Goal: Task Accomplishment & Management: Manage account settings

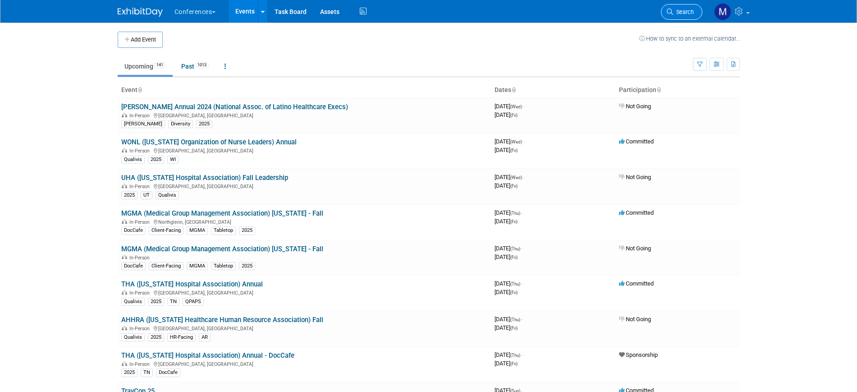
click at [686, 13] on span "Search" at bounding box center [683, 12] width 21 height 7
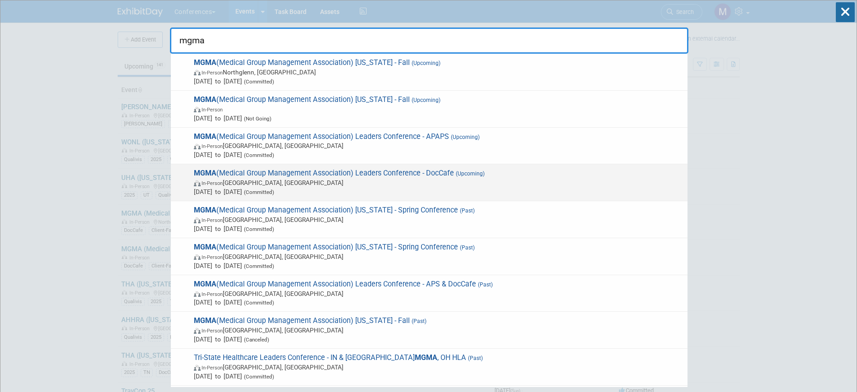
type input "mgma"
click at [449, 184] on span "In-Person [GEOGRAPHIC_DATA], [GEOGRAPHIC_DATA]" at bounding box center [438, 182] width 489 height 9
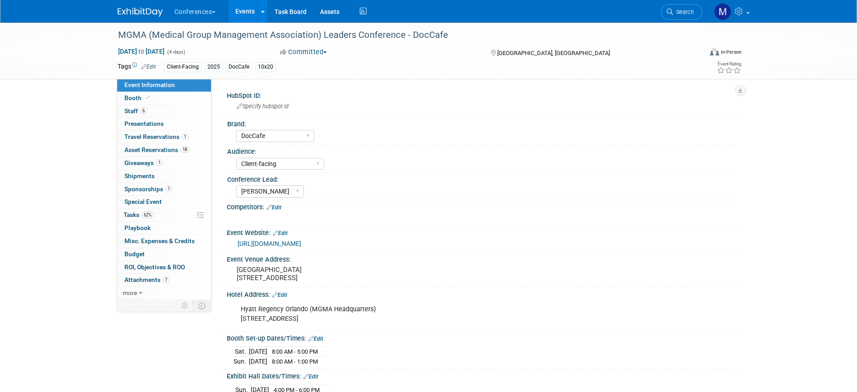
select select "DocCafe"
select select "Client-facing"
select select "[PERSON_NAME]"
click at [155, 215] on link "62% Tasks 62%" at bounding box center [164, 215] width 94 height 13
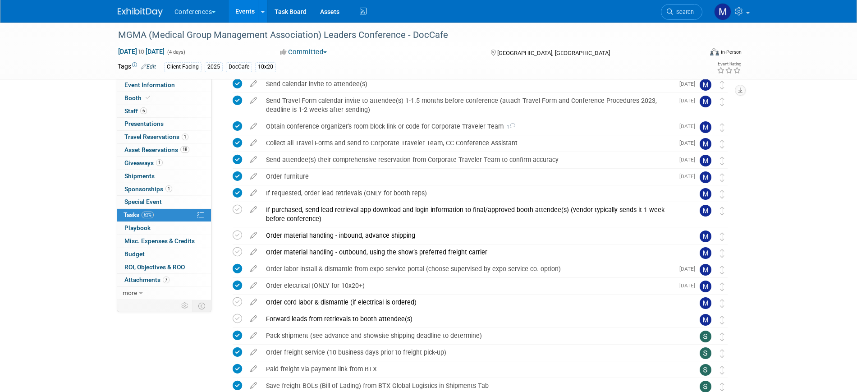
scroll to position [507, 0]
click at [329, 274] on div "Order labor install & dismantle from expo service portal (choose supervised by …" at bounding box center [468, 269] width 413 height 15
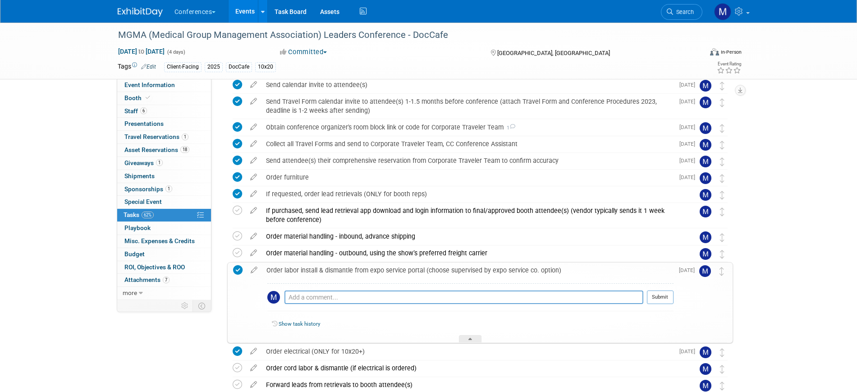
click at [329, 274] on div "Order labor install & dismantle from expo service portal (choose supervised by …" at bounding box center [468, 269] width 412 height 15
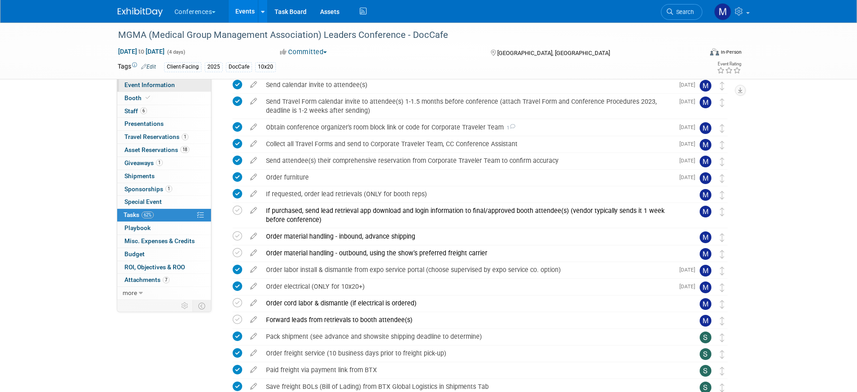
click at [167, 85] on span "Event Information" at bounding box center [149, 84] width 51 height 7
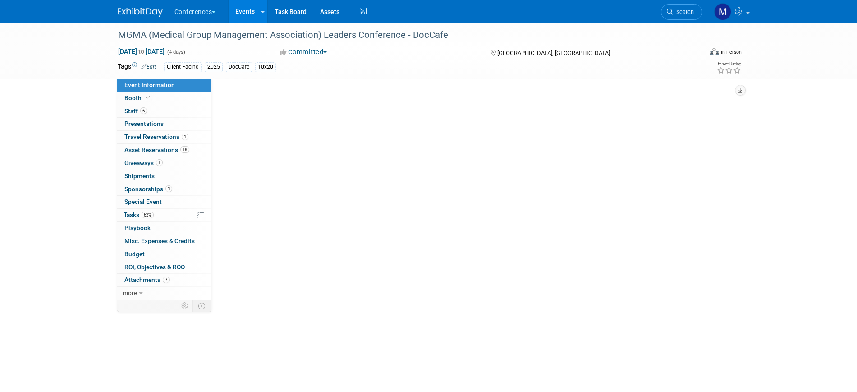
scroll to position [0, 0]
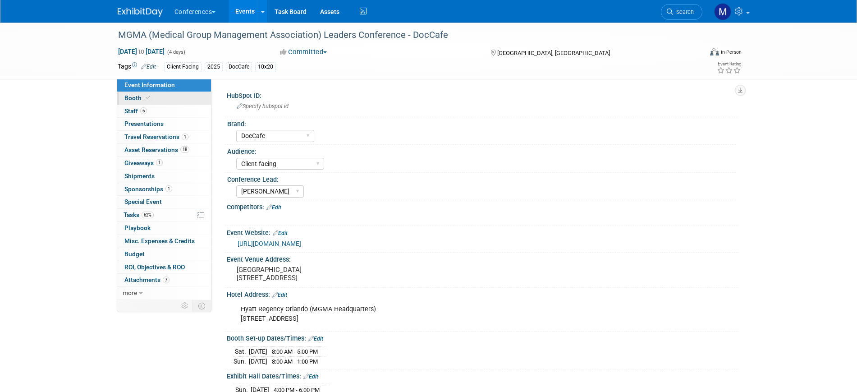
click at [146, 93] on link "Booth" at bounding box center [164, 98] width 94 height 13
select select "10'x20'"
select select "Yes"
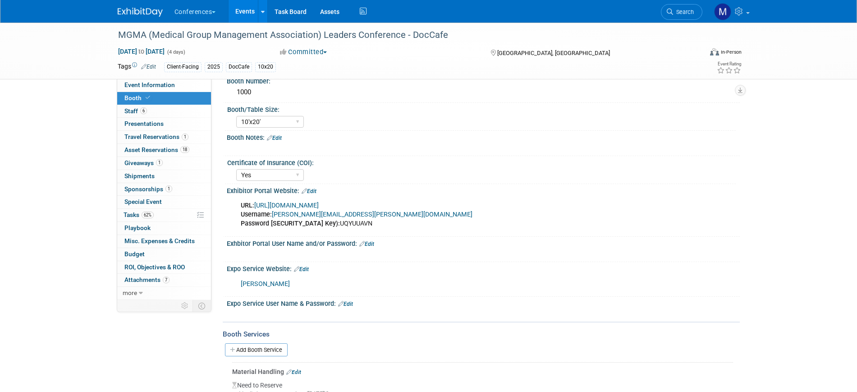
scroll to position [225, 0]
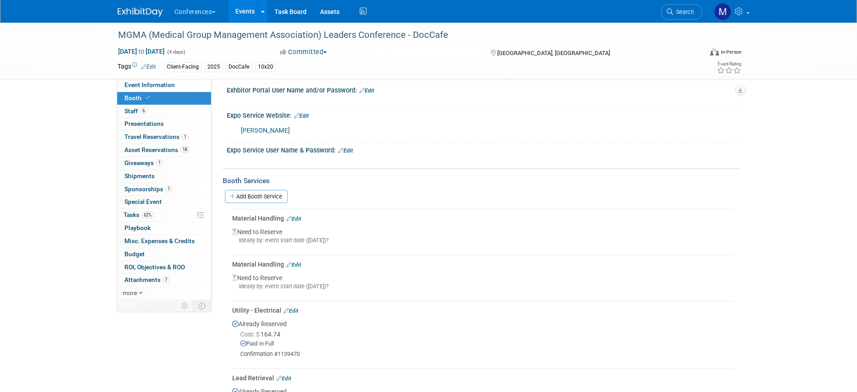
click at [249, 131] on link "[PERSON_NAME]" at bounding box center [265, 131] width 49 height 8
click at [255, 128] on link "[PERSON_NAME]" at bounding box center [265, 131] width 49 height 8
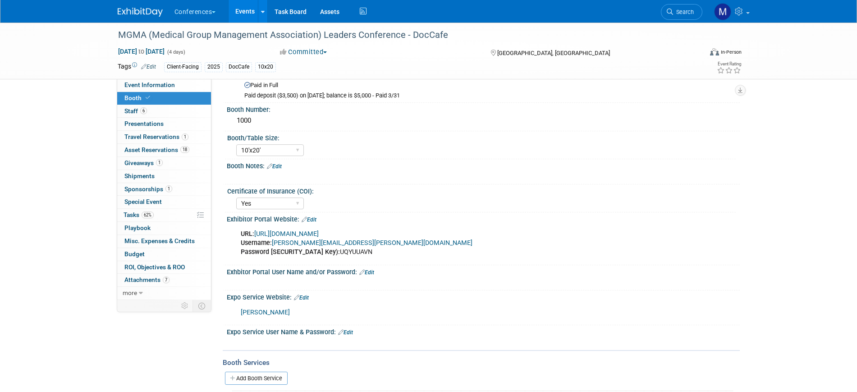
scroll to position [0, 0]
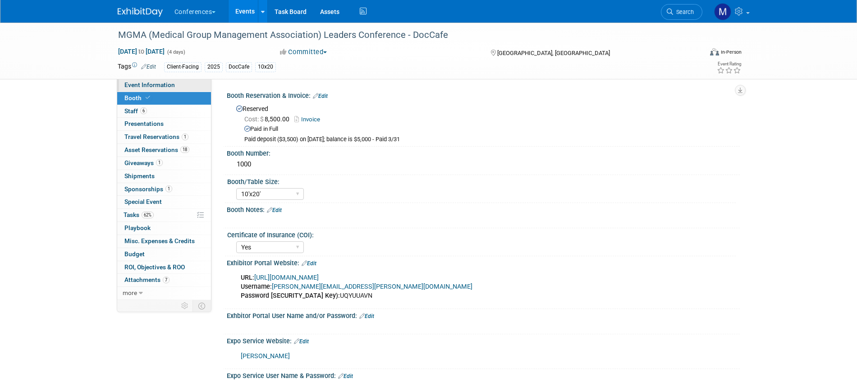
click at [138, 90] on link "Event Information" at bounding box center [164, 85] width 94 height 13
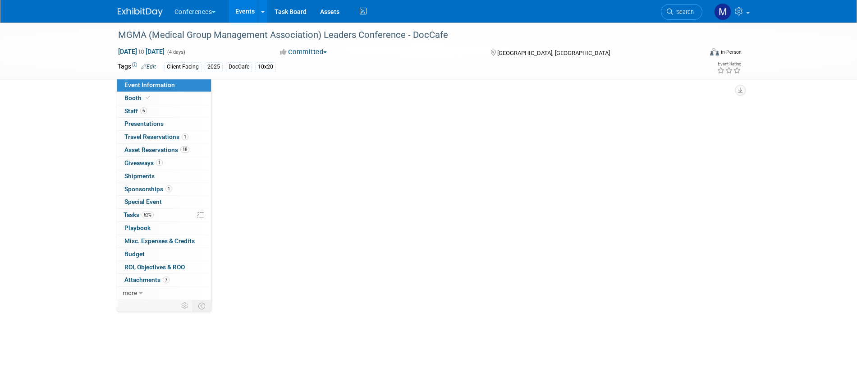
select select "DocCafe"
select select "Client-facing"
select select "[PERSON_NAME]"
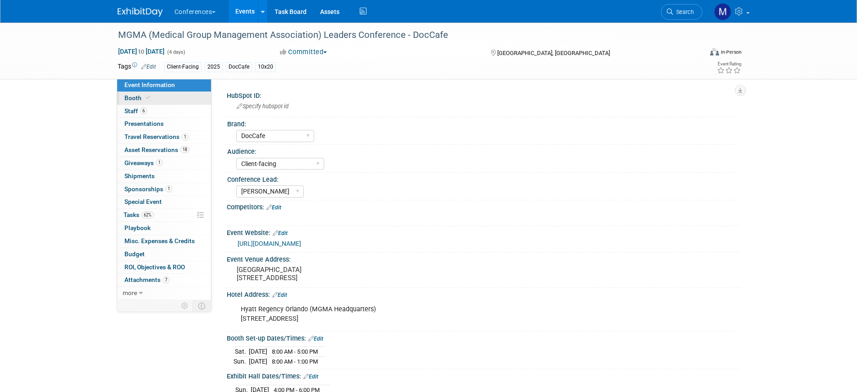
click at [161, 98] on link "Booth" at bounding box center [164, 98] width 94 height 13
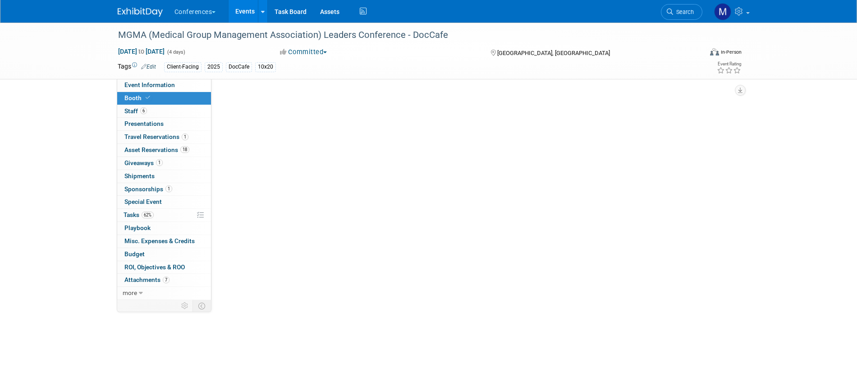
select select "10'x20'"
select select "Yes"
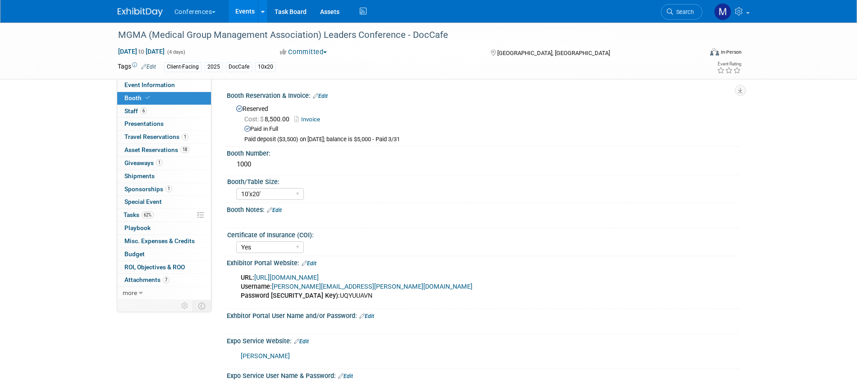
click at [186, 77] on div "MGMA (Medical Group Management Association) Leaders Conference - DocCafe Sep 28…" at bounding box center [429, 51] width 636 height 56
click at [186, 81] on link "Event Information" at bounding box center [164, 85] width 94 height 13
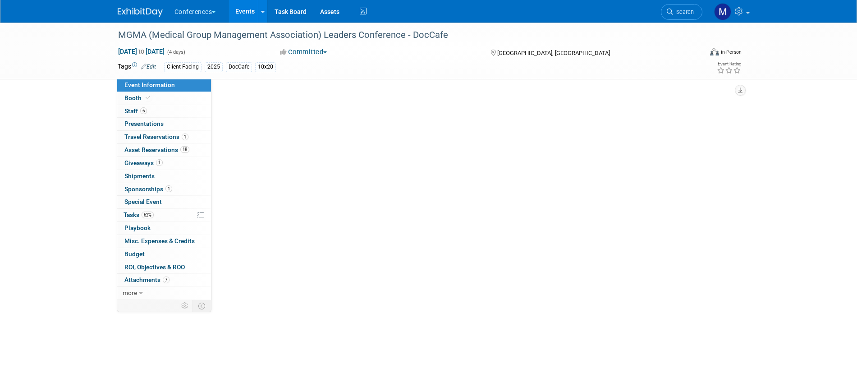
select select "DocCafe"
select select "Client-facing"
select select "[PERSON_NAME]"
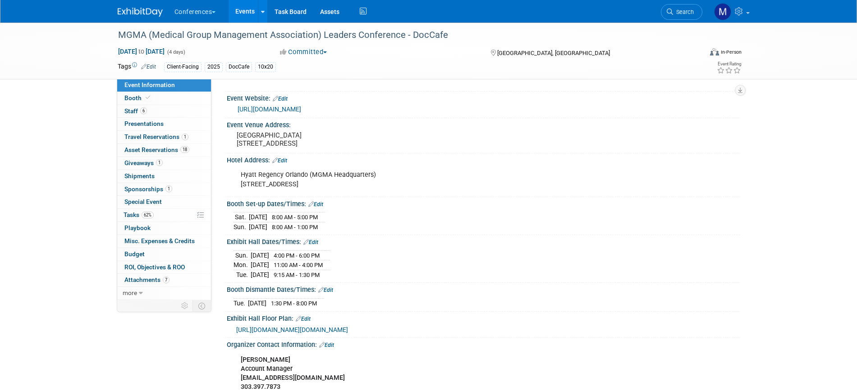
scroll to position [133, 0]
click at [175, 97] on link "Booth" at bounding box center [164, 98] width 94 height 13
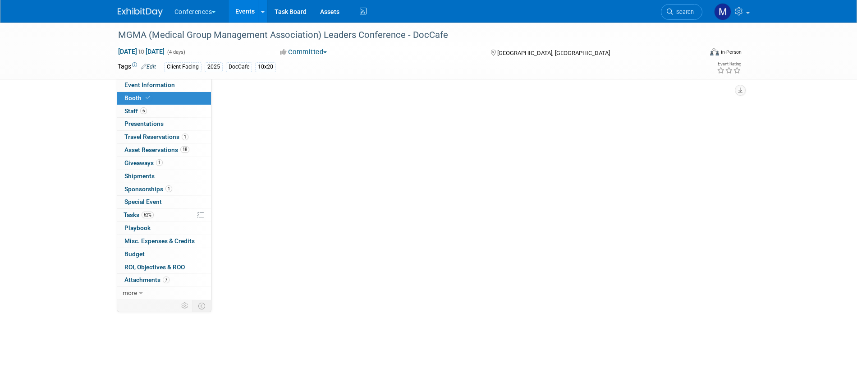
scroll to position [0, 0]
select select "10'x20'"
select select "Yes"
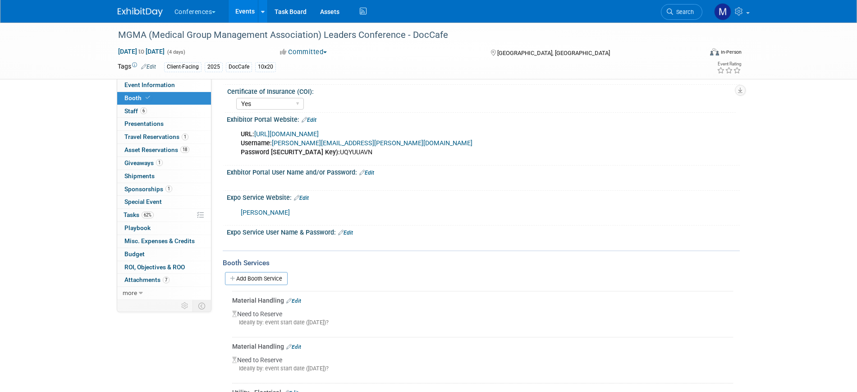
scroll to position [169, 0]
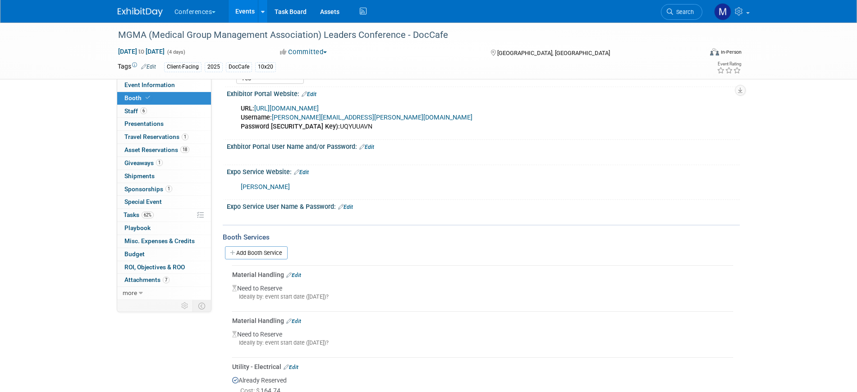
click at [261, 184] on link "[PERSON_NAME]" at bounding box center [265, 187] width 49 height 8
click at [261, 185] on link "[PERSON_NAME]" at bounding box center [265, 187] width 49 height 8
click at [176, 87] on link "Event Information" at bounding box center [164, 85] width 94 height 13
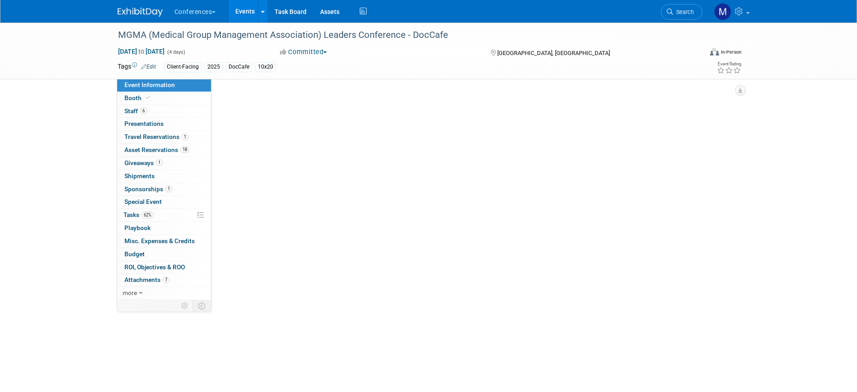
scroll to position [0, 0]
select select "DocCafe"
select select "Client-facing"
select select "[PERSON_NAME]"
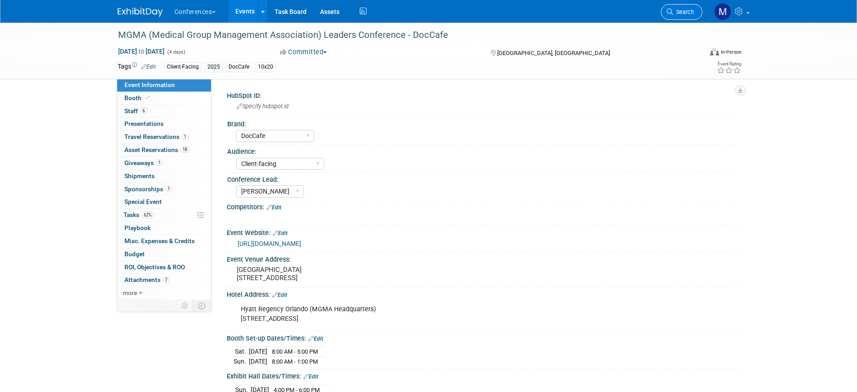
click at [675, 9] on span "Search" at bounding box center [683, 12] width 21 height 7
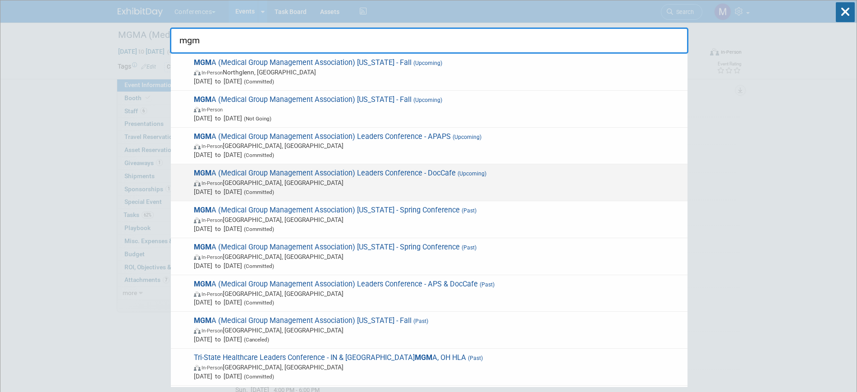
type input "mgm"
click at [460, 167] on div "MGM A (Medical Group Management Association) Leaders Conference - DocCafe (Upco…" at bounding box center [429, 182] width 517 height 37
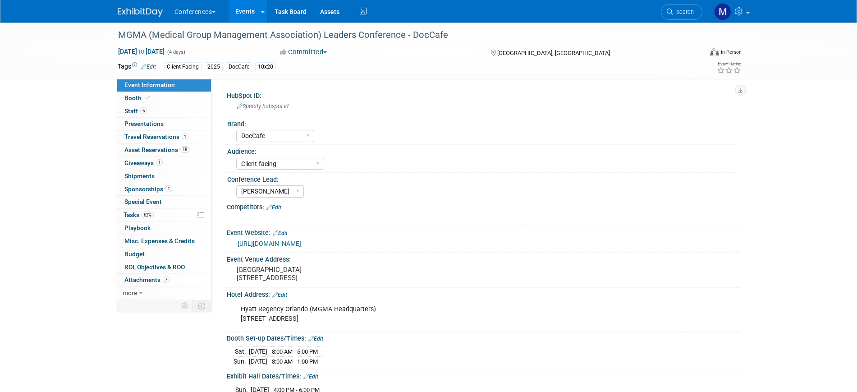
select select "DocCafe"
select select "Client-facing"
select select "[PERSON_NAME]"
click at [149, 94] on span at bounding box center [148, 97] width 8 height 7
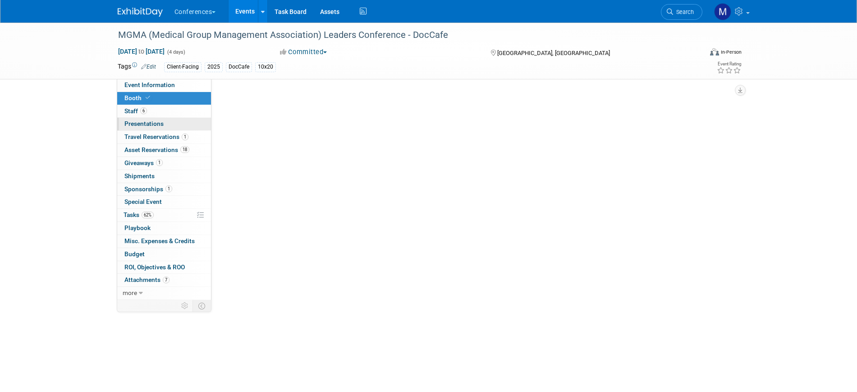
select select "10'x20'"
select select "Yes"
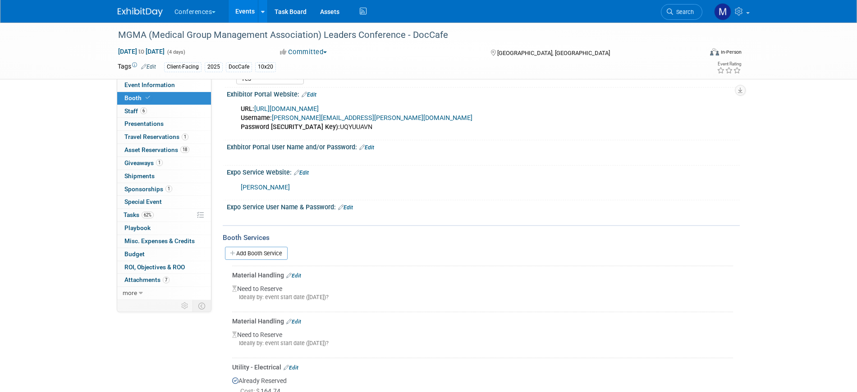
scroll to position [169, 0]
click at [260, 187] on link "Freeman" at bounding box center [265, 187] width 49 height 8
click at [151, 87] on span "Event Information" at bounding box center [149, 84] width 51 height 7
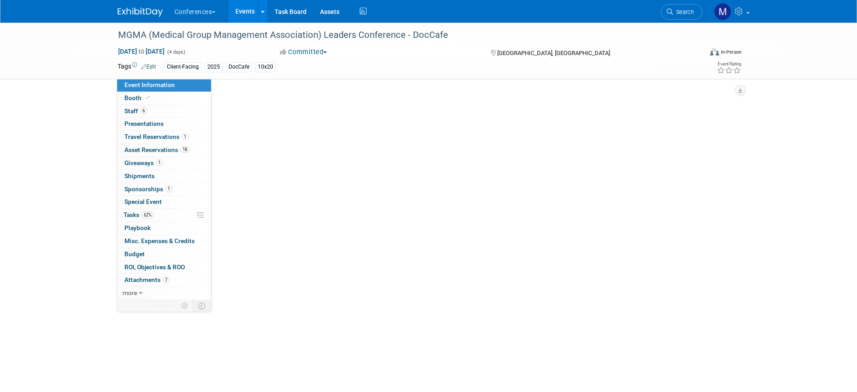
scroll to position [0, 0]
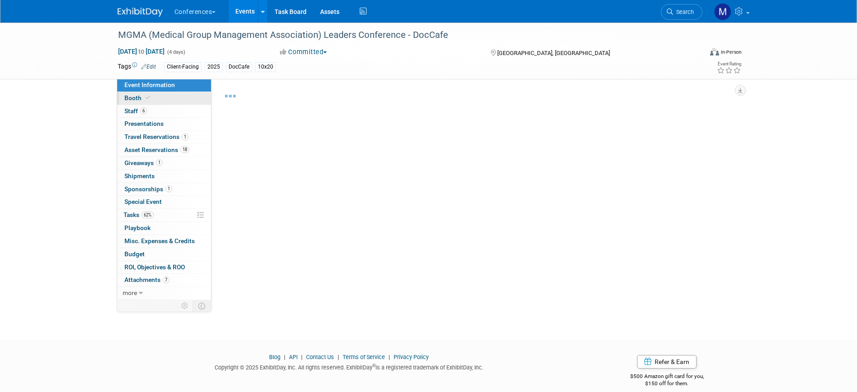
select select "DocCafe"
select select "Client-facing"
select select "[PERSON_NAME]"
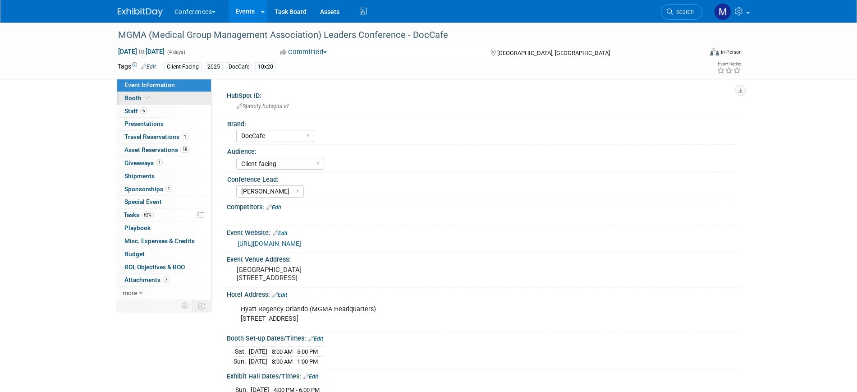
click at [156, 104] on link "Booth" at bounding box center [164, 98] width 94 height 13
select select "10'x20'"
select select "Yes"
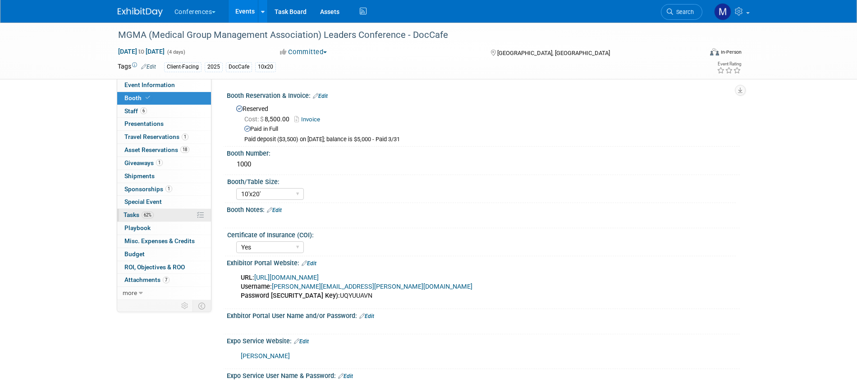
click at [146, 216] on span "62%" at bounding box center [148, 214] width 12 height 7
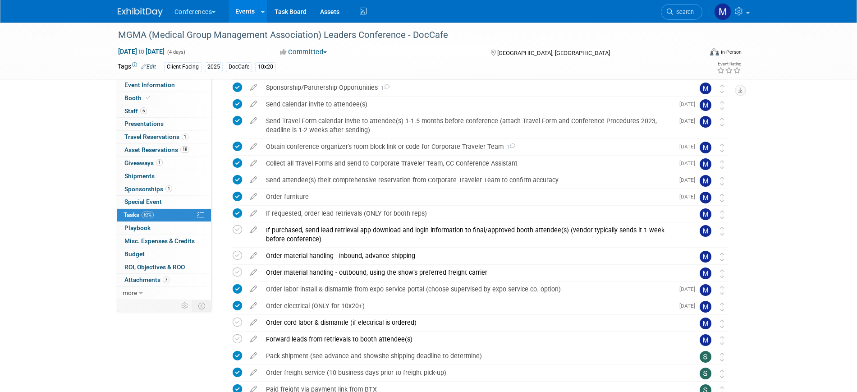
scroll to position [507, 0]
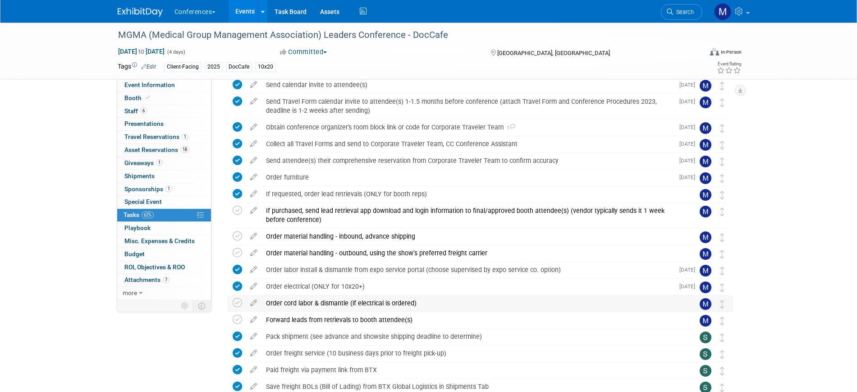
click at [337, 304] on div "Order cord labor & dismantle (if electrical is ordered)" at bounding box center [472, 302] width 420 height 15
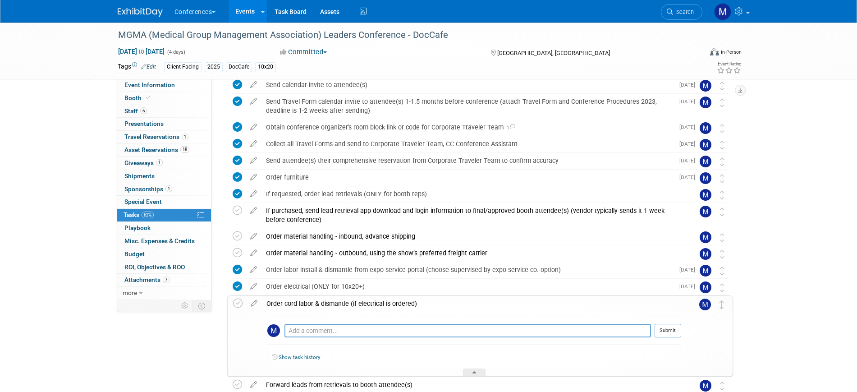
click at [337, 304] on div "Order cord labor & dismantle (if electrical is ordered)" at bounding box center [471, 303] width 419 height 15
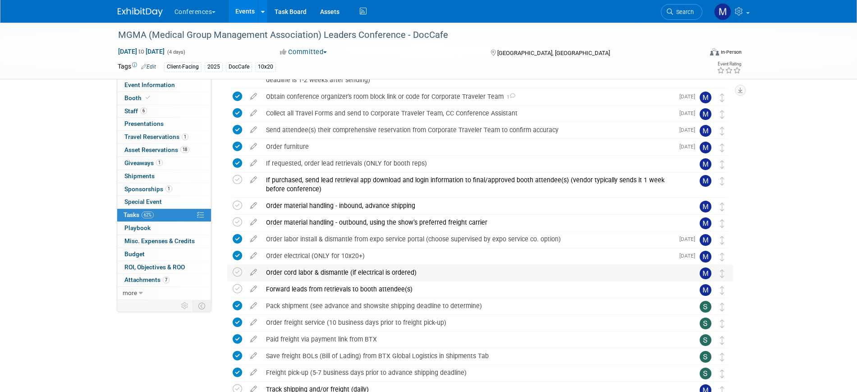
scroll to position [564, 0]
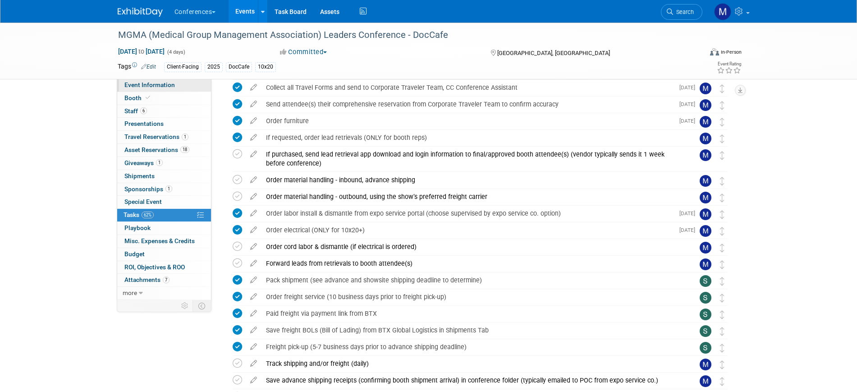
click at [162, 87] on span "Event Information" at bounding box center [149, 84] width 51 height 7
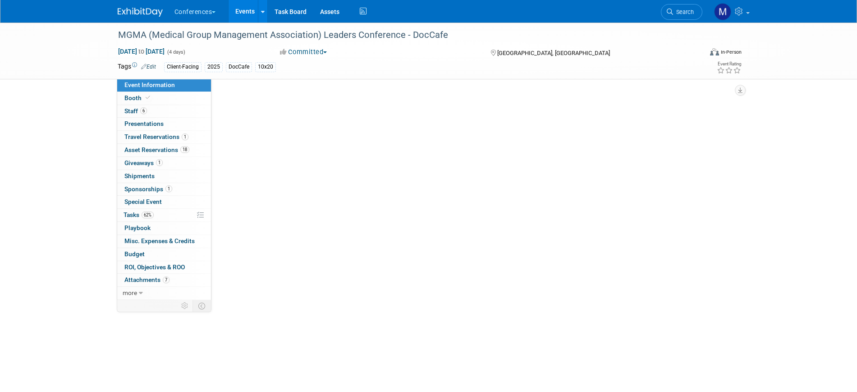
scroll to position [0, 0]
select select "DocCafe"
select select "Client-facing"
select select "[PERSON_NAME]"
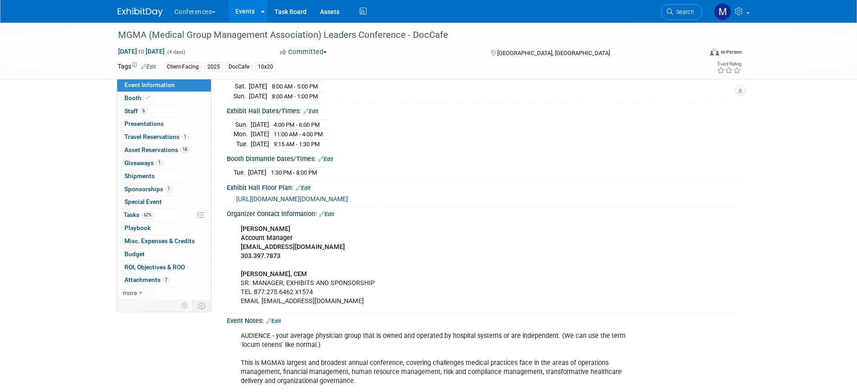
scroll to position [302, 0]
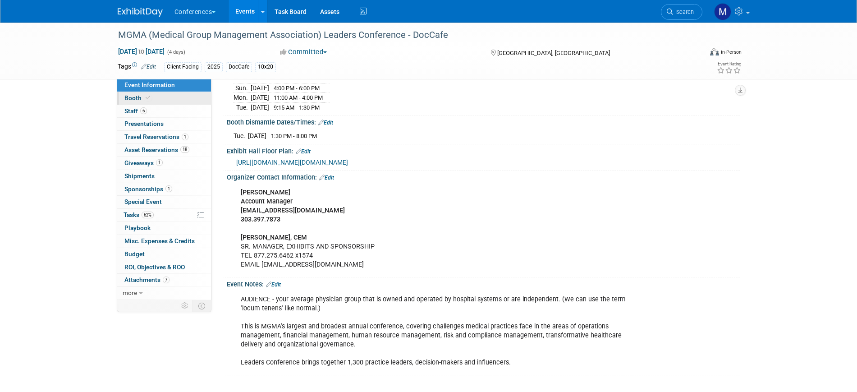
click at [174, 100] on link "Booth" at bounding box center [164, 98] width 94 height 13
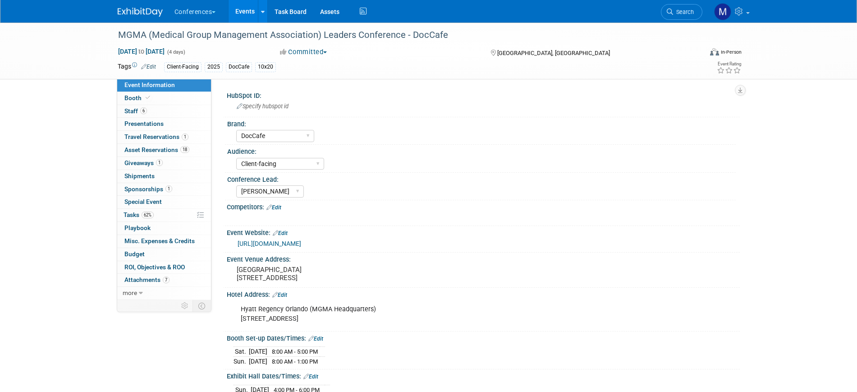
select select "10'x20'"
select select "Yes"
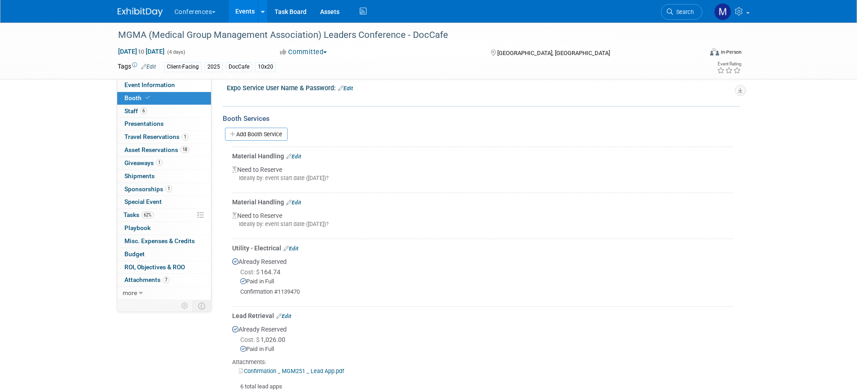
scroll to position [282, 0]
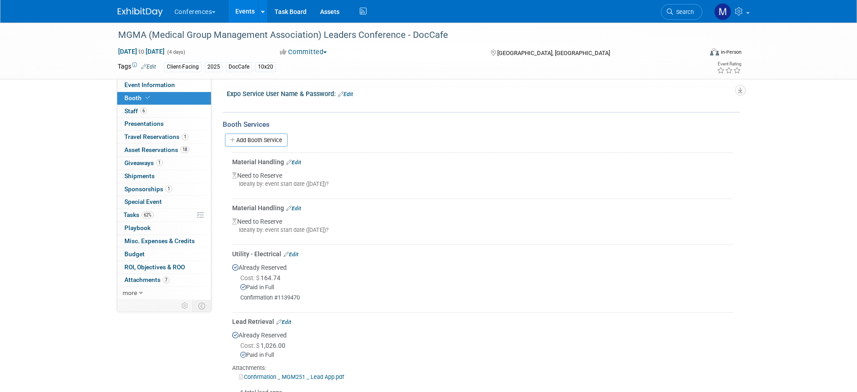
click at [299, 207] on link "Edit" at bounding box center [293, 208] width 15 height 6
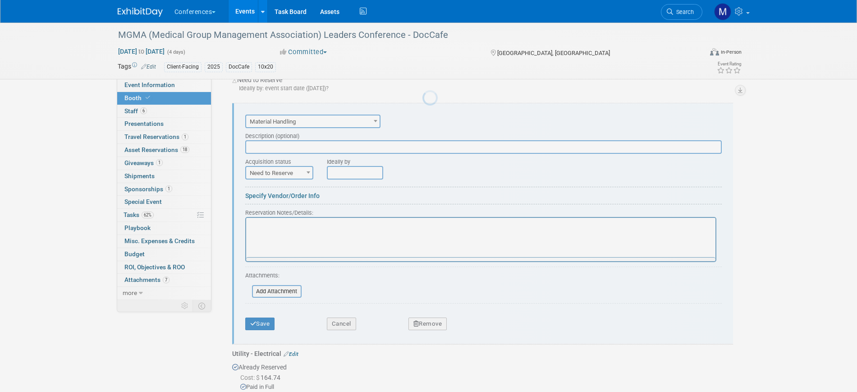
scroll to position [0, 0]
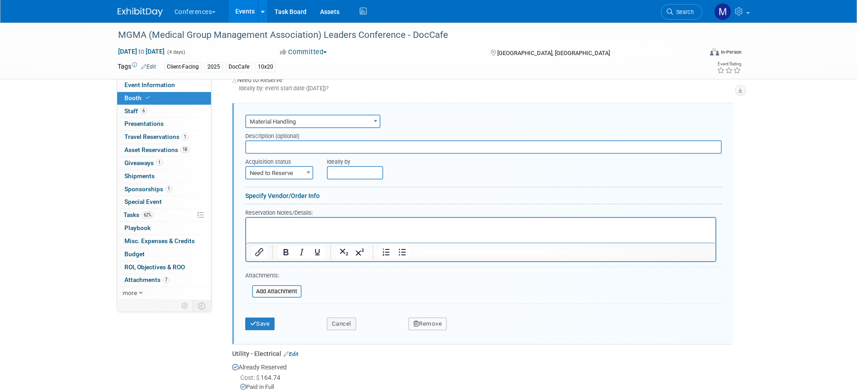
click at [444, 326] on button "Remove" at bounding box center [428, 323] width 39 height 13
click at [471, 333] on icon at bounding box center [471, 331] width 5 height 5
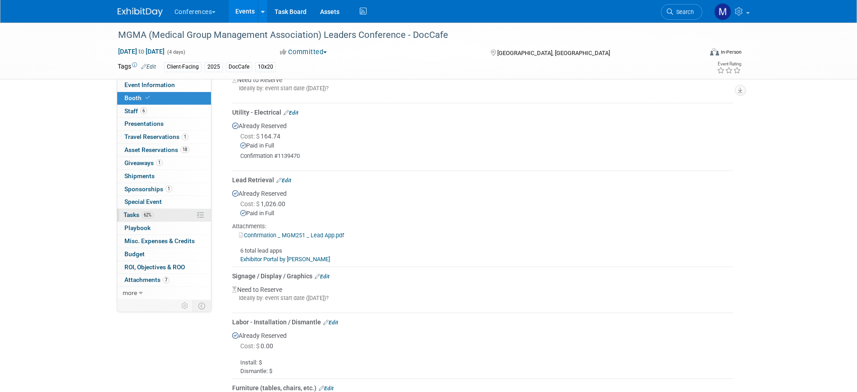
click at [157, 209] on link "62% Tasks 62%" at bounding box center [164, 215] width 94 height 13
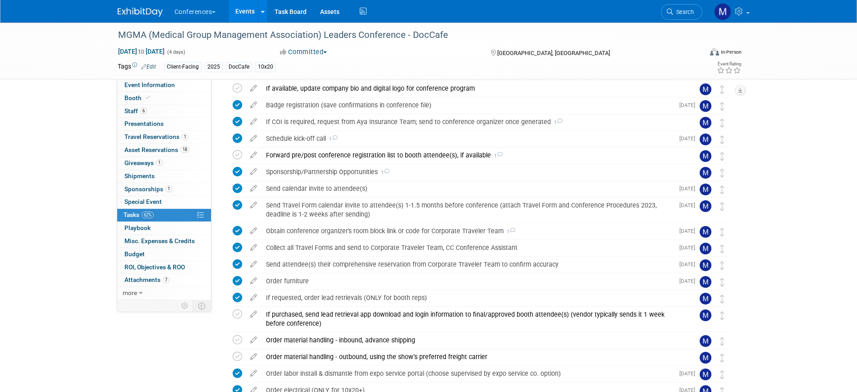
scroll to position [338, 0]
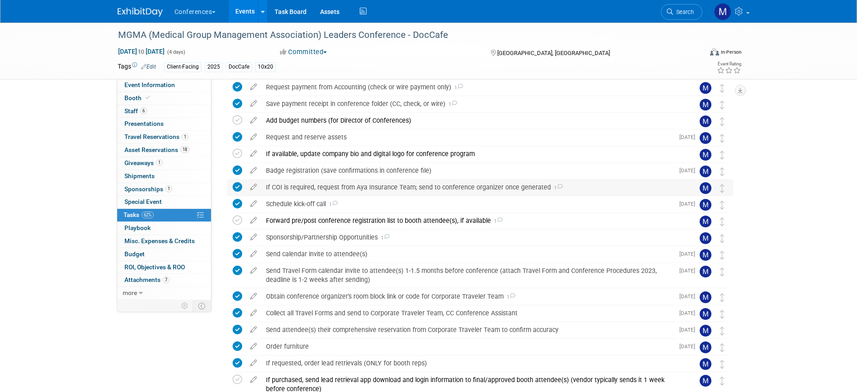
click at [432, 188] on div "If COI is required, request from Aya Insurance Team; send to conference organiz…" at bounding box center [472, 186] width 420 height 15
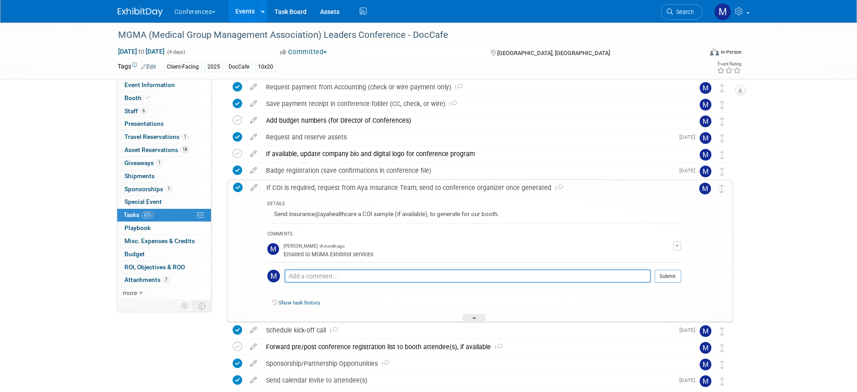
click at [432, 188] on div "If COI is required, request from Aya Insurance Team; send to conference organiz…" at bounding box center [471, 187] width 419 height 15
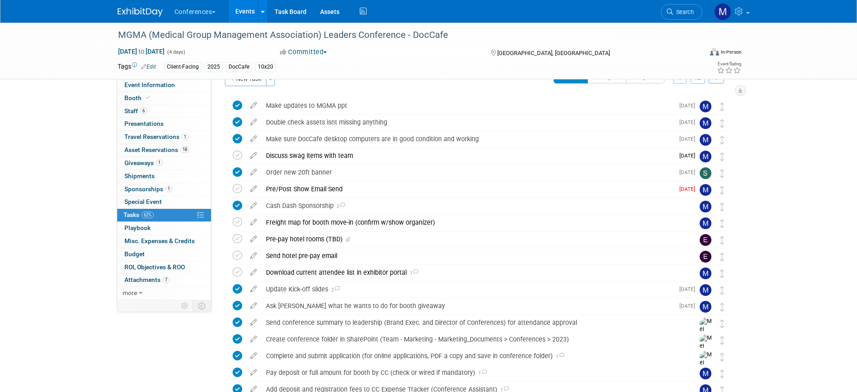
scroll to position [0, 0]
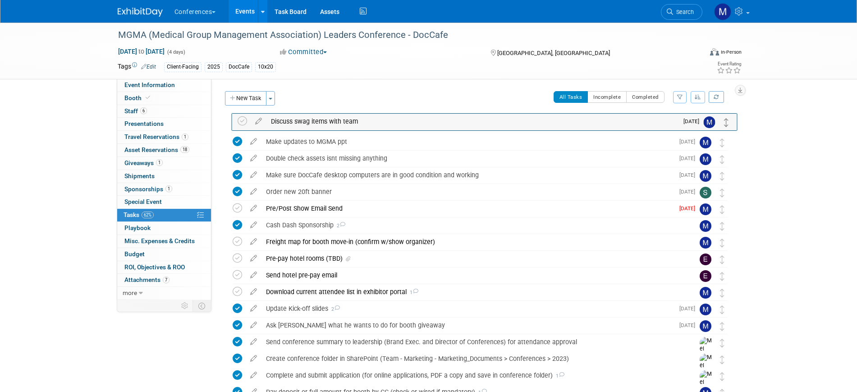
drag, startPoint x: 723, startPoint y: 174, endPoint x: 727, endPoint y: 123, distance: 51.5
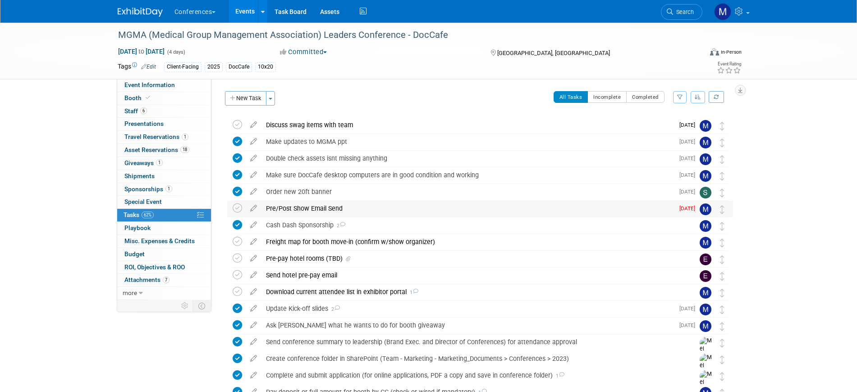
click at [277, 211] on div "Pre/Post Show Email Send" at bounding box center [468, 208] width 413 height 15
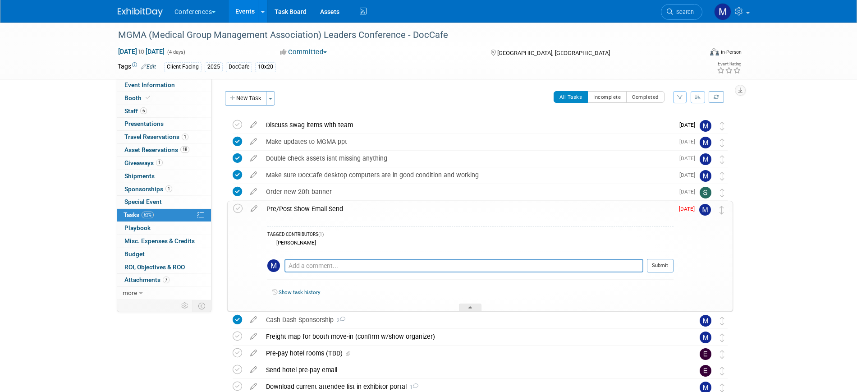
click at [277, 211] on div "Pre/Post Show Email Send" at bounding box center [468, 208] width 412 height 15
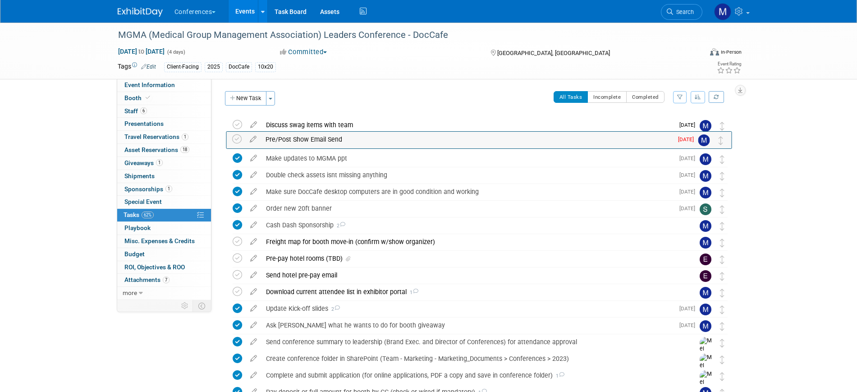
drag, startPoint x: 719, startPoint y: 210, endPoint x: 718, endPoint y: 141, distance: 69.5
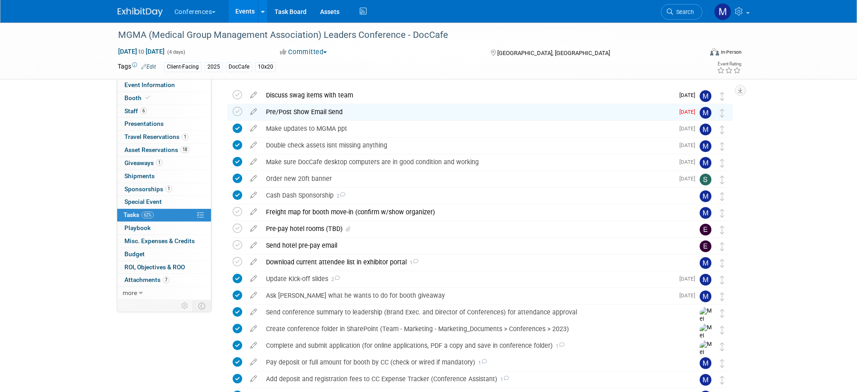
scroll to position [56, 0]
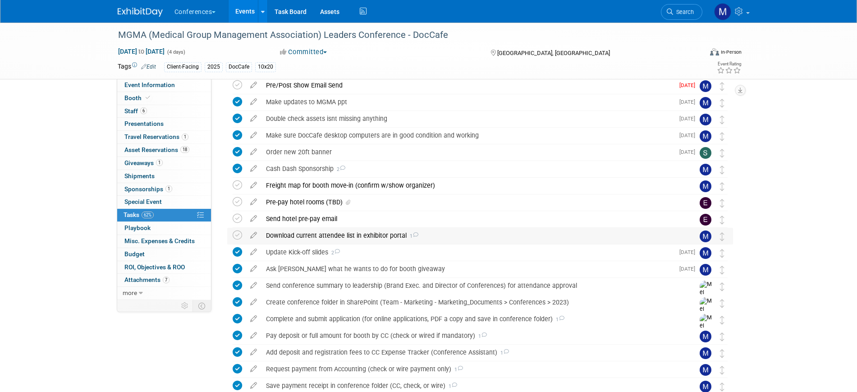
click at [395, 235] on div "Download current attendee list in exhibitor portal 1" at bounding box center [472, 235] width 420 height 15
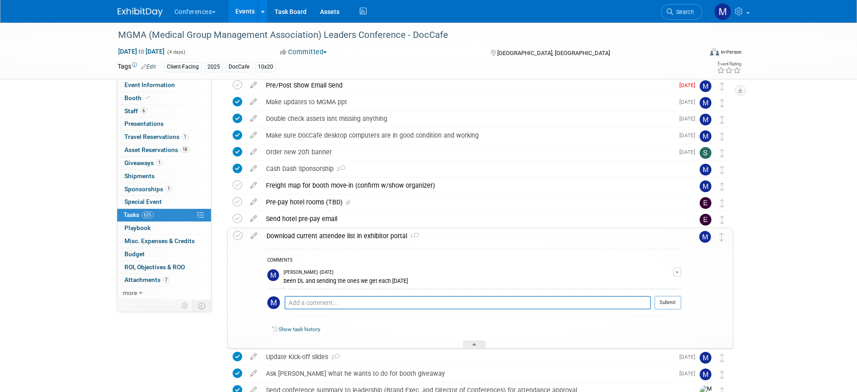
click at [395, 235] on div "Download current attendee list in exhibitor portal 1" at bounding box center [471, 235] width 419 height 15
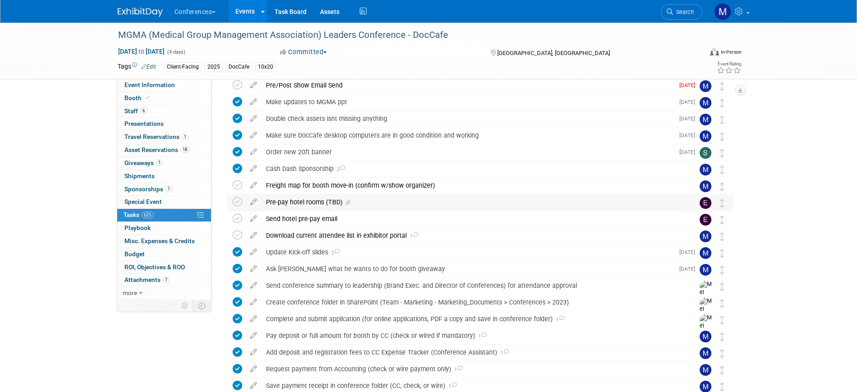
scroll to position [0, 0]
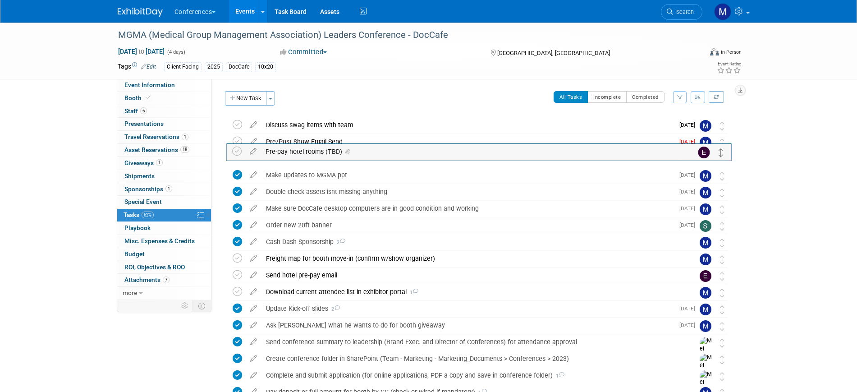
drag, startPoint x: 720, startPoint y: 261, endPoint x: 719, endPoint y: 153, distance: 107.3
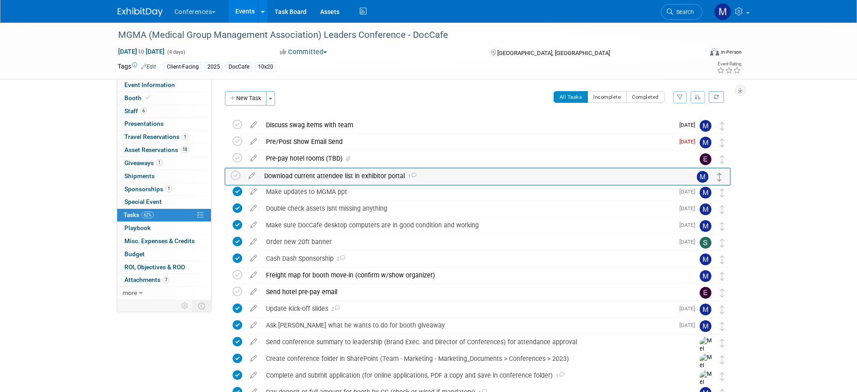
drag, startPoint x: 722, startPoint y: 295, endPoint x: 719, endPoint y: 178, distance: 117.7
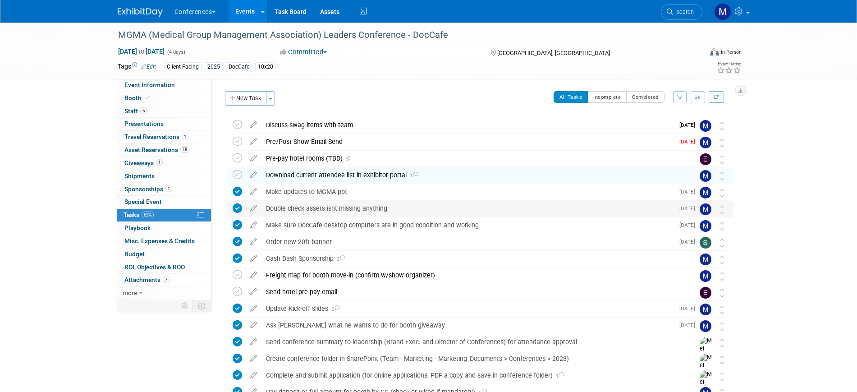
drag, startPoint x: 723, startPoint y: 298, endPoint x: 727, endPoint y: 211, distance: 86.7
drag, startPoint x: 720, startPoint y: 294, endPoint x: 747, endPoint y: 211, distance: 87.3
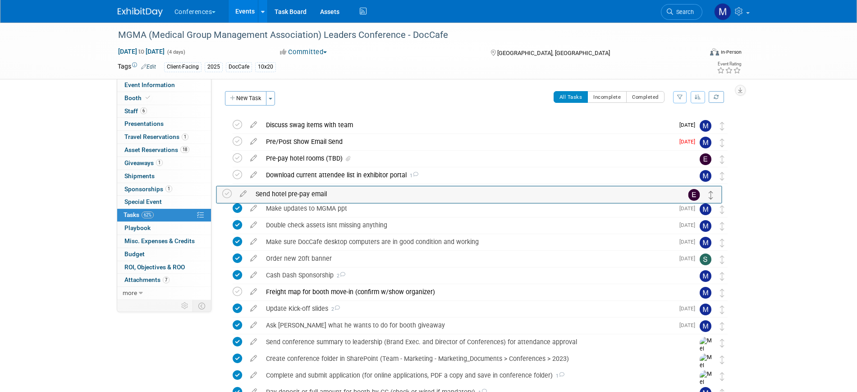
drag, startPoint x: 719, startPoint y: 291, endPoint x: 711, endPoint y: 191, distance: 100.4
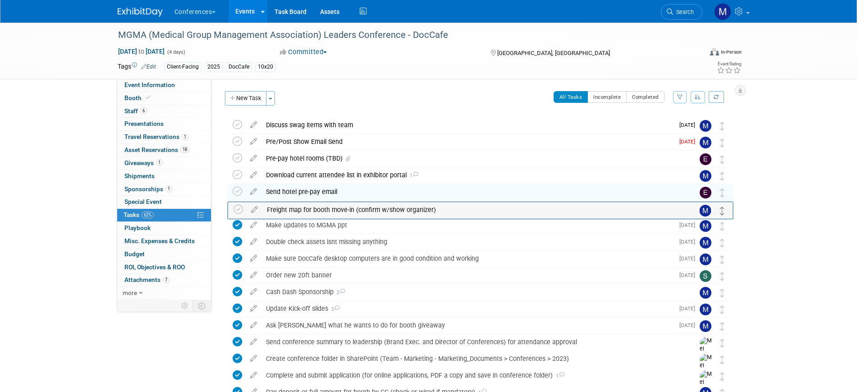
drag, startPoint x: 722, startPoint y: 292, endPoint x: 722, endPoint y: 208, distance: 83.4
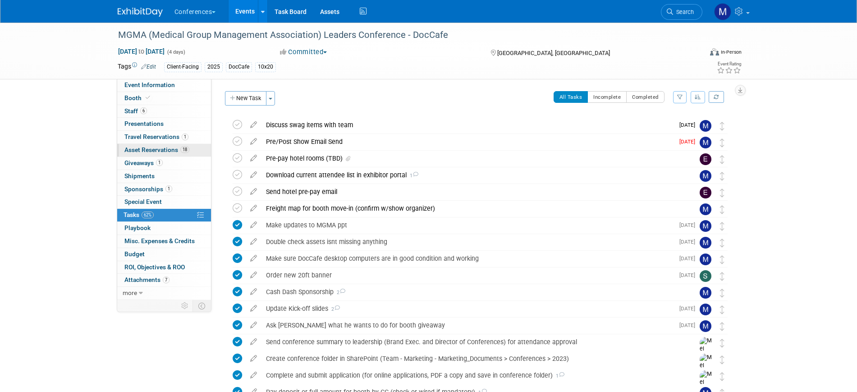
click at [183, 149] on span "18" at bounding box center [184, 149] width 9 height 7
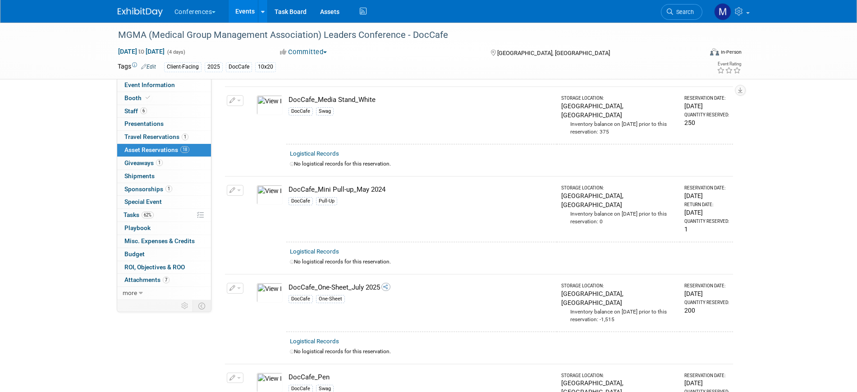
scroll to position [846, 0]
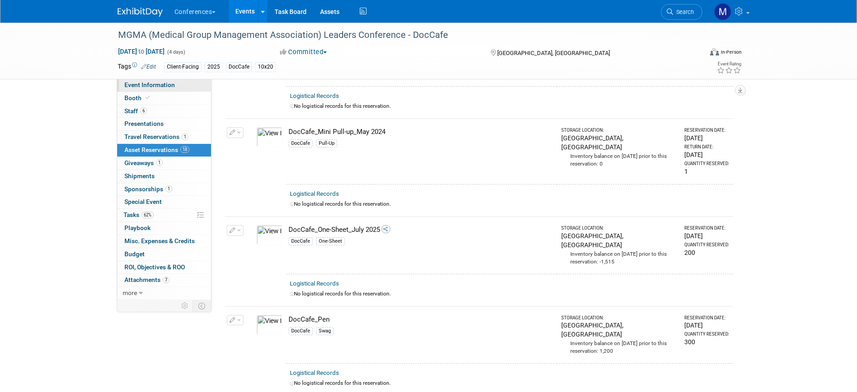
click at [166, 89] on link "Event Information" at bounding box center [164, 85] width 94 height 13
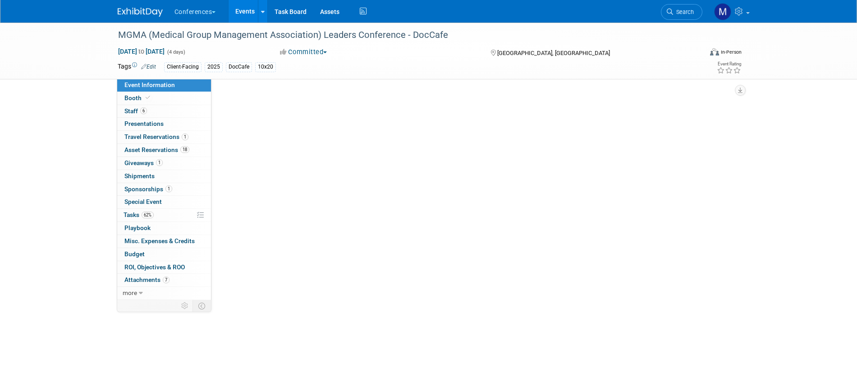
scroll to position [0, 0]
select select "DocCafe"
select select "Client-facing"
select select "[PERSON_NAME]"
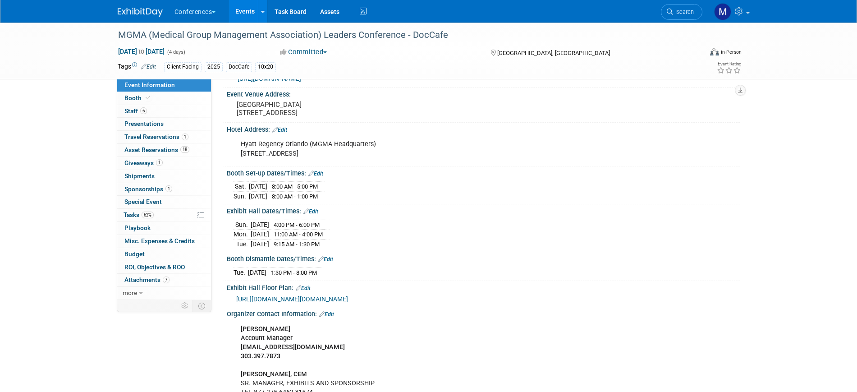
scroll to position [225, 0]
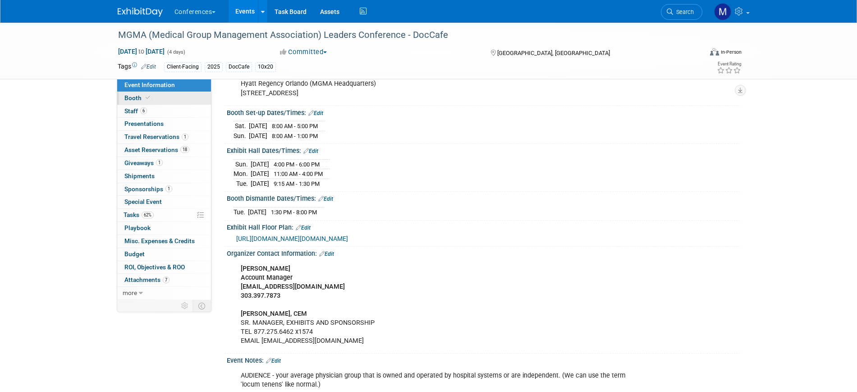
click at [146, 99] on icon at bounding box center [148, 97] width 5 height 5
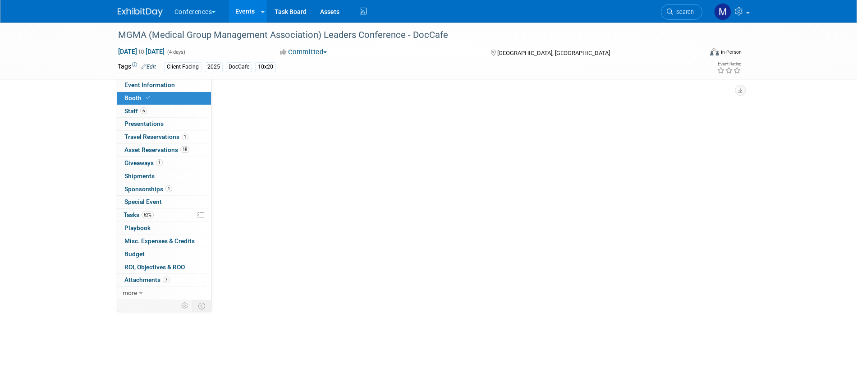
scroll to position [0, 0]
select select "10'x20'"
select select "Yes"
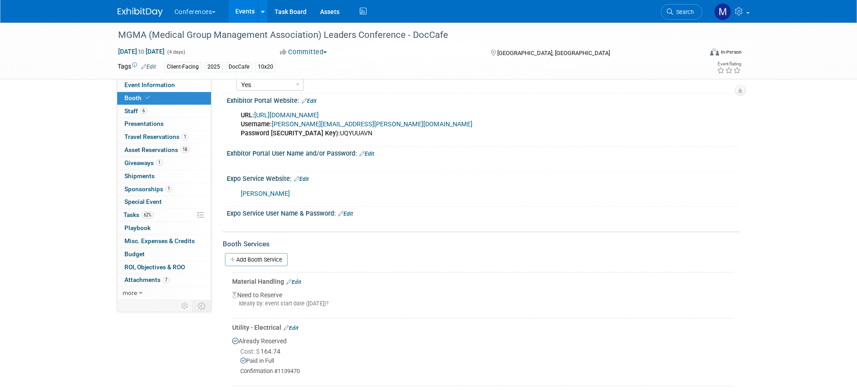
scroll to position [169, 0]
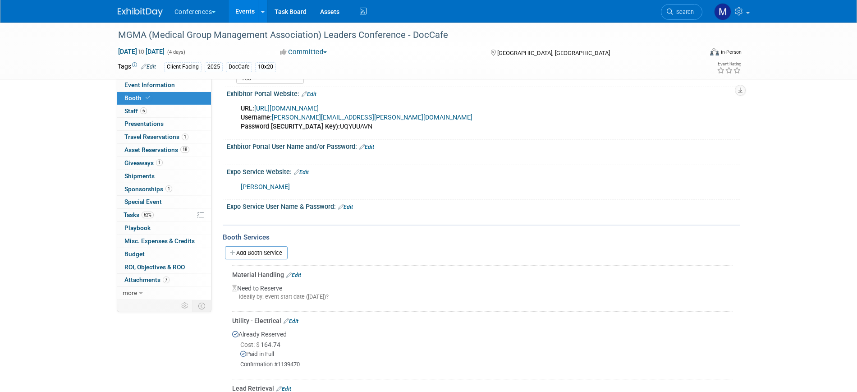
click at [353, 204] on link "Edit" at bounding box center [345, 207] width 15 height 6
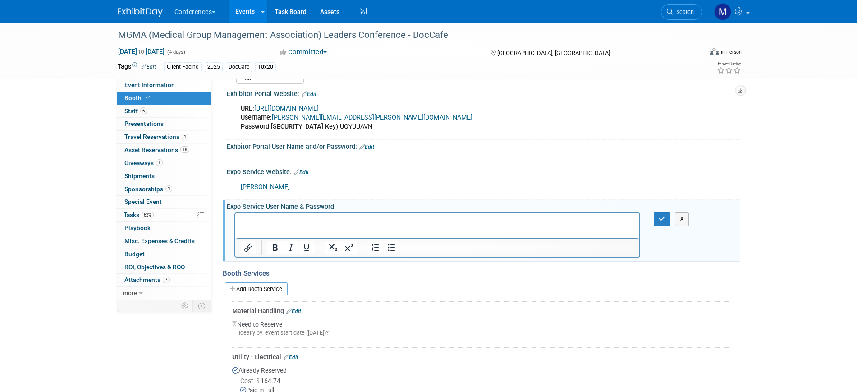
scroll to position [0, 0]
click at [241, 220] on p "PW:World3Time#" at bounding box center [437, 221] width 394 height 9
click at [266, 224] on p "Login:" at bounding box center [437, 221] width 394 height 9
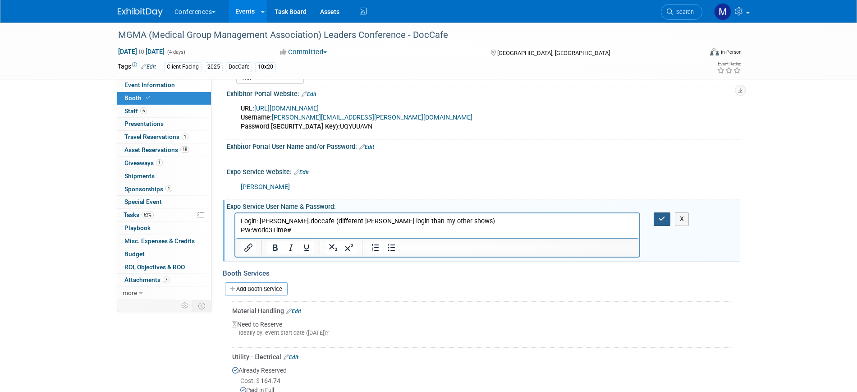
click at [660, 220] on icon "button" at bounding box center [662, 219] width 7 height 6
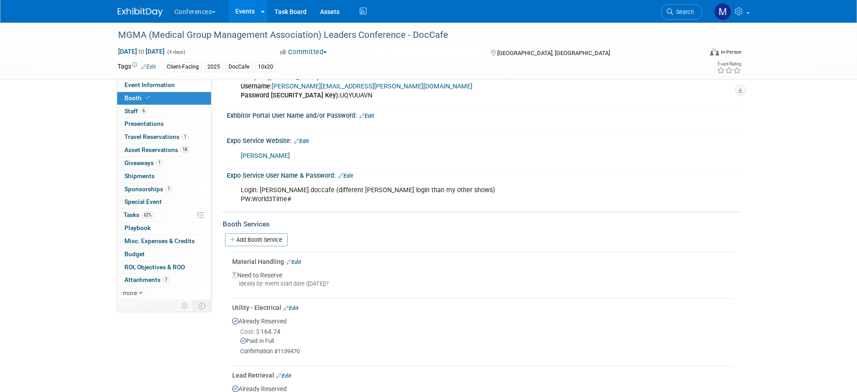
scroll to position [225, 0]
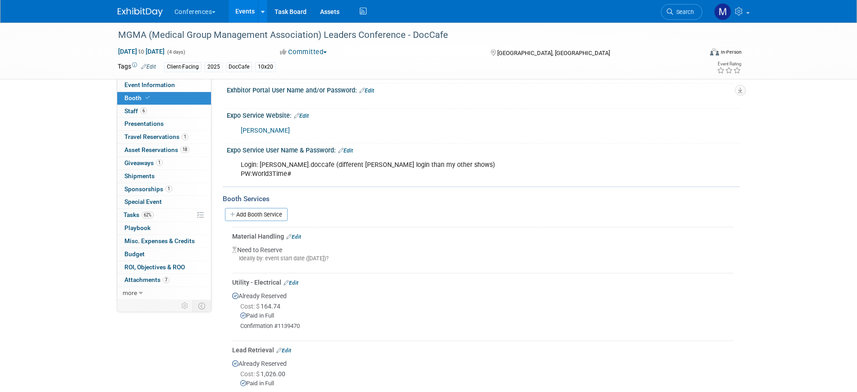
click at [298, 235] on link "Edit" at bounding box center [293, 237] width 15 height 6
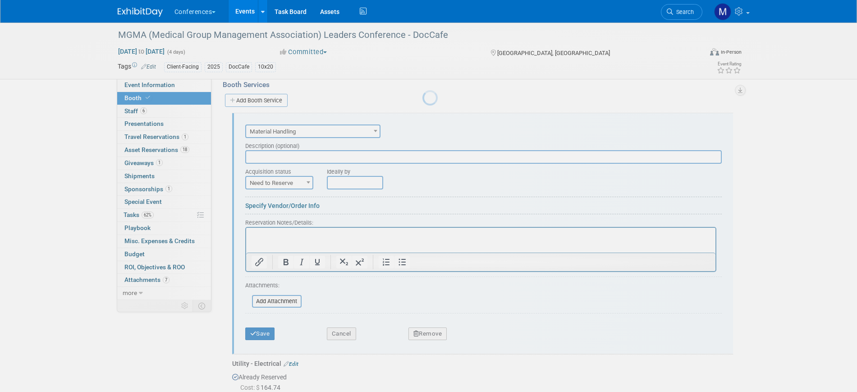
scroll to position [0, 0]
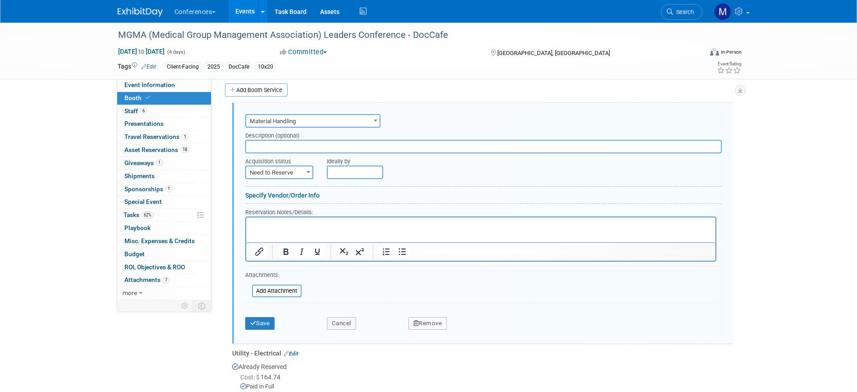
click at [290, 176] on span "Need to Reserve" at bounding box center [279, 172] width 66 height 13
select select "2"
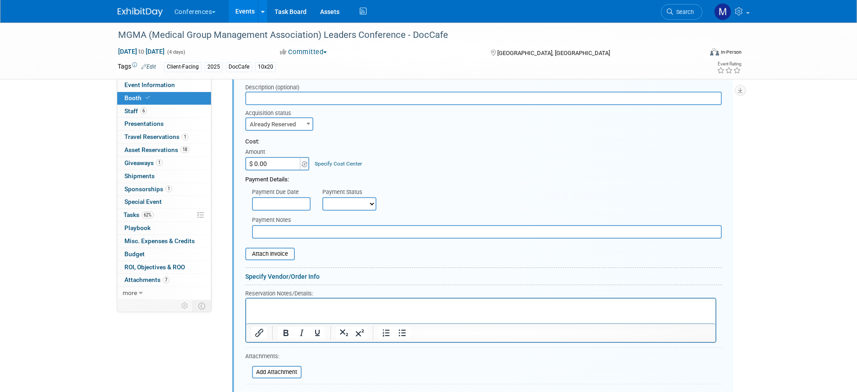
scroll to position [463, 0]
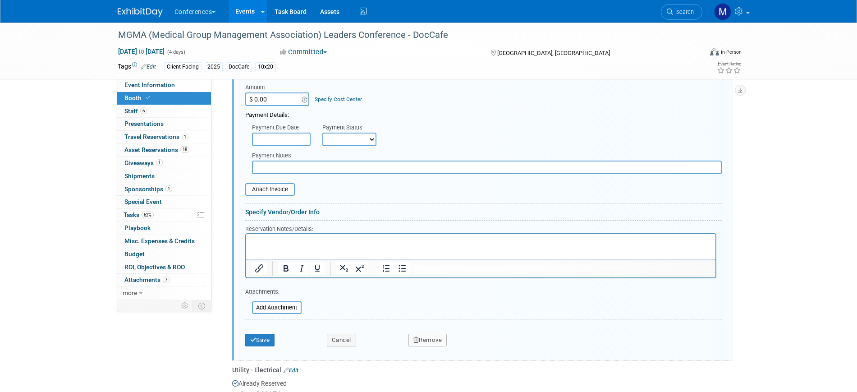
click at [279, 246] on html at bounding box center [480, 240] width 469 height 12
click at [263, 342] on button "Save" at bounding box center [260, 340] width 30 height 13
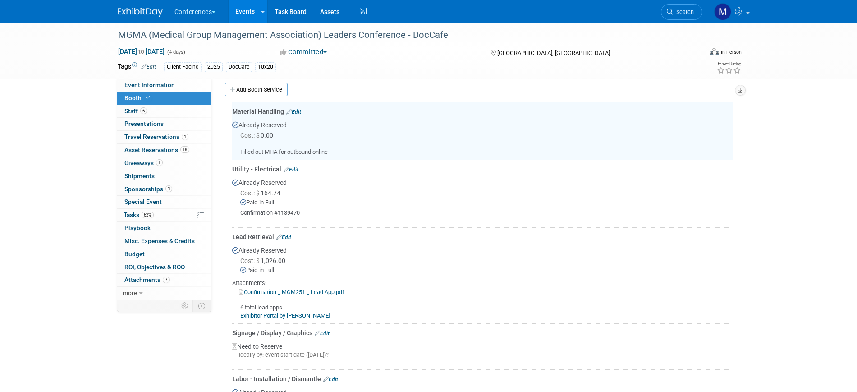
scroll to position [350, 0]
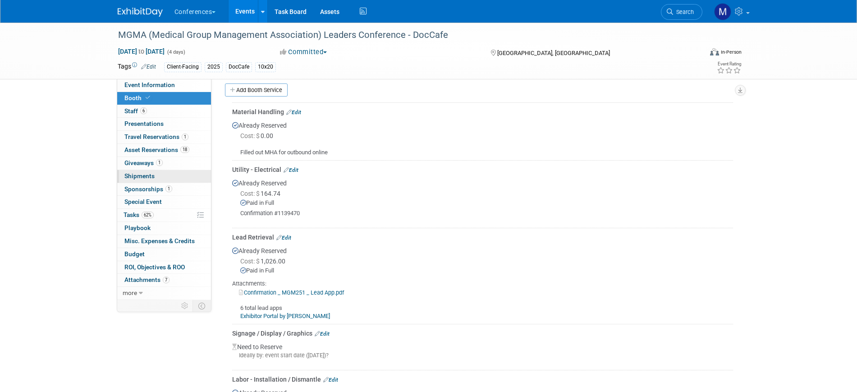
click at [152, 177] on span "Shipments 0" at bounding box center [139, 175] width 30 height 7
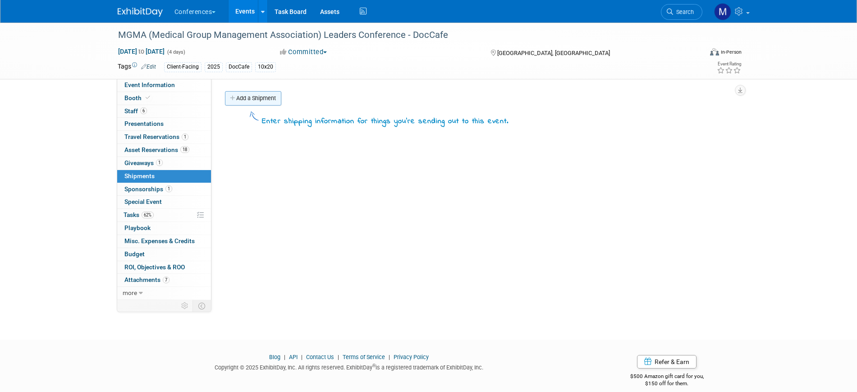
click at [245, 97] on link "Add a Shipment" at bounding box center [253, 98] width 56 height 14
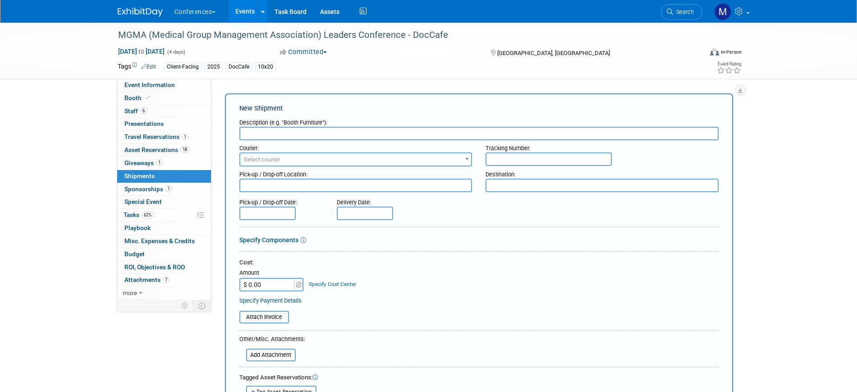
click at [273, 135] on input "text" at bounding box center [478, 134] width 479 height 14
type input "I"
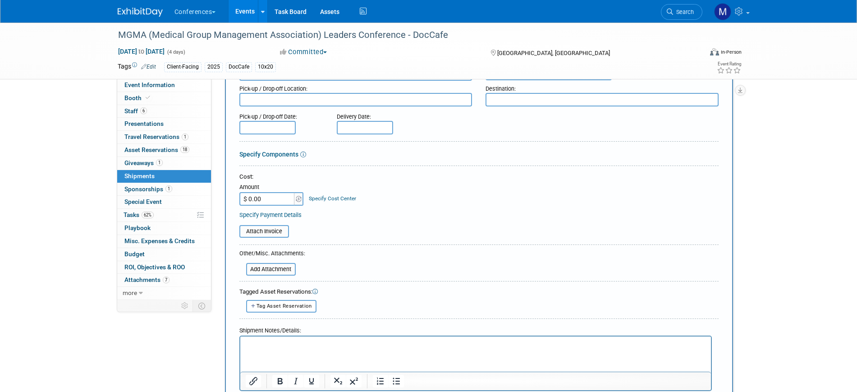
scroll to position [169, 0]
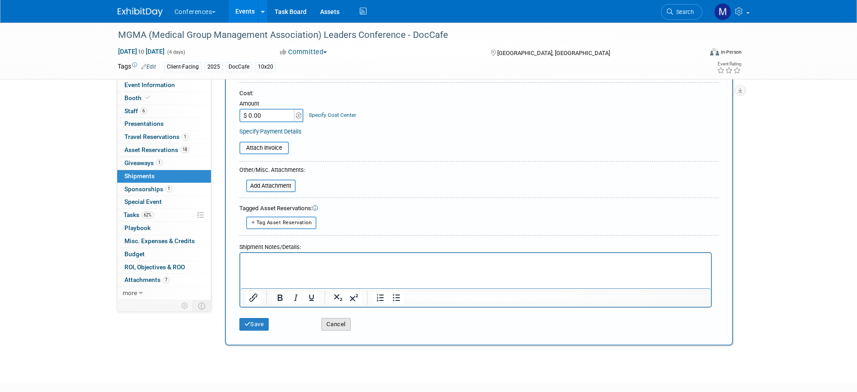
click at [336, 322] on button "Cancel" at bounding box center [336, 324] width 29 height 13
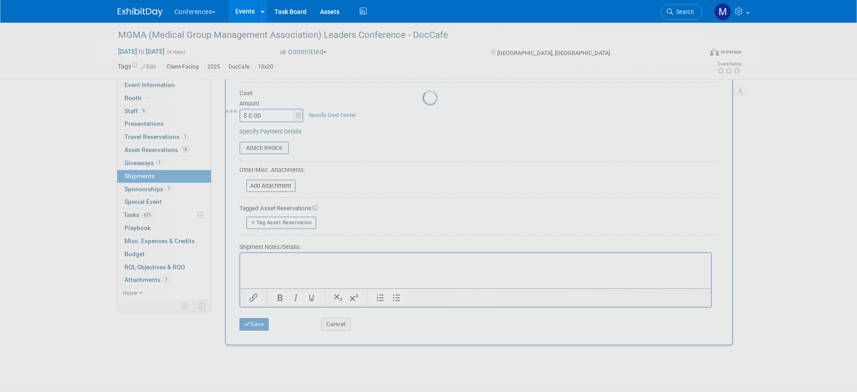
scroll to position [0, 0]
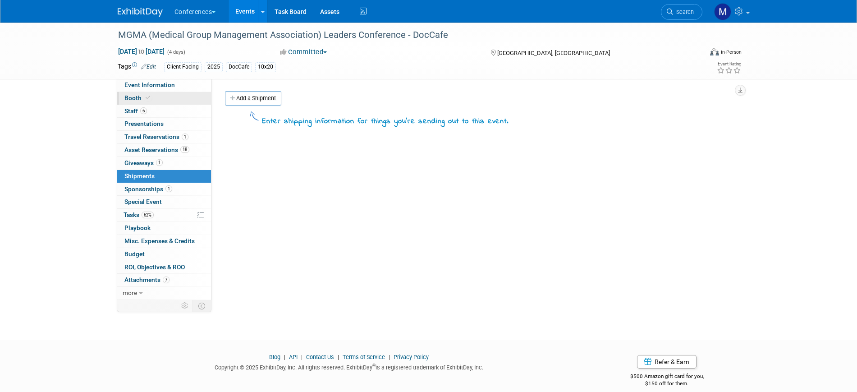
click at [145, 100] on span at bounding box center [148, 97] width 8 height 7
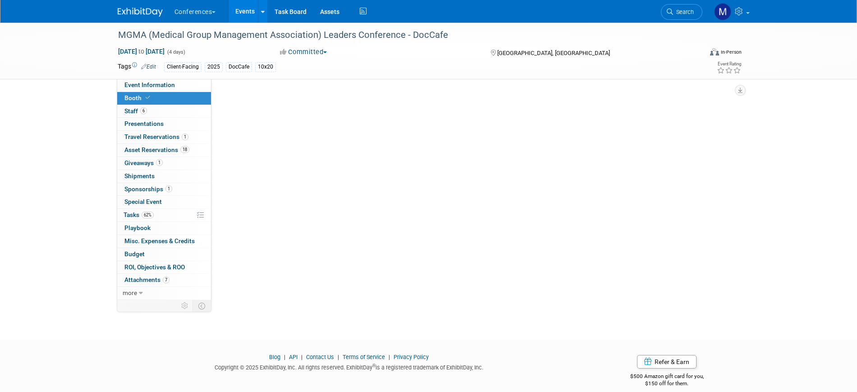
select select "10'x20'"
select select "Yes"
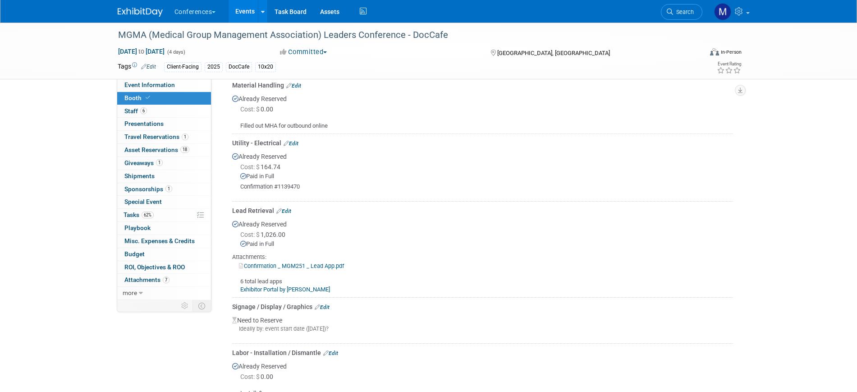
scroll to position [282, 0]
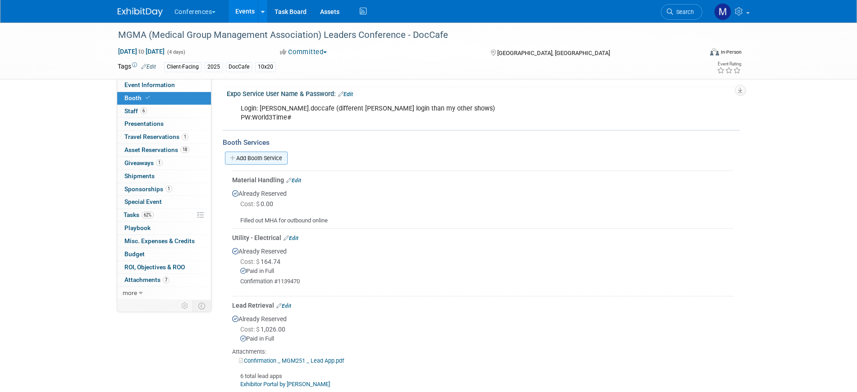
click at [262, 162] on link "Add Booth Service" at bounding box center [256, 158] width 63 height 13
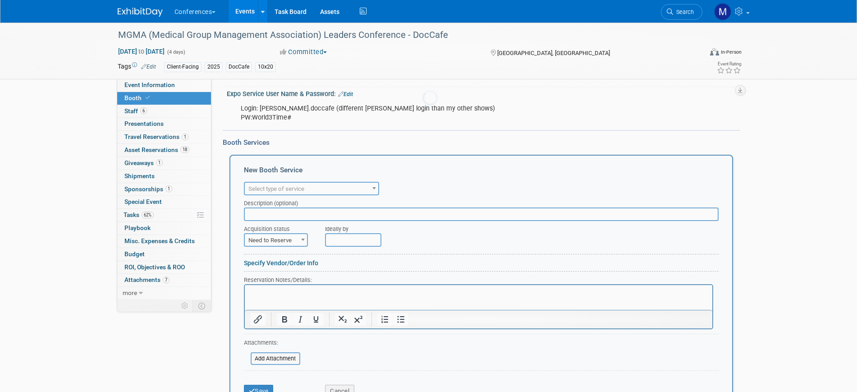
scroll to position [0, 0]
click at [270, 185] on span "Select type of service" at bounding box center [276, 188] width 56 height 7
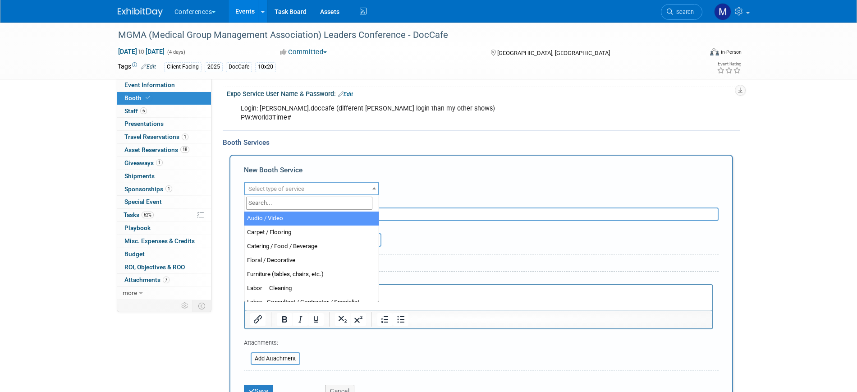
click at [277, 208] on input "search" at bounding box center [309, 203] width 126 height 13
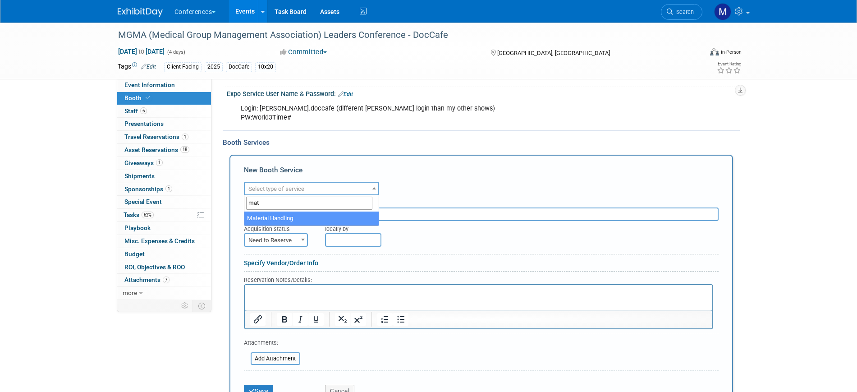
type input "mat"
select select "10"
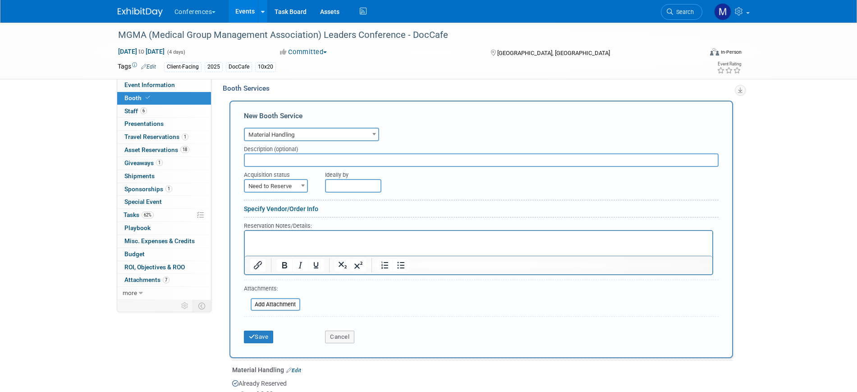
scroll to position [395, 0]
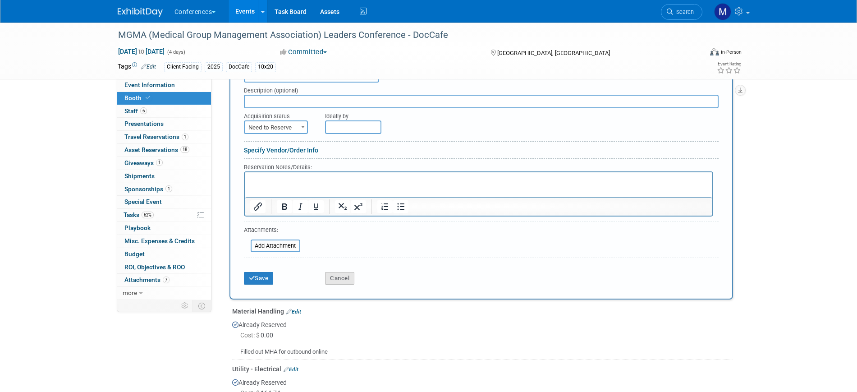
click at [340, 274] on button "Cancel" at bounding box center [339, 278] width 29 height 13
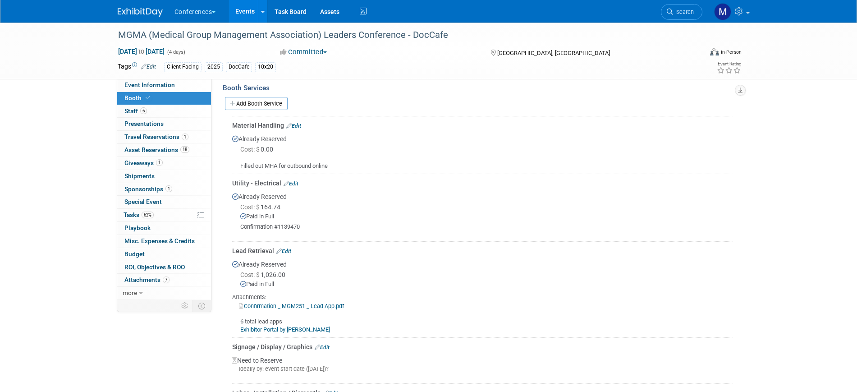
scroll to position [282, 0]
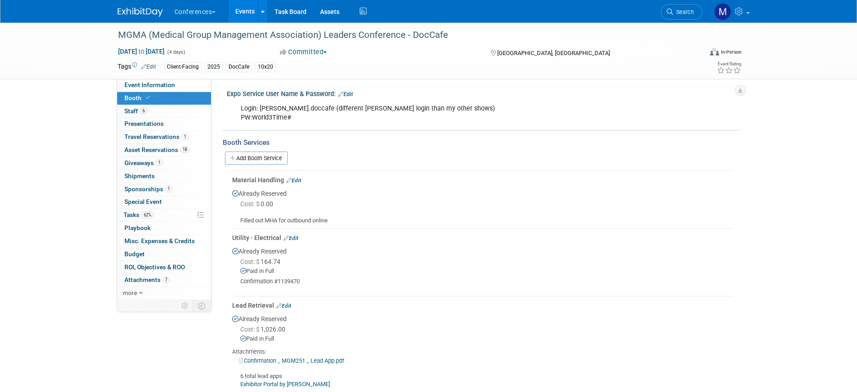
click at [299, 178] on link "Edit" at bounding box center [293, 180] width 15 height 6
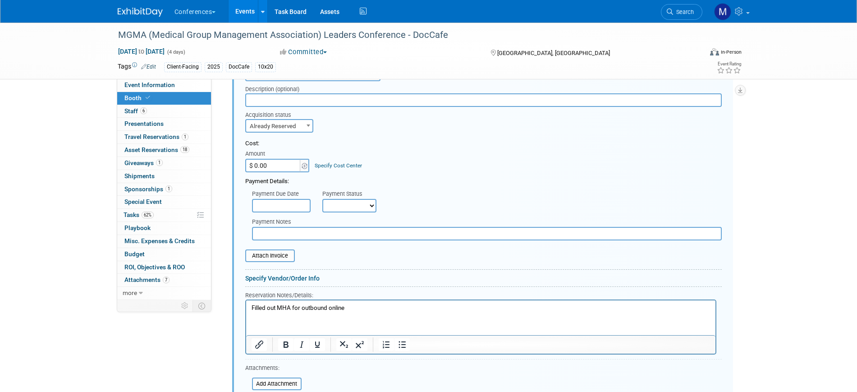
scroll to position [463, 0]
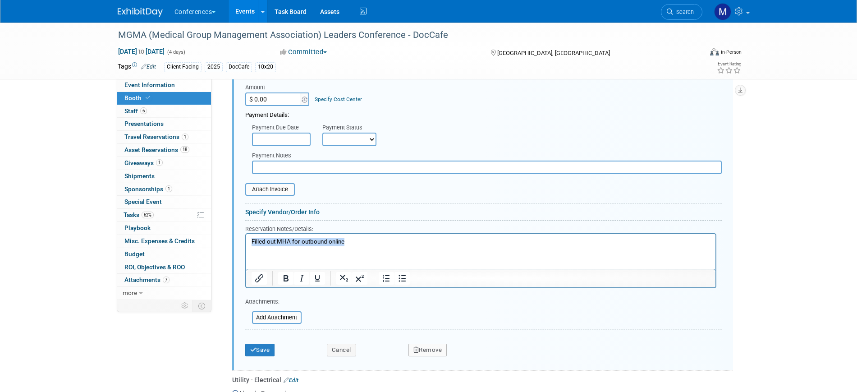
drag, startPoint x: 363, startPoint y: 244, endPoint x: 210, endPoint y: 232, distance: 153.7
click at [246, 234] on html "Filled out MHA for outbound online" at bounding box center [480, 240] width 469 height 12
click at [284, 187] on input "file" at bounding box center [240, 189] width 107 height 11
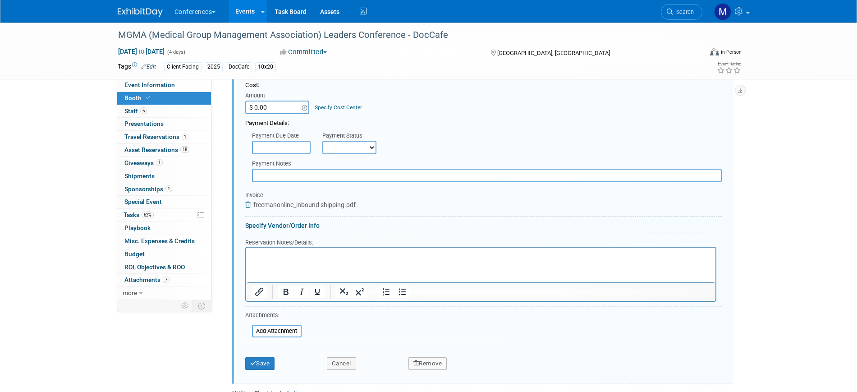
scroll to position [519, 0]
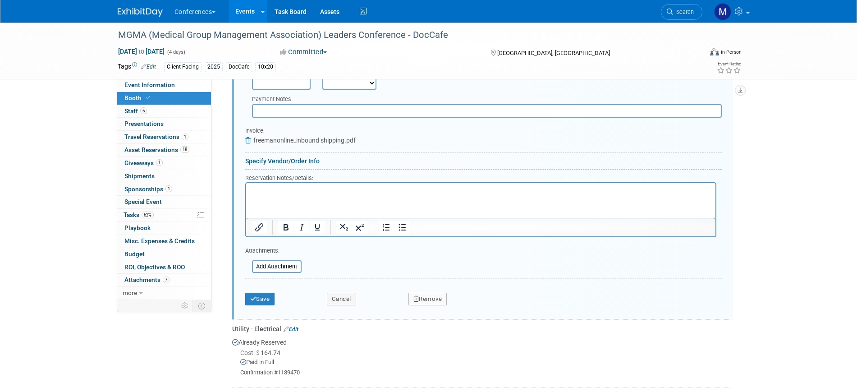
click at [248, 140] on icon at bounding box center [249, 140] width 8 height 6
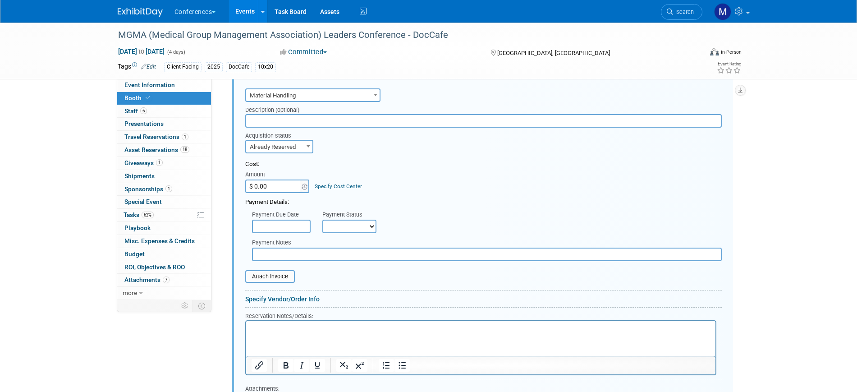
scroll to position [350, 0]
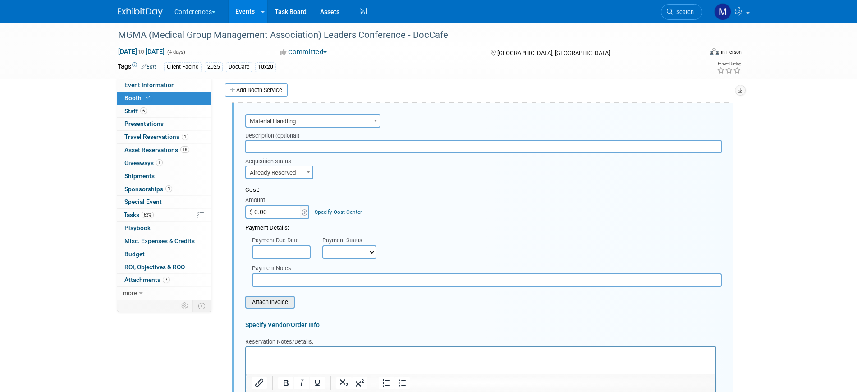
click at [253, 303] on input "file" at bounding box center [240, 302] width 107 height 11
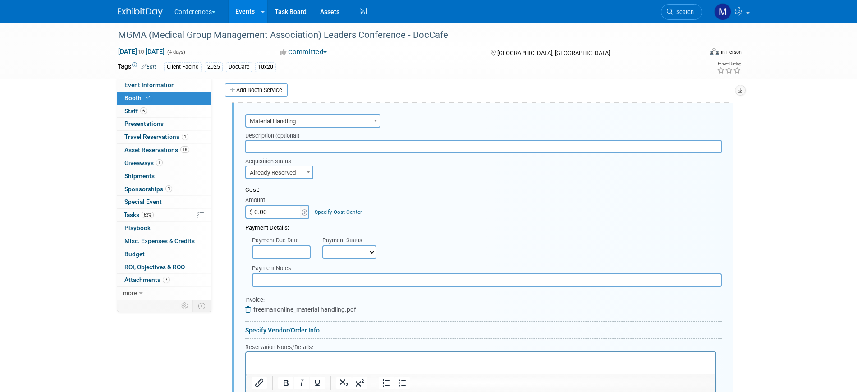
click at [259, 212] on input "$ 0.00" at bounding box center [273, 212] width 56 height 14
paste input "923.9"
type input "$ 923.90"
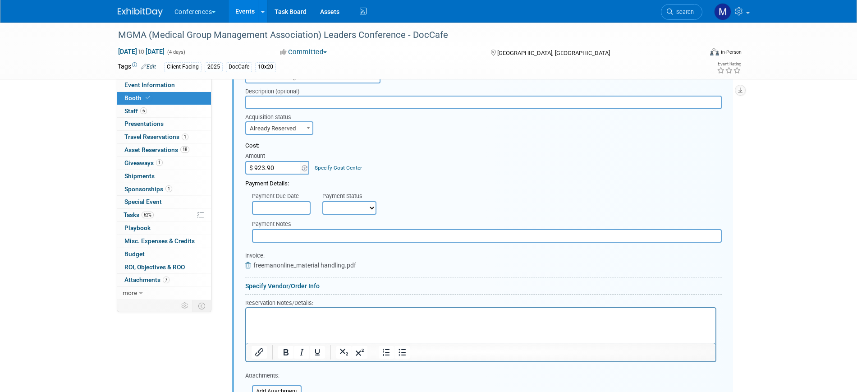
scroll to position [463, 0]
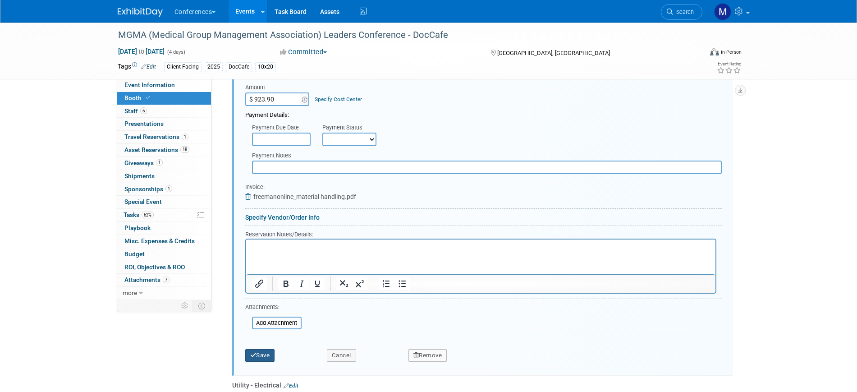
click at [266, 358] on button "Save" at bounding box center [260, 355] width 30 height 13
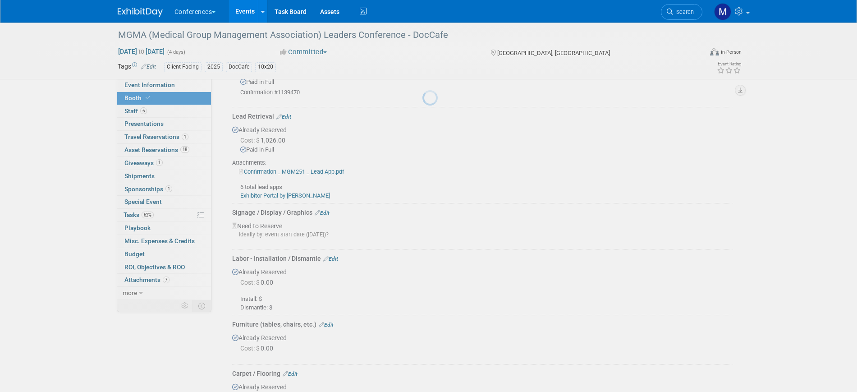
scroll to position [350, 0]
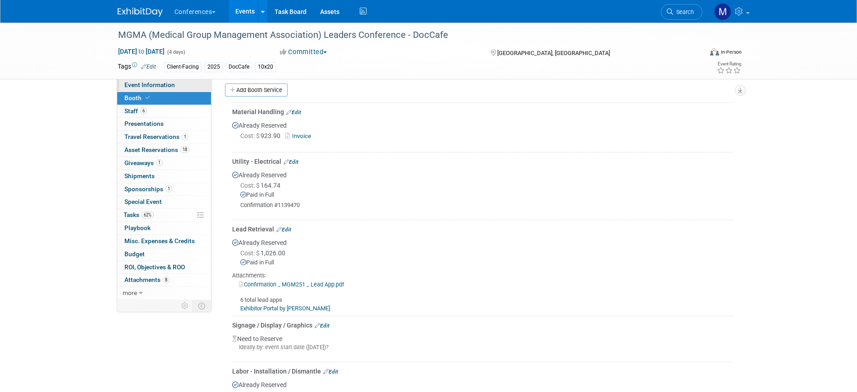
click at [148, 87] on span "Event Information" at bounding box center [149, 84] width 51 height 7
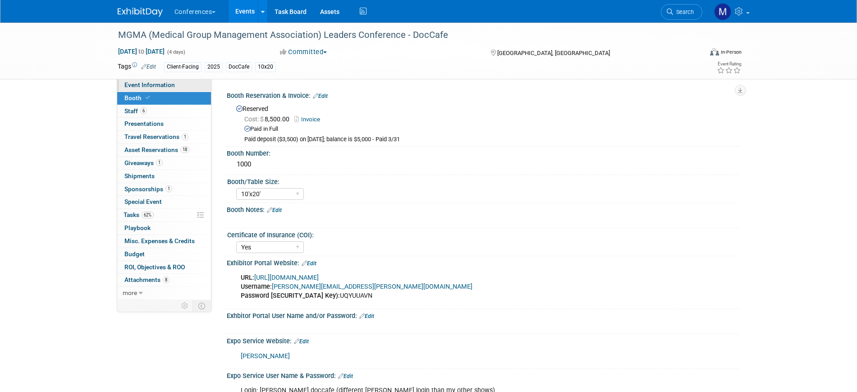
select select "DocCafe"
select select "Client-facing"
select select "[PERSON_NAME]"
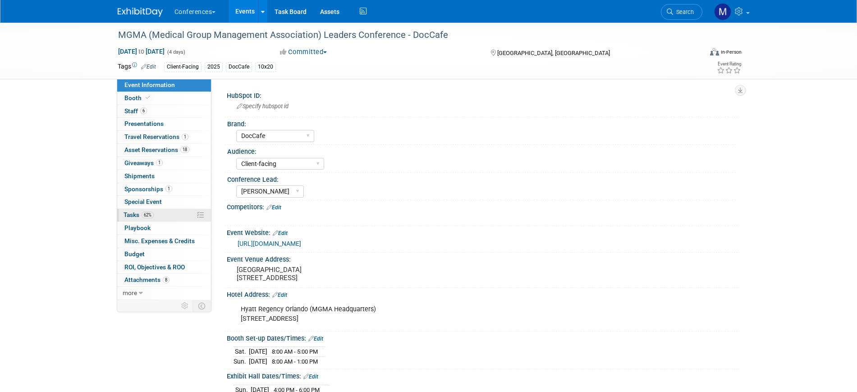
click at [147, 215] on span "62%" at bounding box center [148, 214] width 12 height 7
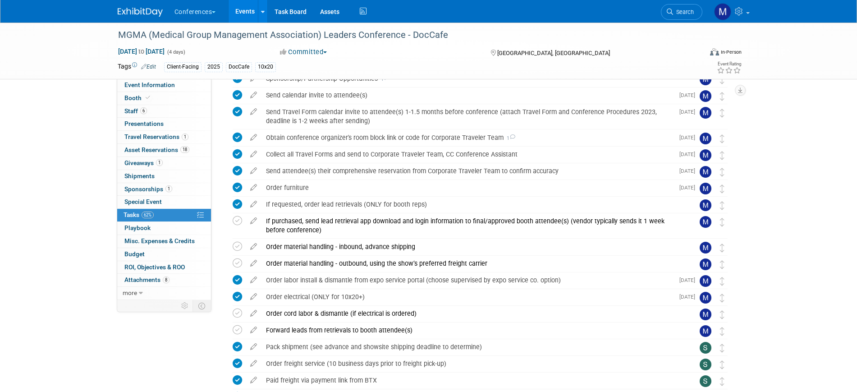
scroll to position [507, 0]
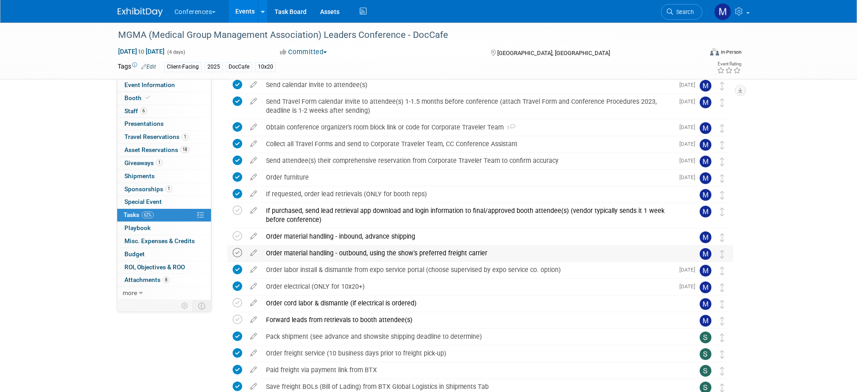
click at [236, 256] on icon at bounding box center [237, 252] width 9 height 9
click at [296, 237] on div "Order material handling - inbound, advance shipping" at bounding box center [472, 236] width 420 height 15
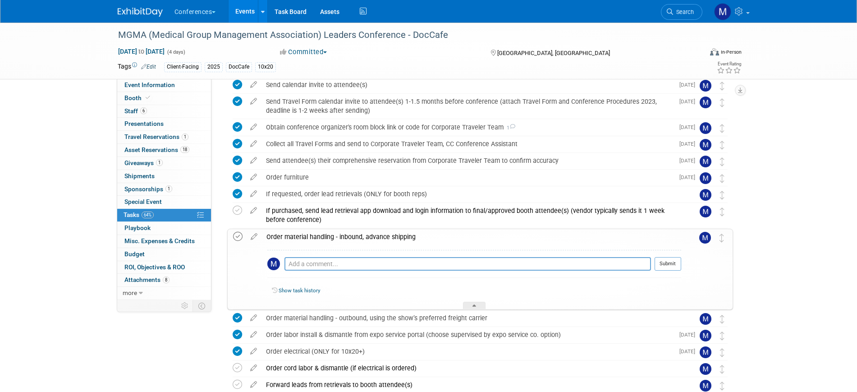
click at [235, 237] on icon at bounding box center [237, 236] width 9 height 9
click at [310, 238] on div "Order material handling - inbound, advance shipping" at bounding box center [471, 236] width 419 height 15
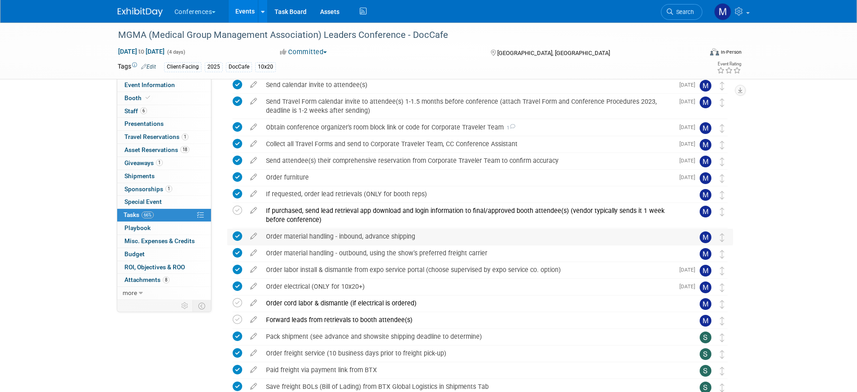
click at [287, 236] on div "Order material handling - inbound, advance shipping" at bounding box center [472, 236] width 420 height 15
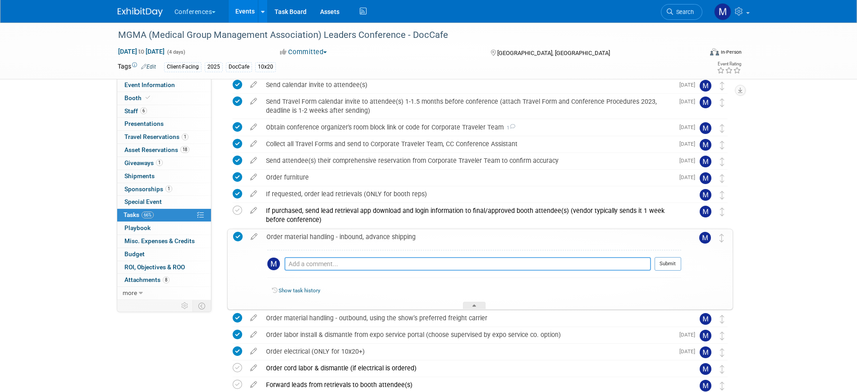
click at [307, 262] on textarea at bounding box center [468, 264] width 367 height 14
paste textarea "Material handling charges will be assessed when shipment is received"
type textarea "Material handling charges will be assessed when shipment is received"
click at [673, 264] on button "Submit" at bounding box center [668, 264] width 27 height 14
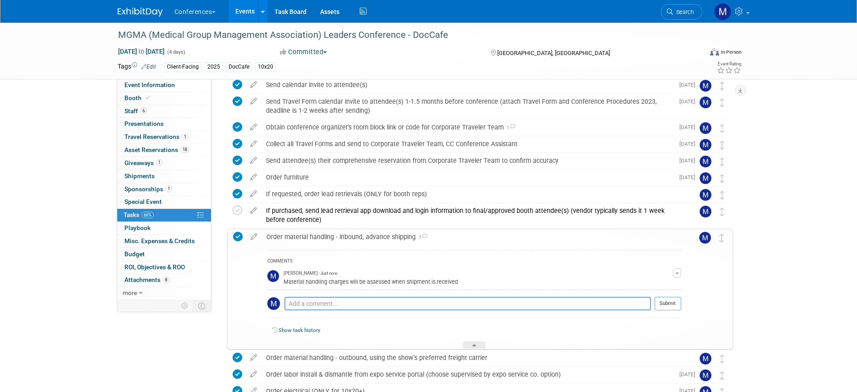
click at [330, 239] on div "Order material handling - inbound, advance shipping 1" at bounding box center [471, 236] width 419 height 15
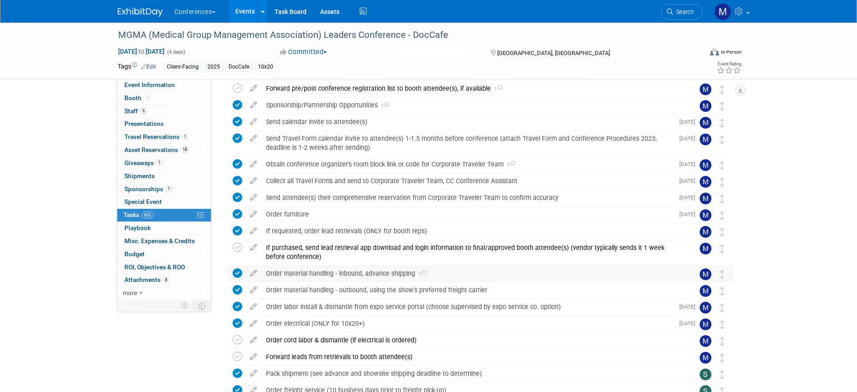
scroll to position [451, 0]
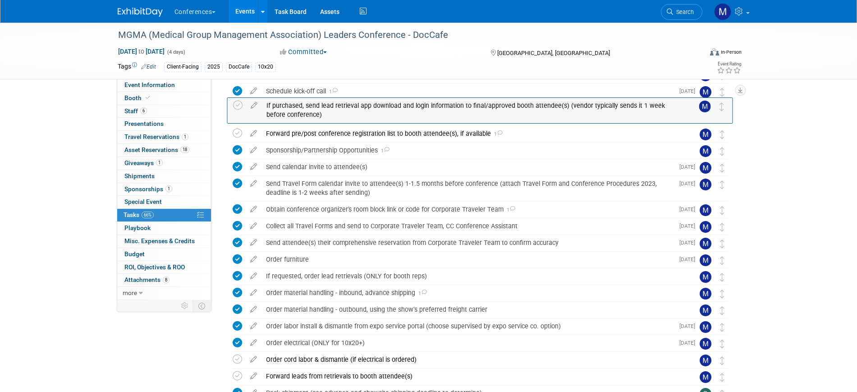
drag, startPoint x: 719, startPoint y: 271, endPoint x: 719, endPoint y: 109, distance: 161.9
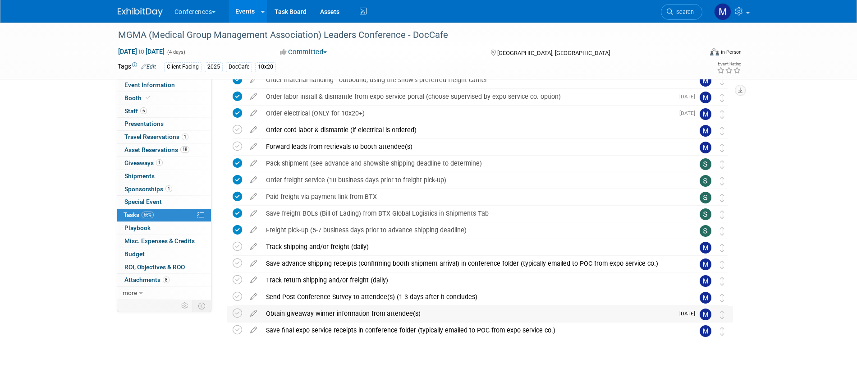
scroll to position [683, 0]
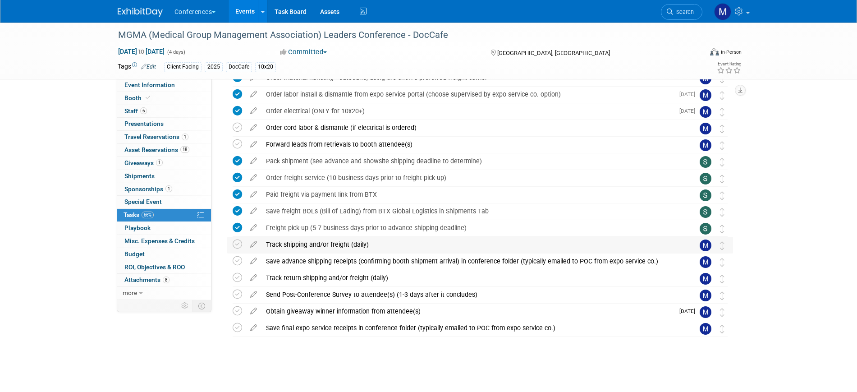
click at [307, 247] on div "Track shipping and/or freight (daily)" at bounding box center [472, 244] width 420 height 15
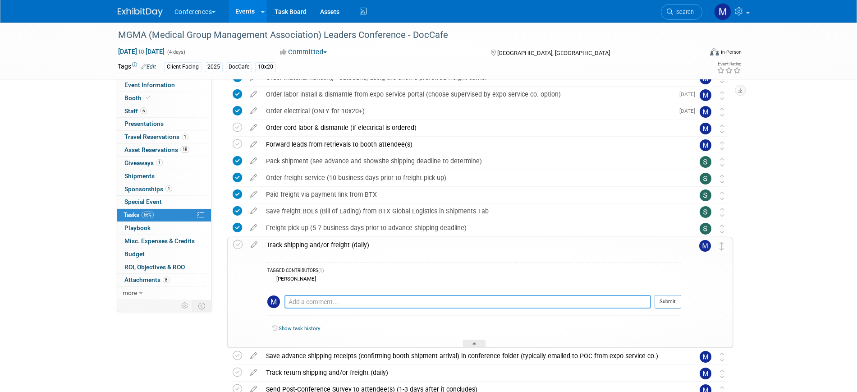
click at [305, 303] on textarea at bounding box center [468, 302] width 367 height 14
type textarea "R"
drag, startPoint x: 302, startPoint y: 298, endPoint x: 299, endPoint y: 303, distance: 6.3
click at [299, 303] on textarea "Recvied on 9/16" at bounding box center [468, 302] width 367 height 14
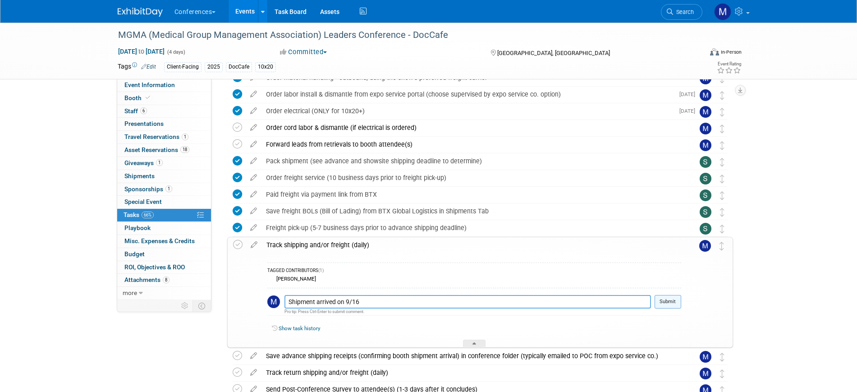
type textarea "Shipment arrived on 9/16"
click at [665, 302] on button "Submit" at bounding box center [668, 302] width 27 height 14
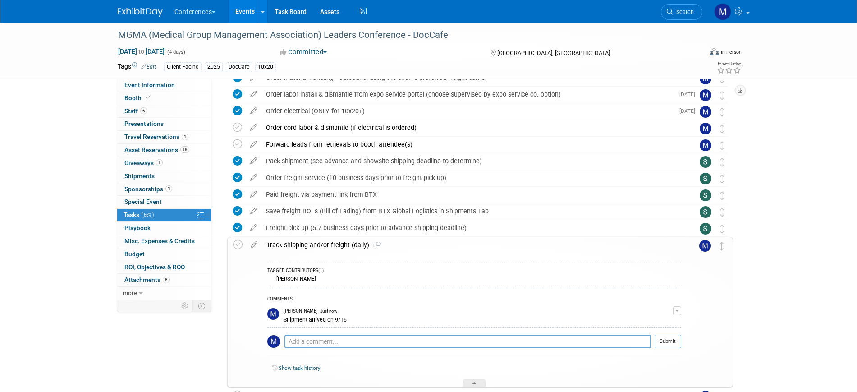
click at [320, 240] on div "Track shipping and/or freight (daily) 1" at bounding box center [471, 244] width 419 height 15
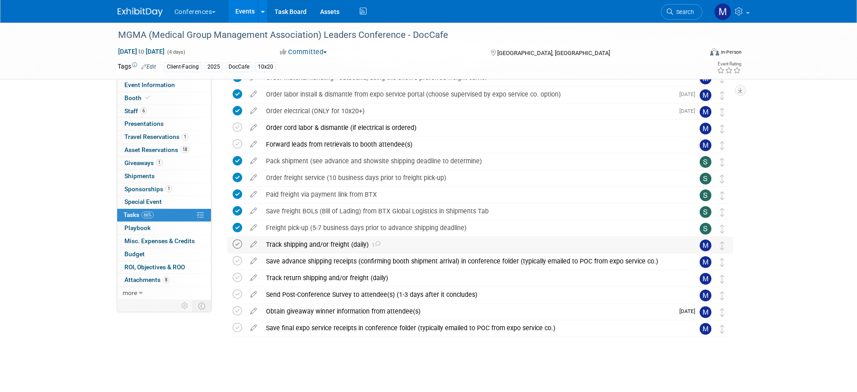
click at [237, 243] on icon at bounding box center [237, 243] width 9 height 9
click at [256, 260] on icon at bounding box center [254, 258] width 16 height 11
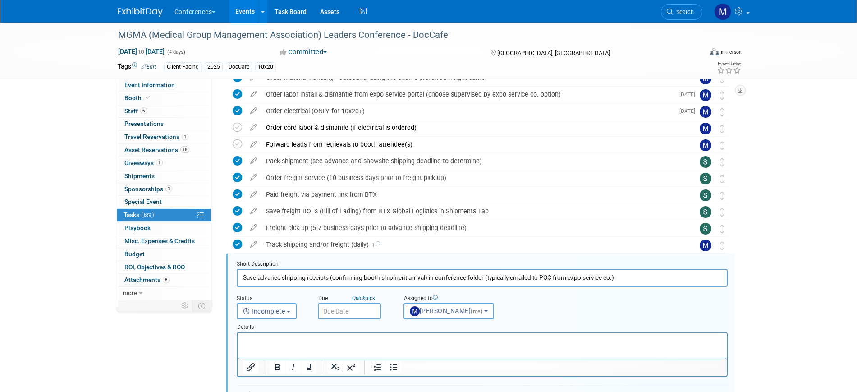
scroll to position [804, 0]
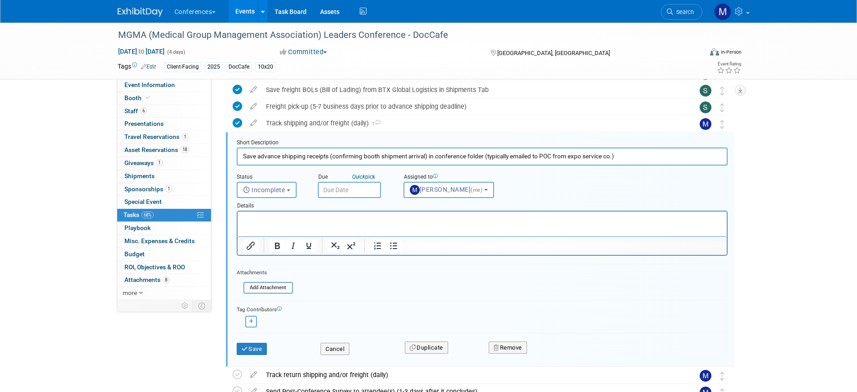
click at [358, 193] on input "text" at bounding box center [349, 190] width 63 height 16
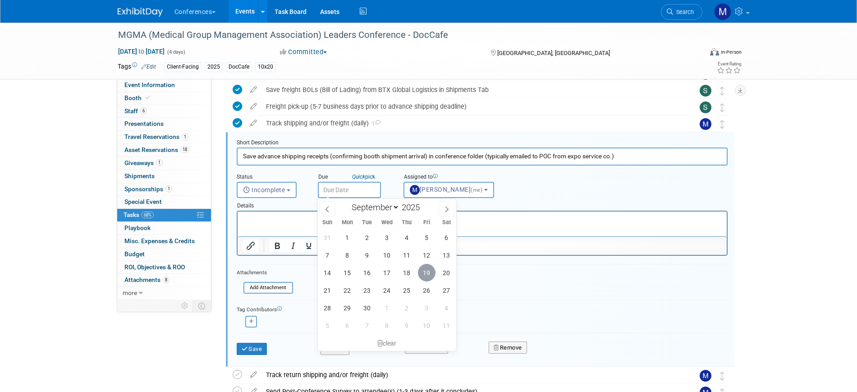
click at [427, 271] on span "19" at bounding box center [427, 273] width 18 height 18
type input "Sep 19, 2025"
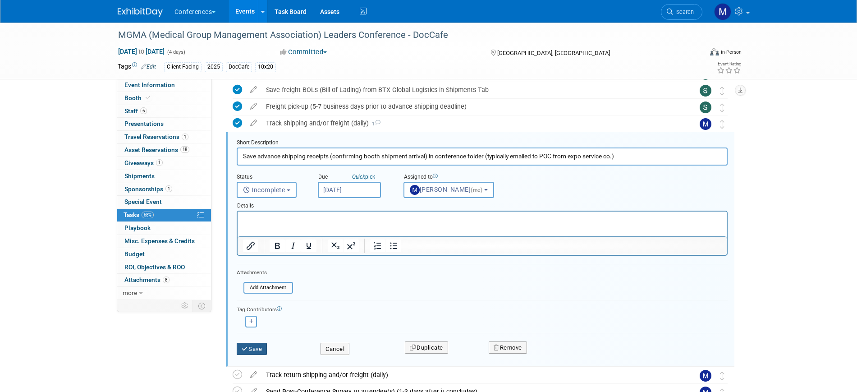
click at [257, 347] on button "Save" at bounding box center [252, 349] width 31 height 13
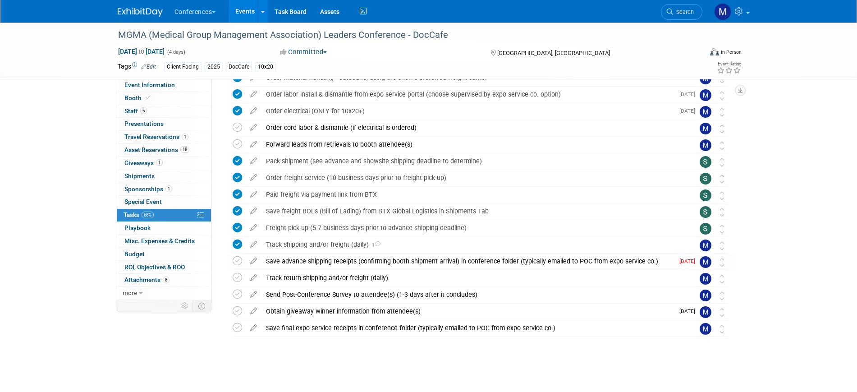
scroll to position [683, 0]
click at [240, 262] on icon at bounding box center [237, 260] width 9 height 9
click at [327, 108] on div "Order electrical (ONLY for 10x20+)" at bounding box center [468, 110] width 413 height 15
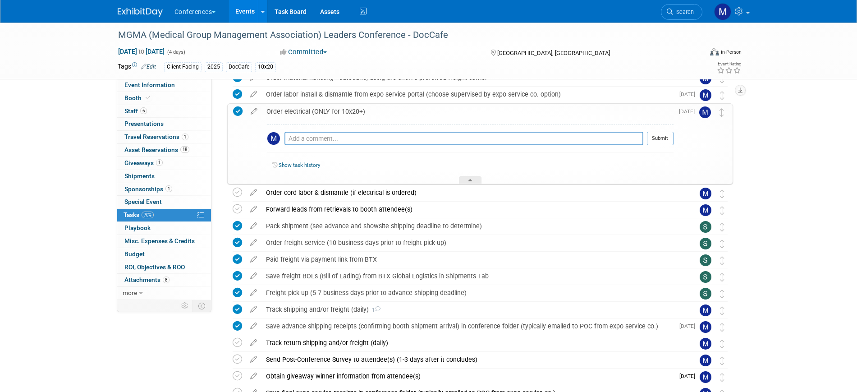
click at [327, 108] on div "Order electrical (ONLY for 10x20+)" at bounding box center [468, 111] width 412 height 15
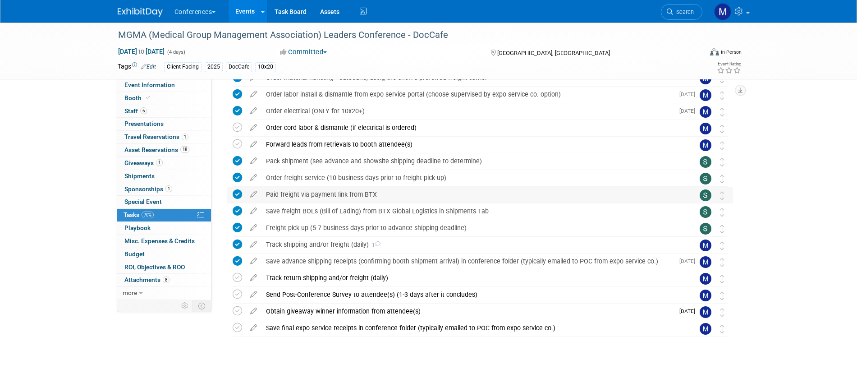
scroll to position [626, 0]
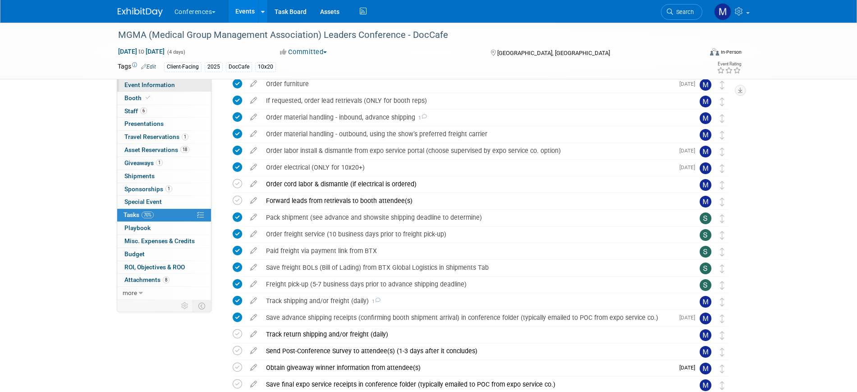
click at [173, 87] on span "Event Information" at bounding box center [149, 84] width 51 height 7
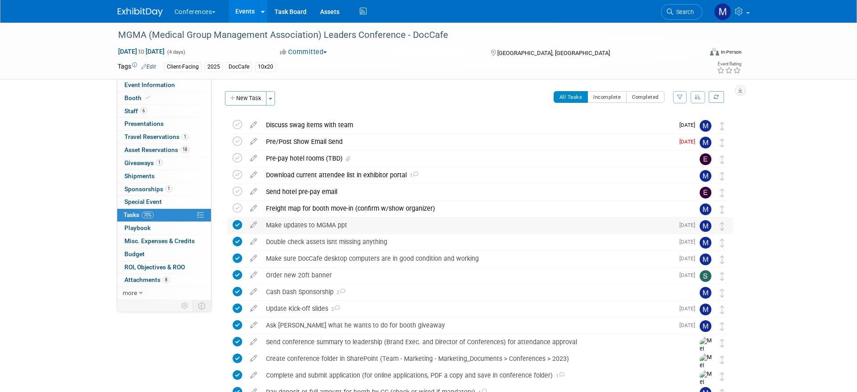
select select "DocCafe"
select select "Client-facing"
select select "[PERSON_NAME]"
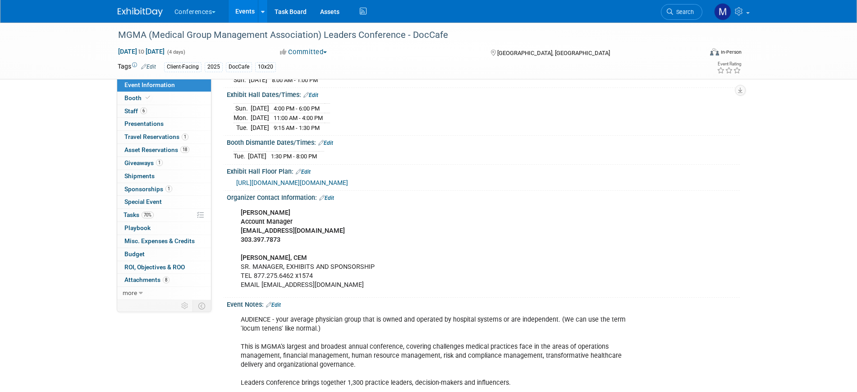
scroll to position [282, 0]
click at [147, 212] on span "70%" at bounding box center [148, 214] width 12 height 7
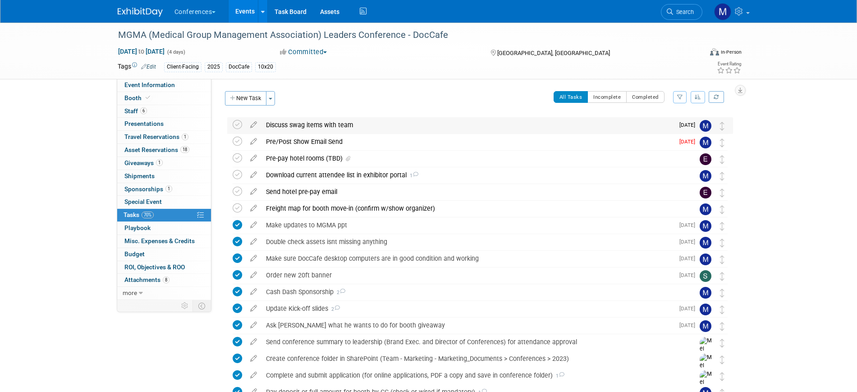
scroll to position [225, 0]
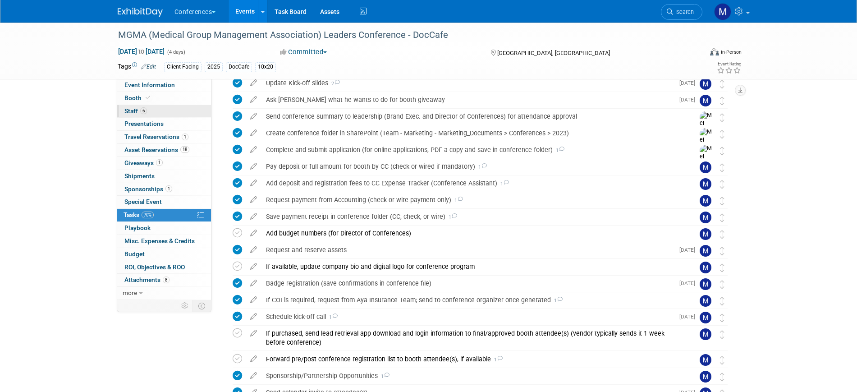
drag, startPoint x: 146, startPoint y: 99, endPoint x: 179, endPoint y: 114, distance: 36.1
click at [146, 98] on icon at bounding box center [148, 97] width 5 height 5
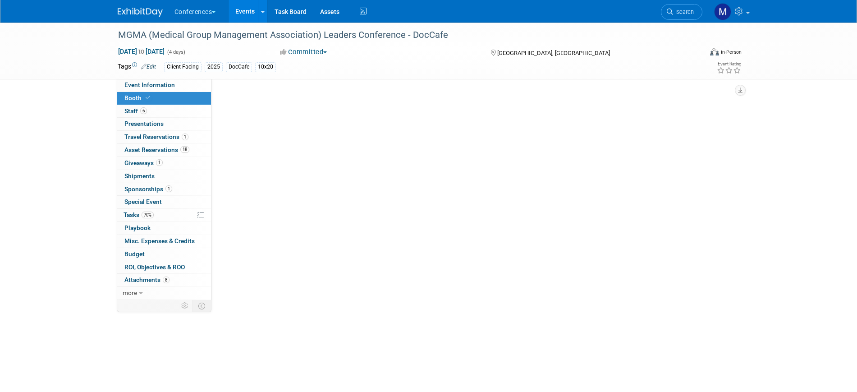
scroll to position [0, 0]
select select "10'x20'"
select select "Yes"
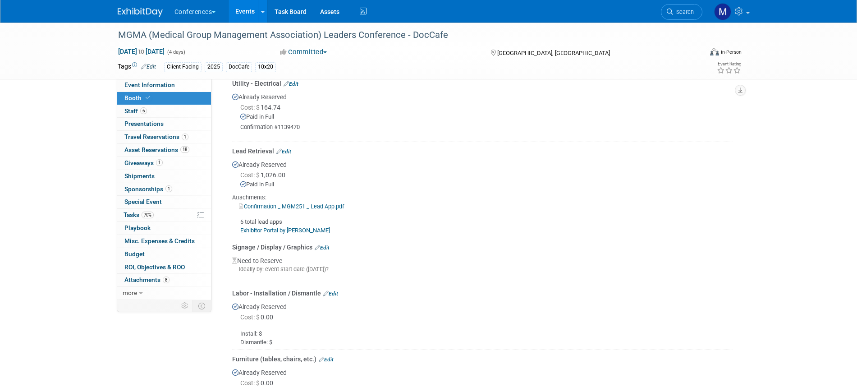
scroll to position [510, 0]
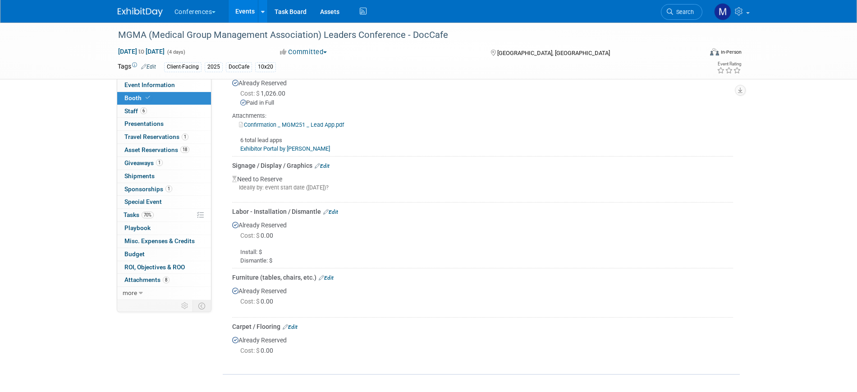
click at [329, 277] on link "Edit" at bounding box center [326, 278] width 15 height 6
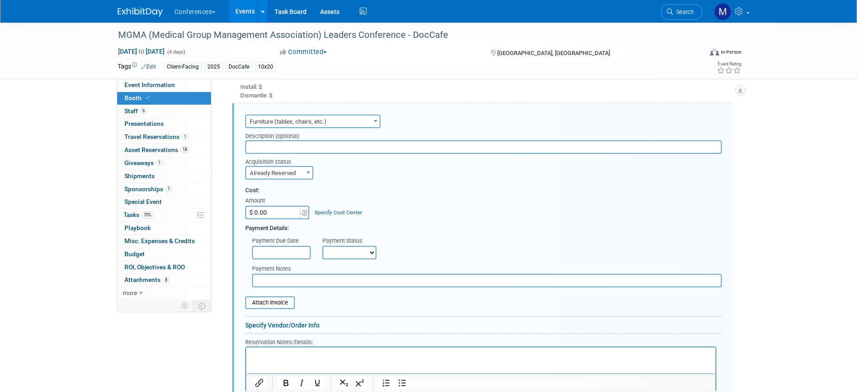
scroll to position [0, 0]
click at [279, 251] on input "text" at bounding box center [281, 253] width 59 height 14
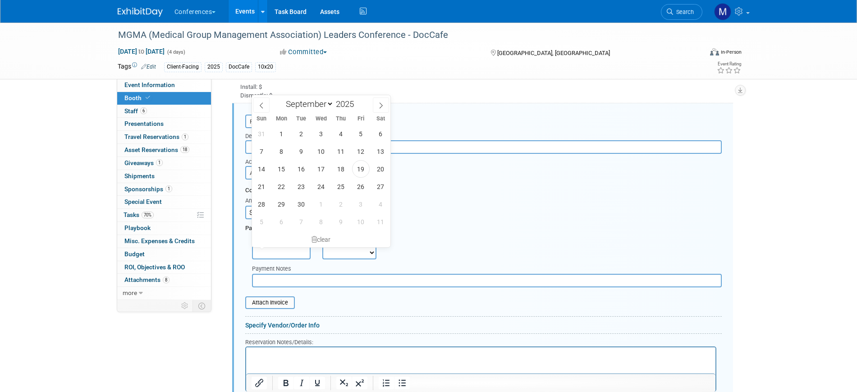
click at [498, 187] on div "Cost:" at bounding box center [483, 190] width 477 height 9
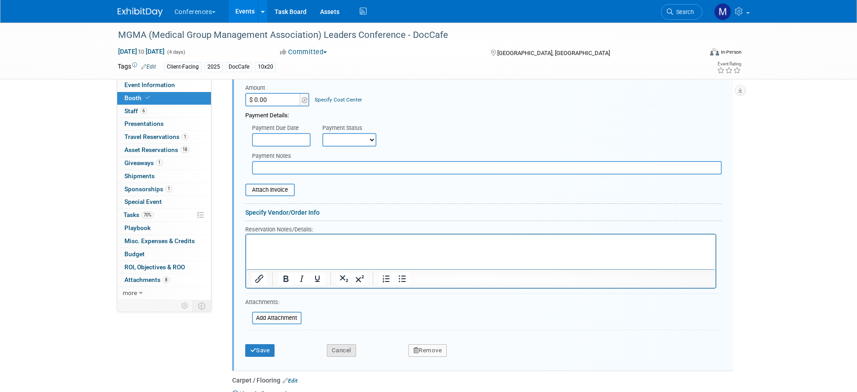
click at [346, 346] on button "Cancel" at bounding box center [341, 350] width 29 height 13
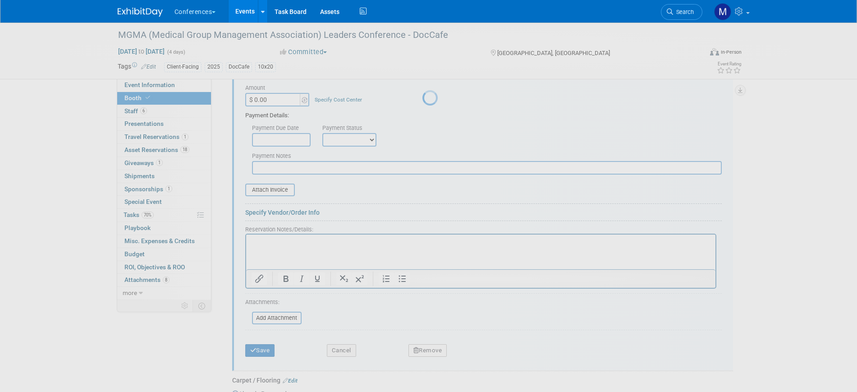
scroll to position [510, 0]
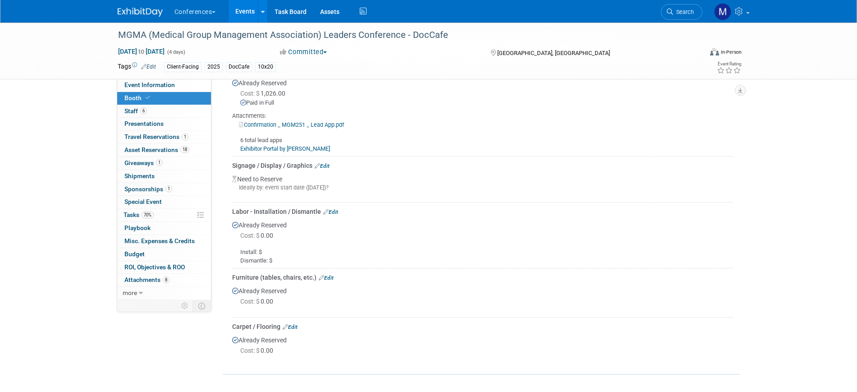
click at [295, 326] on link "Edit" at bounding box center [290, 327] width 15 height 6
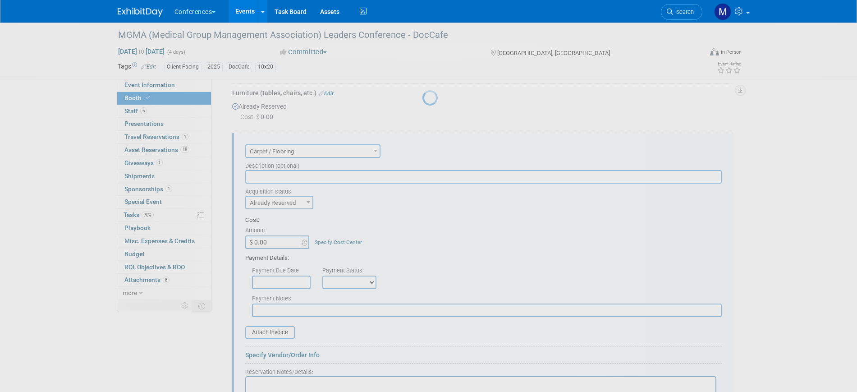
scroll to position [0, 0]
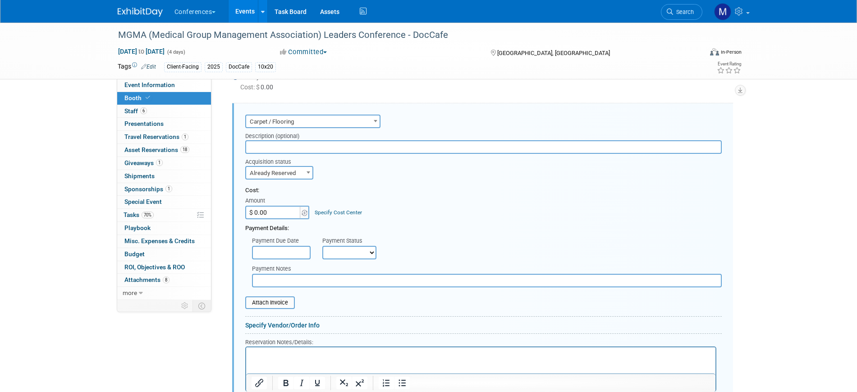
click at [281, 174] on span "Already Reserved" at bounding box center [279, 173] width 66 height 13
drag, startPoint x: 279, startPoint y: 202, endPoint x: 341, endPoint y: 213, distance: 63.2
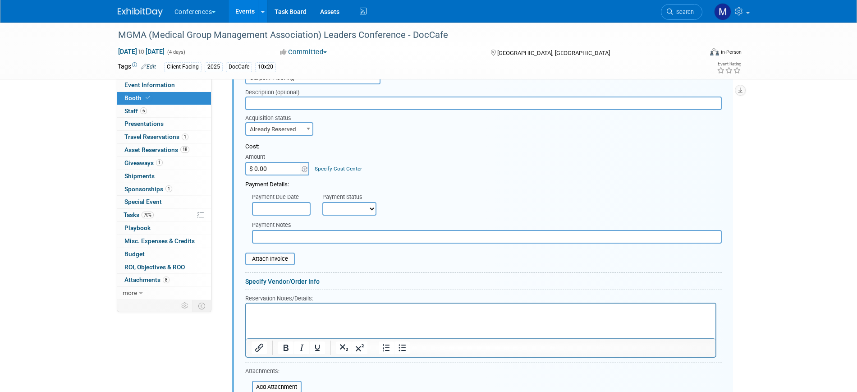
scroll to position [832, 0]
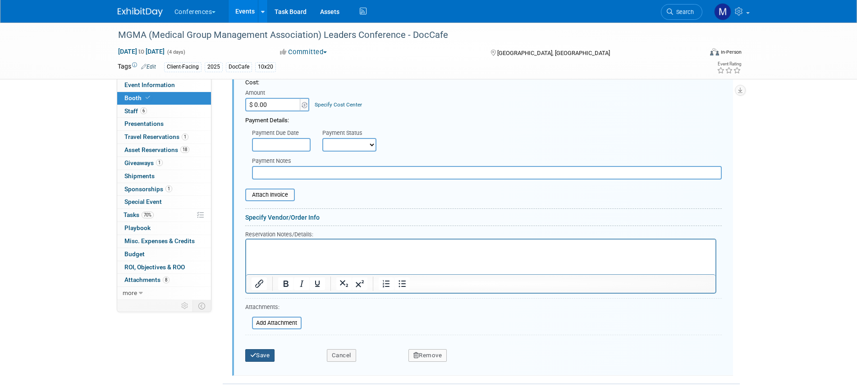
click at [272, 356] on button "Save" at bounding box center [260, 355] width 30 height 13
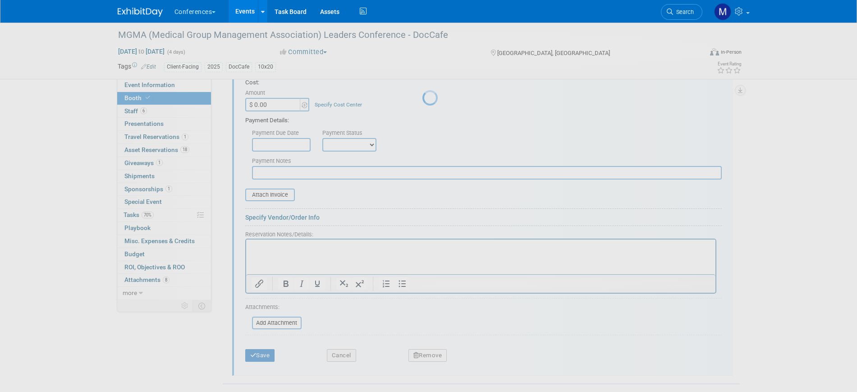
scroll to position [510, 0]
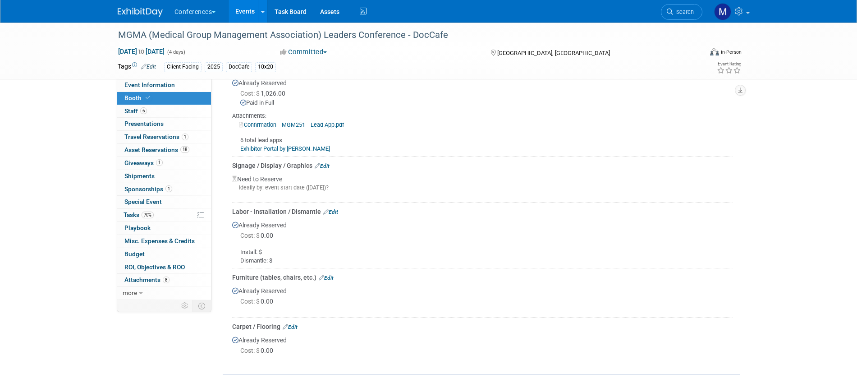
click at [327, 166] on link "Edit" at bounding box center [322, 166] width 15 height 6
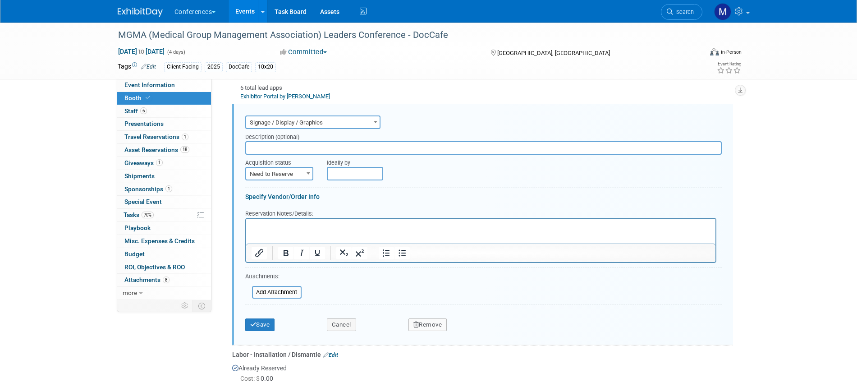
scroll to position [563, 0]
click at [331, 321] on button "Cancel" at bounding box center [341, 323] width 29 height 13
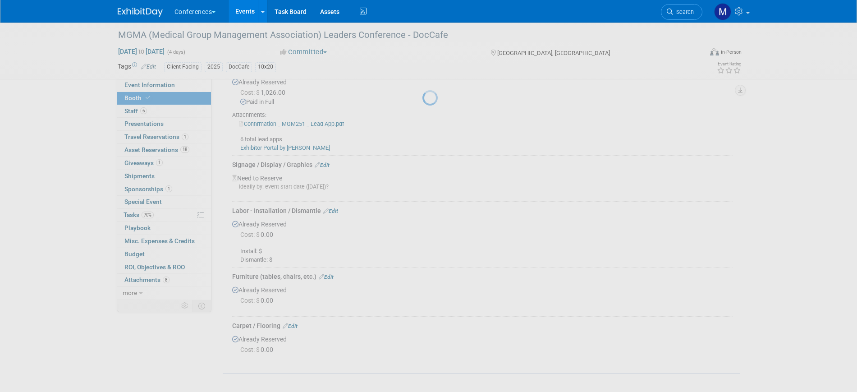
scroll to position [510, 0]
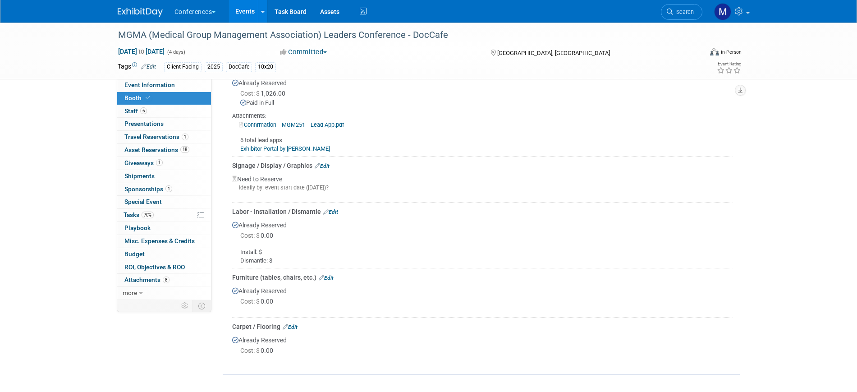
click at [328, 165] on link "Edit" at bounding box center [322, 166] width 15 height 6
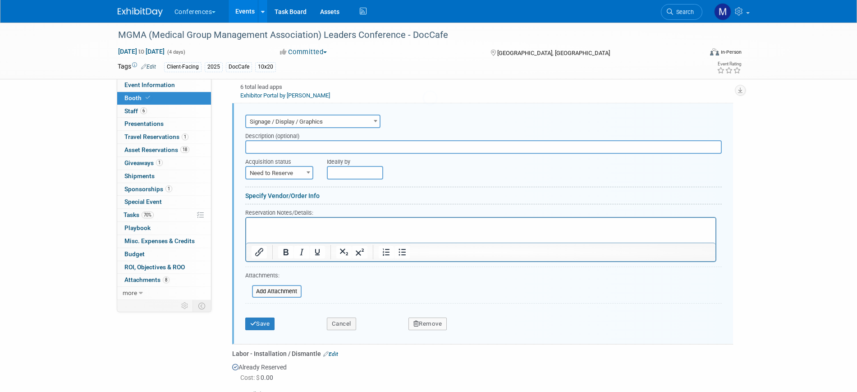
scroll to position [0, 0]
click at [434, 322] on button "Remove" at bounding box center [428, 323] width 39 height 13
click at [483, 324] on link "Yes" at bounding box center [478, 331] width 26 height 14
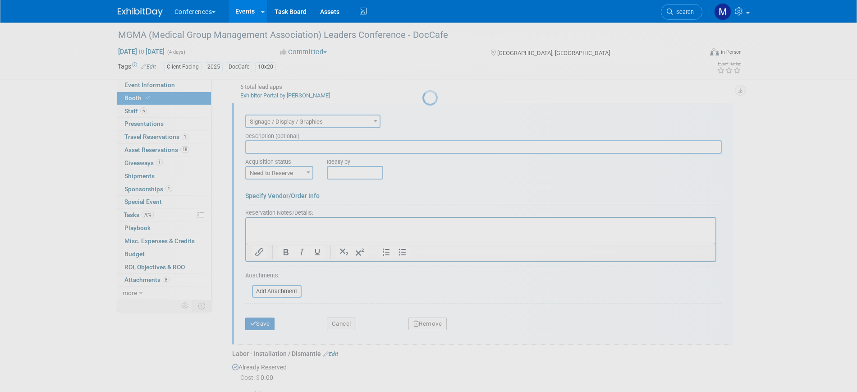
scroll to position [464, 0]
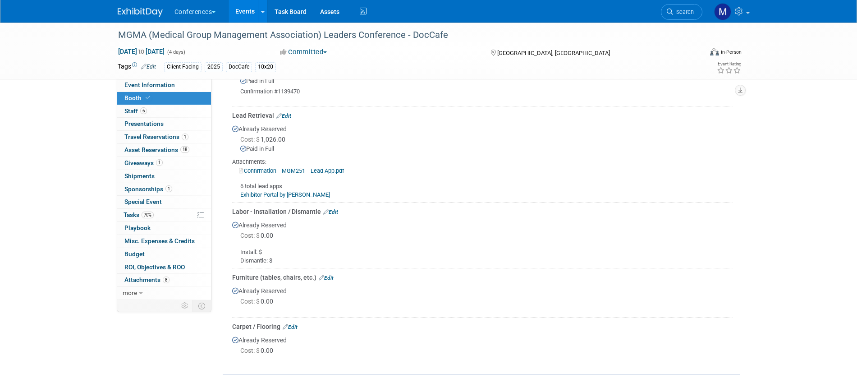
click at [327, 276] on link "Edit" at bounding box center [326, 278] width 15 height 6
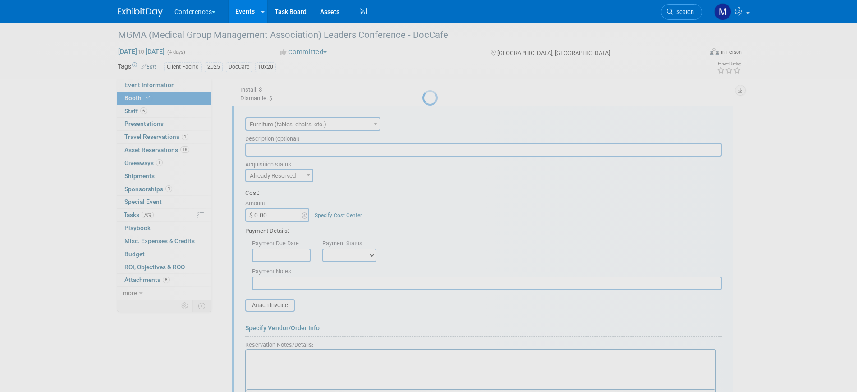
scroll to position [0, 0]
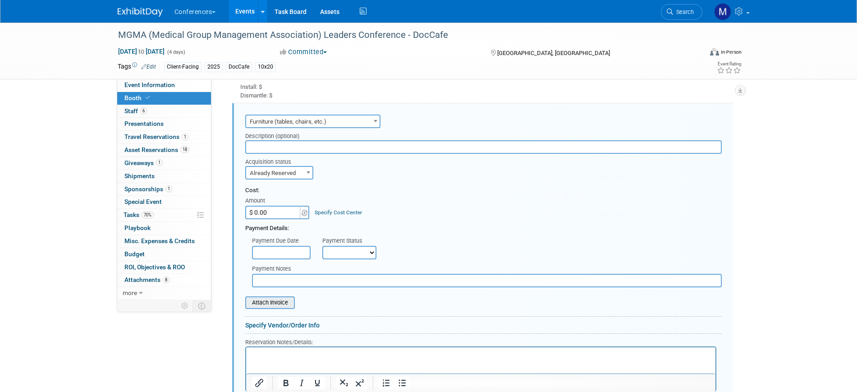
click at [286, 299] on input "file" at bounding box center [240, 302] width 107 height 11
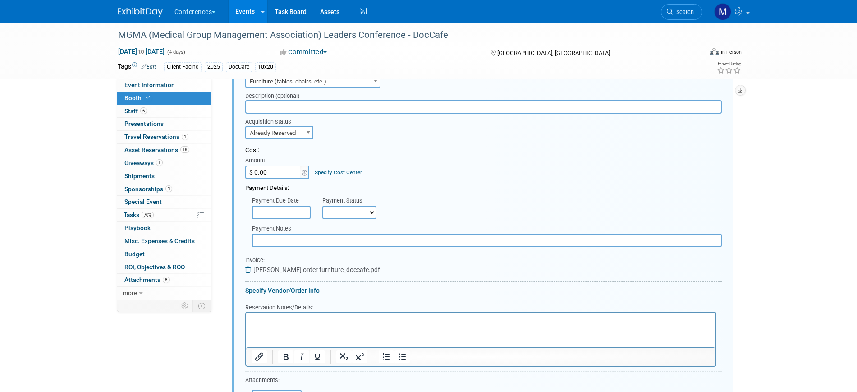
scroll to position [741, 0]
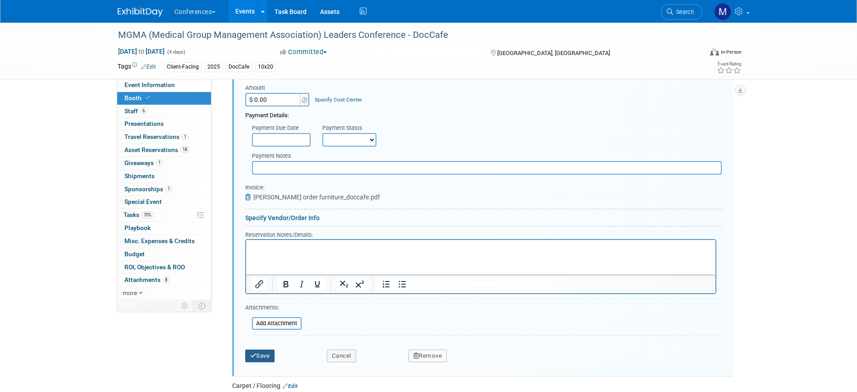
click at [262, 354] on button "Save" at bounding box center [260, 355] width 30 height 13
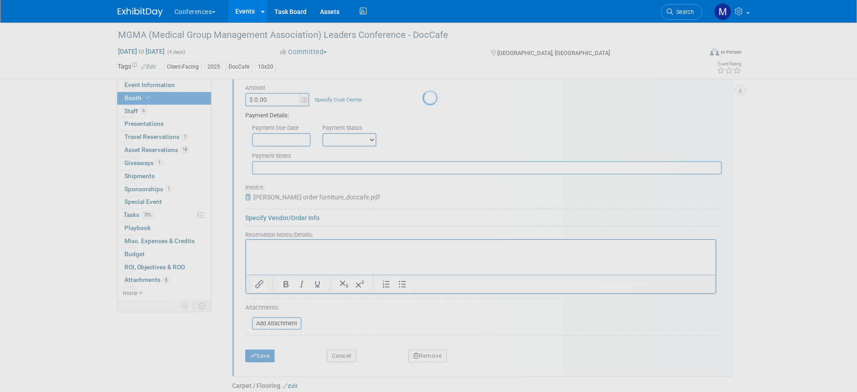
scroll to position [464, 0]
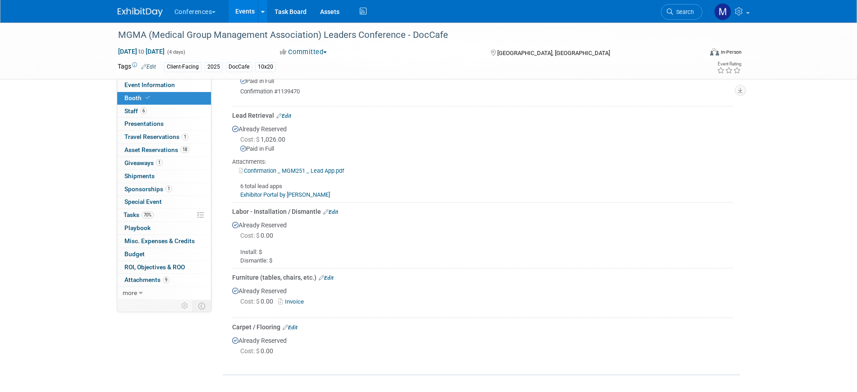
click at [334, 209] on link "Edit" at bounding box center [330, 212] width 15 height 6
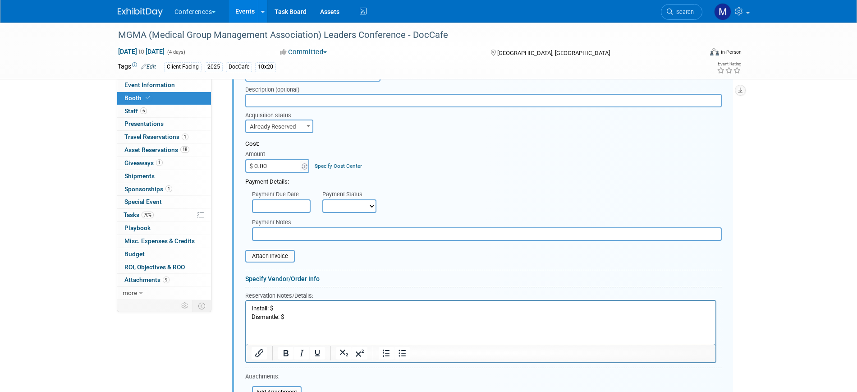
scroll to position [676, 0]
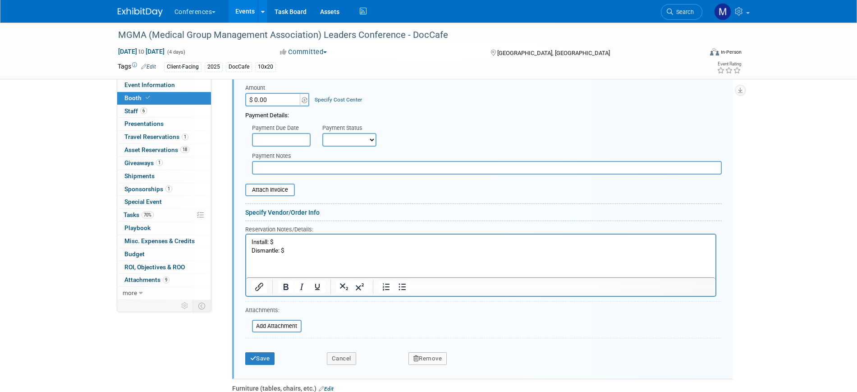
click at [286, 244] on p "Install: $ Dismantle: $" at bounding box center [480, 246] width 459 height 17
paste body "Rich Text Area. Press ALT-0 for help."
click at [297, 253] on p "Install: $$531.70 Dismantle: $" at bounding box center [480, 246] width 459 height 17
click at [308, 243] on p "Install: $$531.70 Dismantle: $$272.50" at bounding box center [480, 246] width 459 height 17
click at [284, 251] on p "Install: $$531.70 (overtime) Dismantle: $$272.50" at bounding box center [480, 246] width 459 height 17
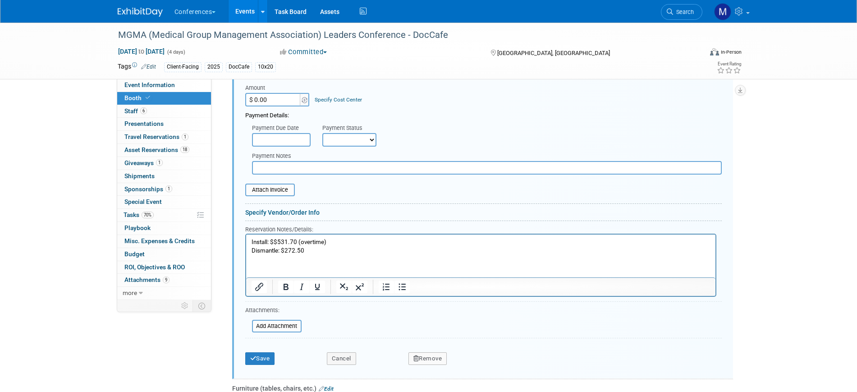
click at [274, 244] on p "Install: $$531.70 (overtime) Dismantle: $272.50" at bounding box center [480, 246] width 459 height 17
drag, startPoint x: 267, startPoint y: 360, endPoint x: 281, endPoint y: 344, distance: 21.7
click at [267, 360] on button "Save" at bounding box center [260, 358] width 30 height 13
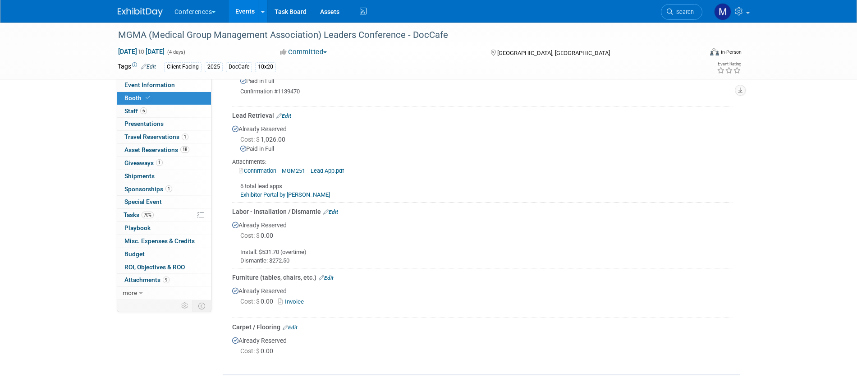
scroll to position [294, 0]
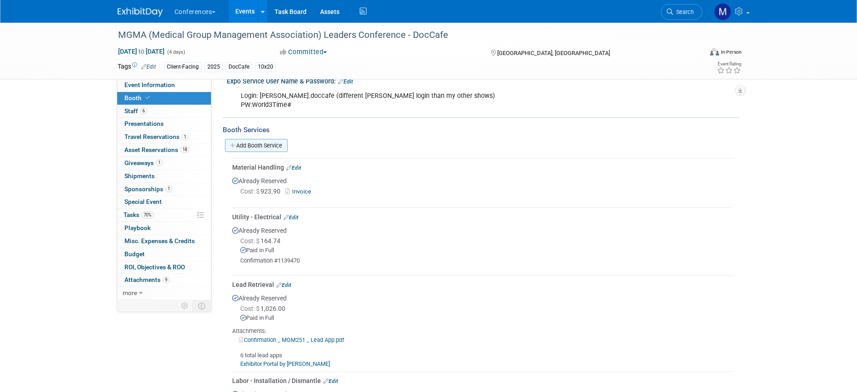
click at [269, 144] on link "Add Booth Service" at bounding box center [256, 145] width 63 height 13
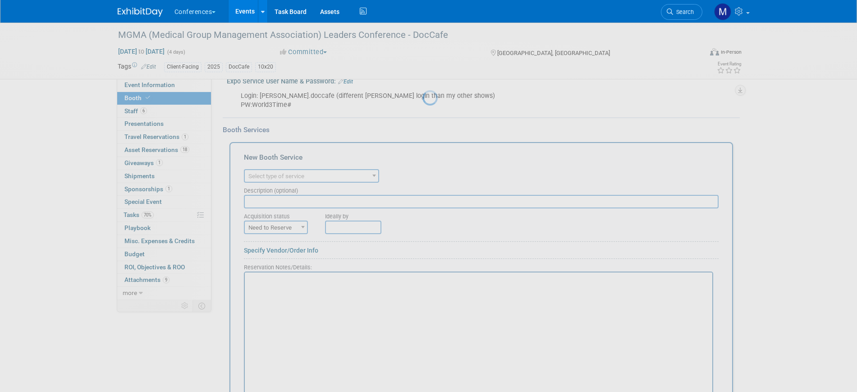
scroll to position [0, 0]
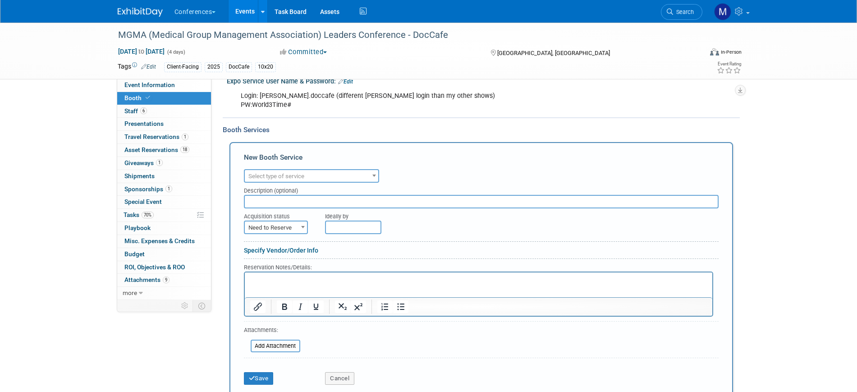
click at [277, 176] on span "Select type of service" at bounding box center [276, 176] width 56 height 7
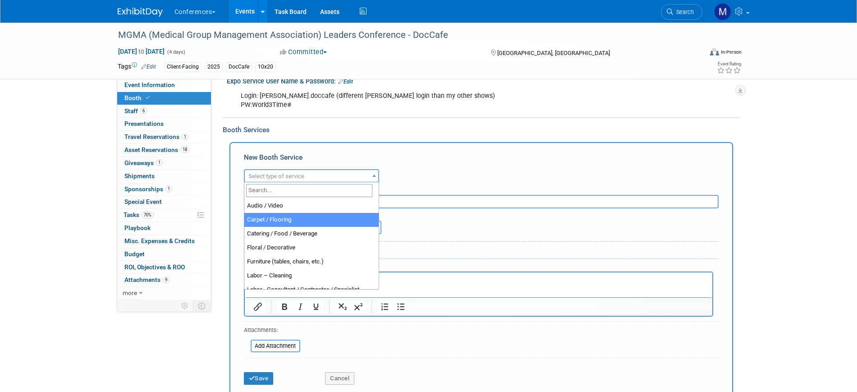
select select "4"
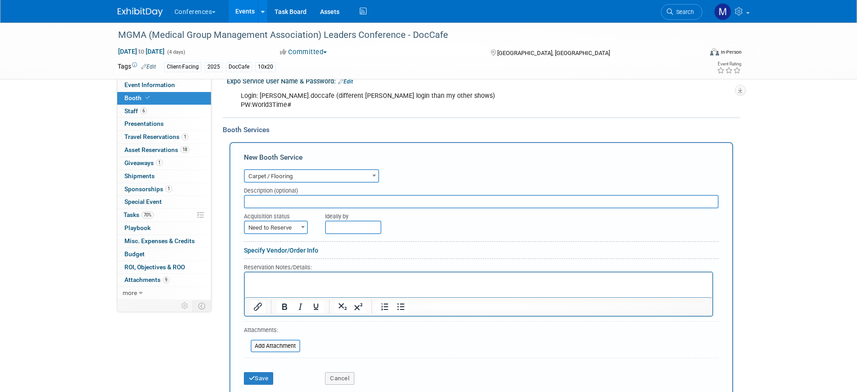
click at [272, 223] on span "Need to Reserve" at bounding box center [276, 227] width 62 height 13
select select "2"
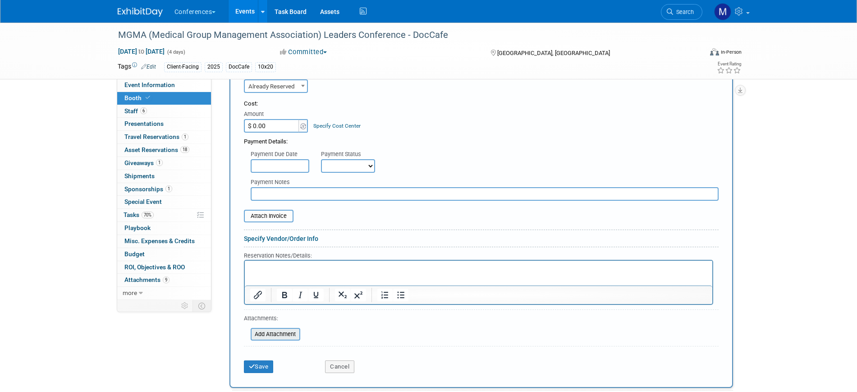
scroll to position [464, 0]
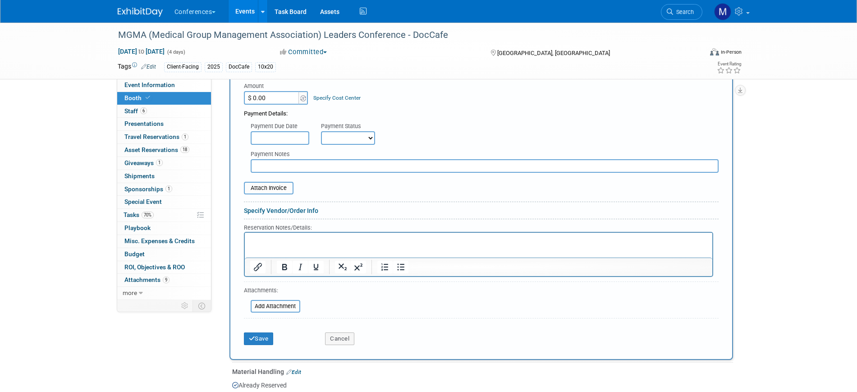
click at [273, 245] on html at bounding box center [478, 239] width 468 height 12
click at [264, 342] on button "Save" at bounding box center [259, 338] width 30 height 13
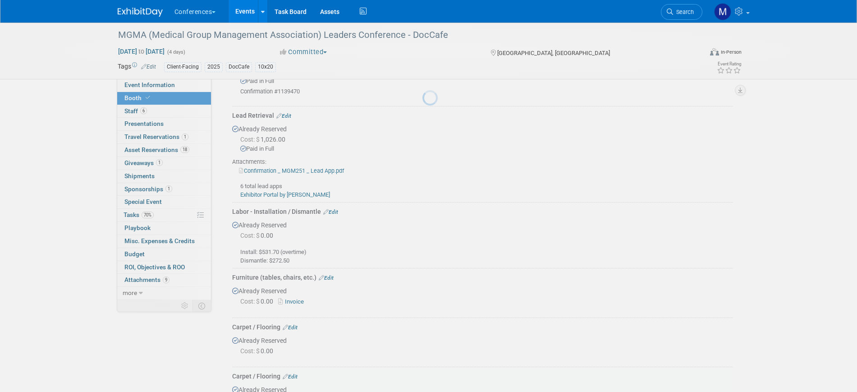
scroll to position [521, 0]
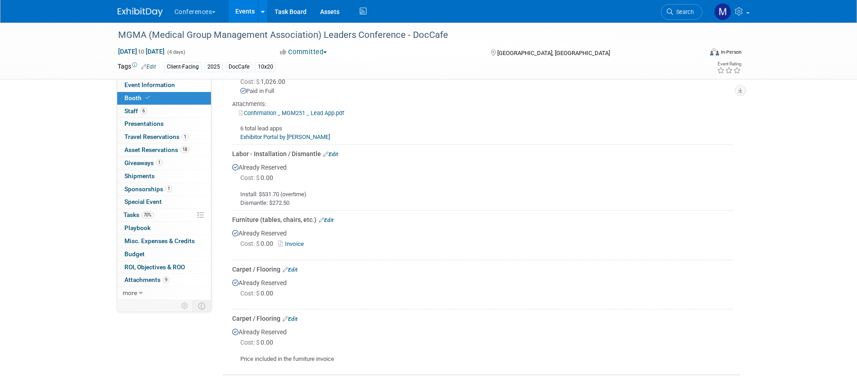
click at [327, 218] on link "Edit" at bounding box center [326, 220] width 15 height 6
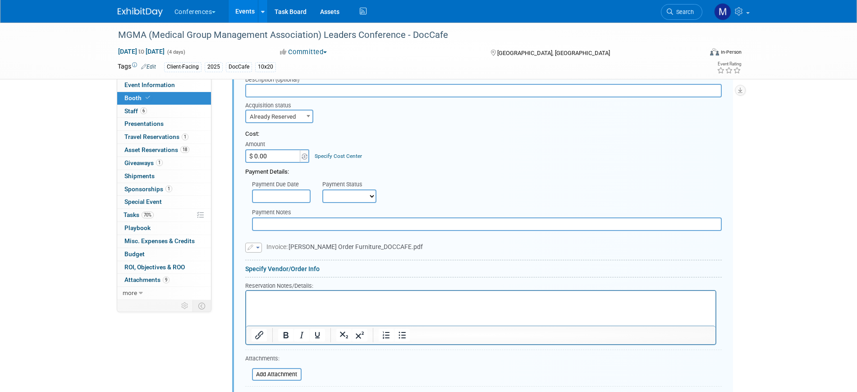
scroll to position [798, 0]
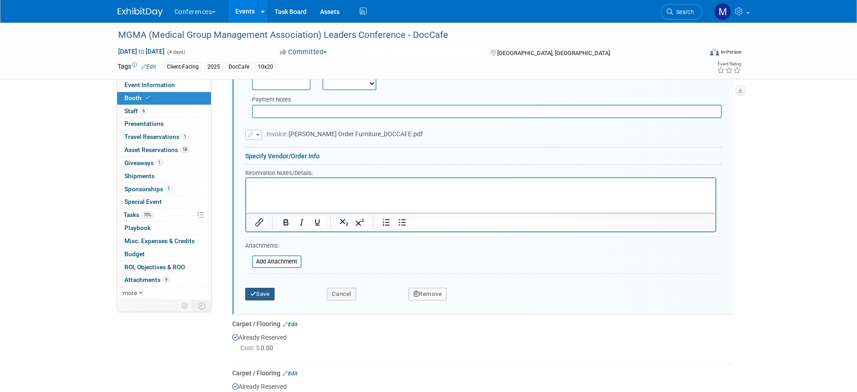
click at [271, 296] on button "Save" at bounding box center [260, 294] width 30 height 13
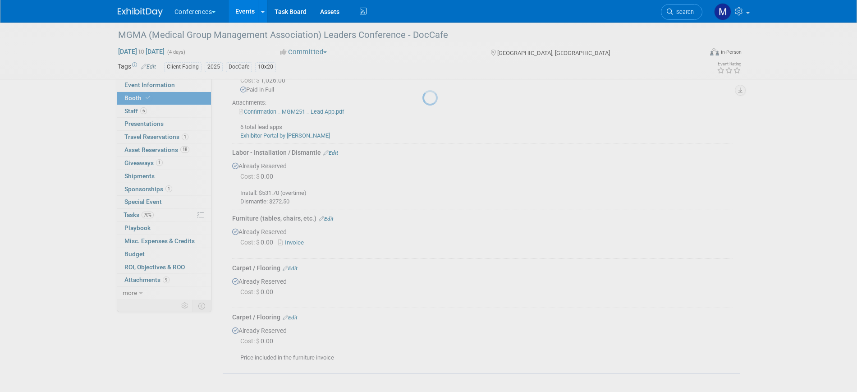
scroll to position [521, 0]
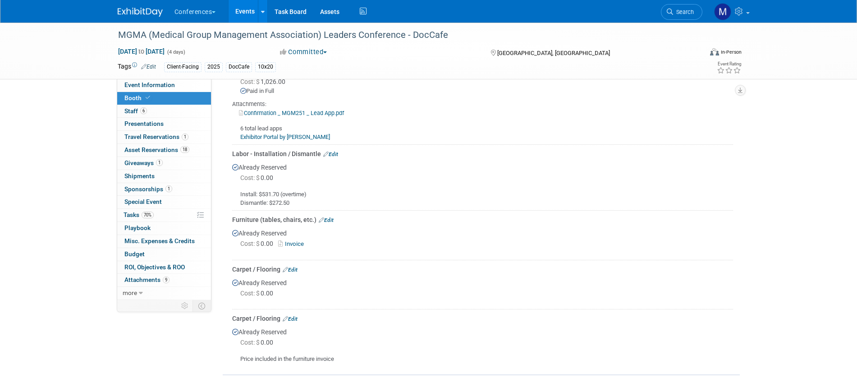
click at [327, 217] on link "Edit" at bounding box center [326, 220] width 15 height 6
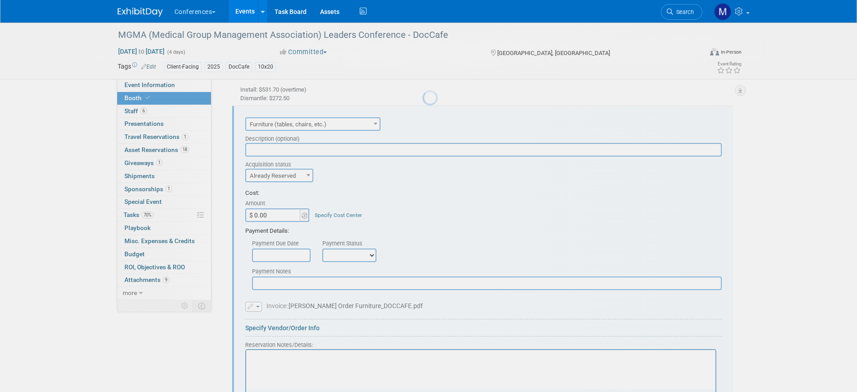
scroll to position [0, 0]
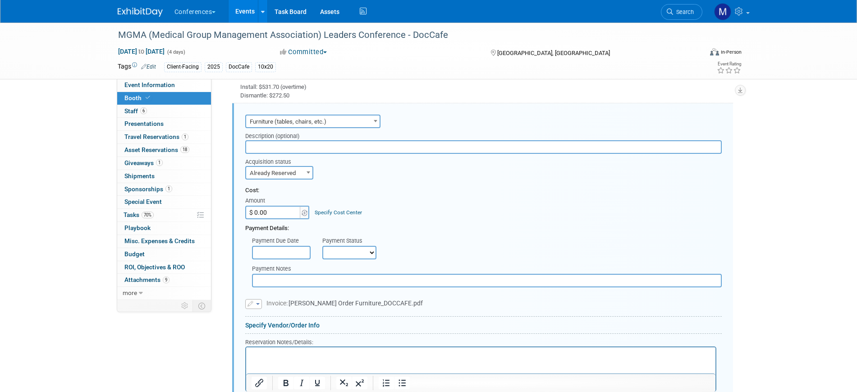
click at [273, 211] on input "$ 0.00" at bounding box center [273, 213] width 56 height 14
paste input "3,131.1"
type input "$ 3,131.10"
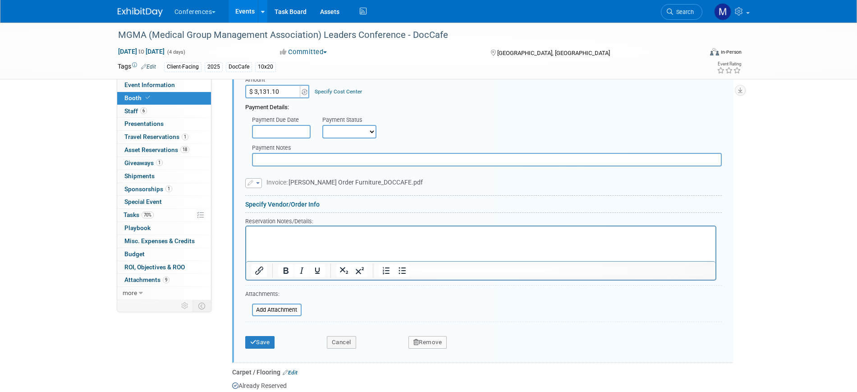
scroll to position [798, 0]
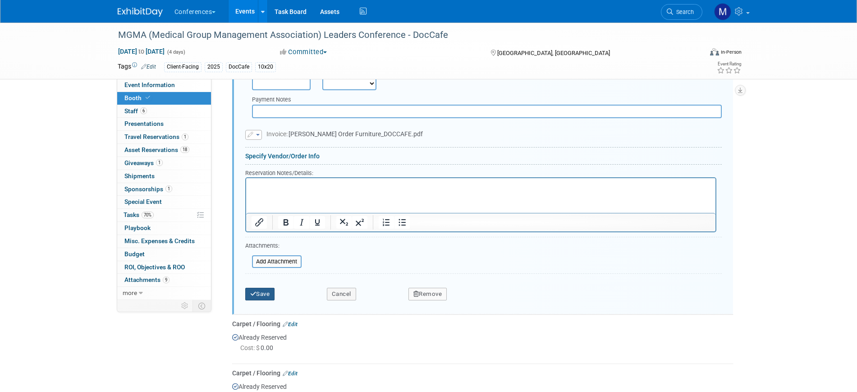
click at [267, 296] on button "Save" at bounding box center [260, 294] width 30 height 13
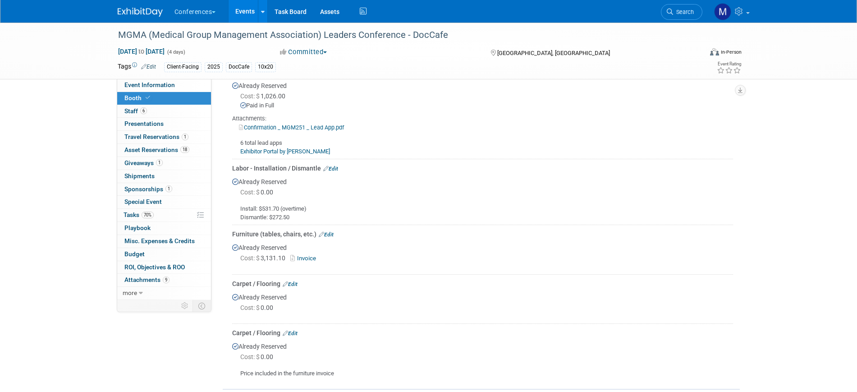
scroll to position [521, 0]
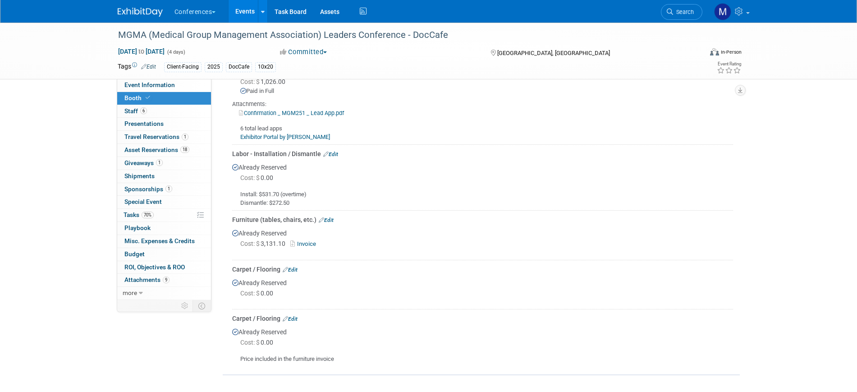
click at [295, 267] on link "Edit" at bounding box center [290, 270] width 15 height 6
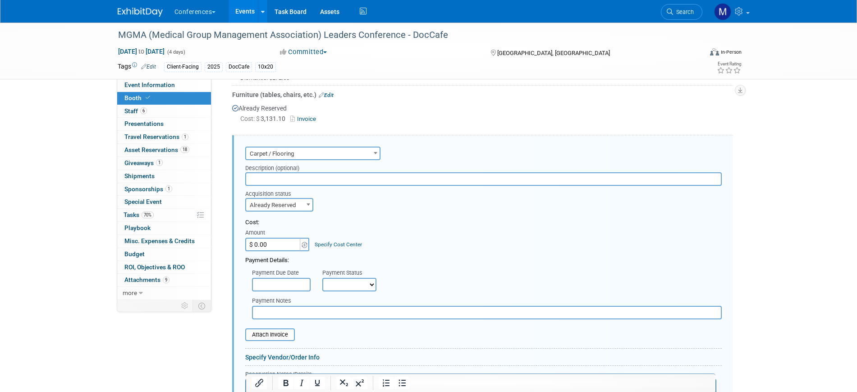
scroll to position [678, 0]
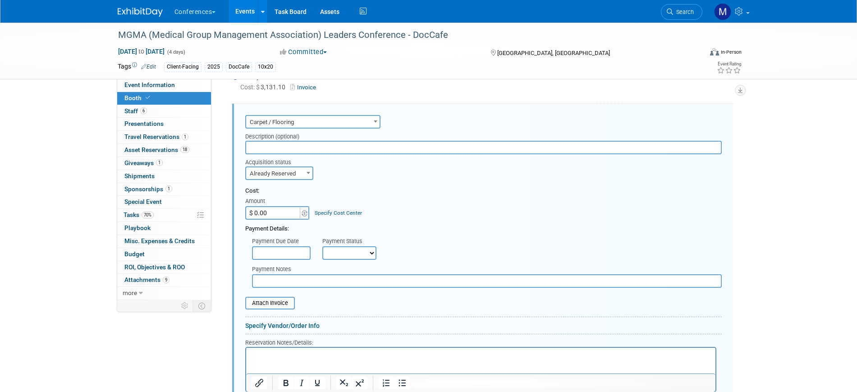
click at [275, 211] on input "$ 0.00" at bounding box center [273, 213] width 56 height 14
paste input "549.54"
type input "$ 549.54"
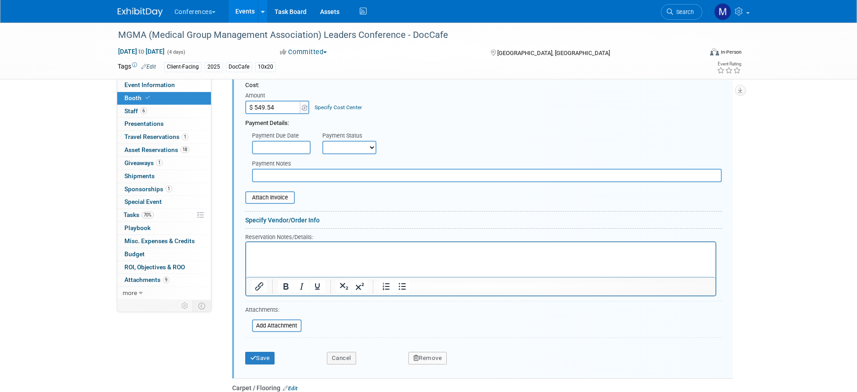
scroll to position [791, 0]
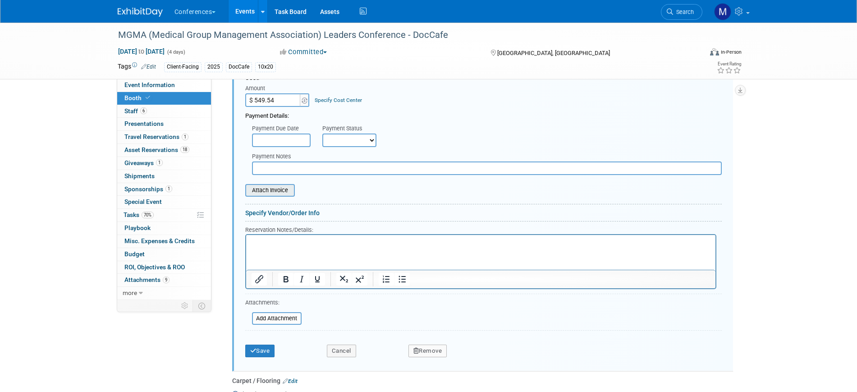
click at [283, 189] on input "file" at bounding box center [240, 190] width 107 height 11
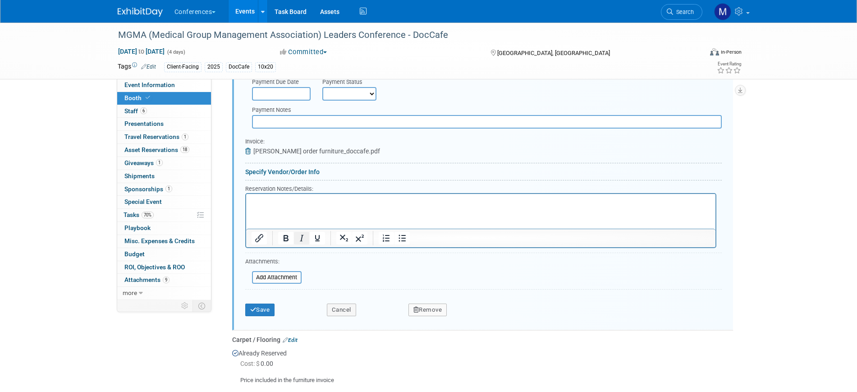
scroll to position [847, 0]
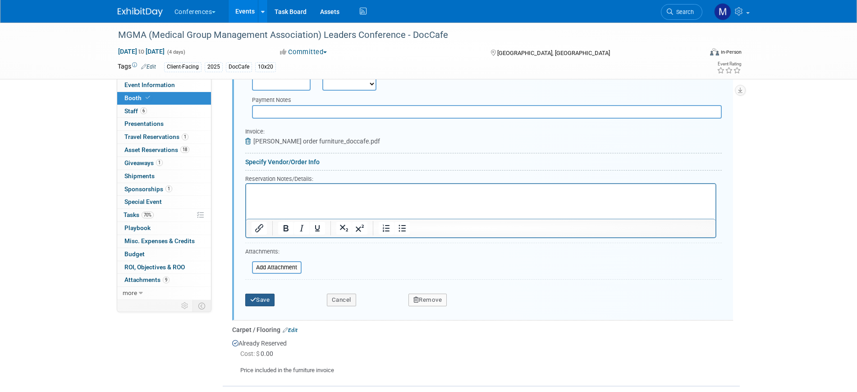
click at [265, 296] on button "Save" at bounding box center [260, 300] width 30 height 13
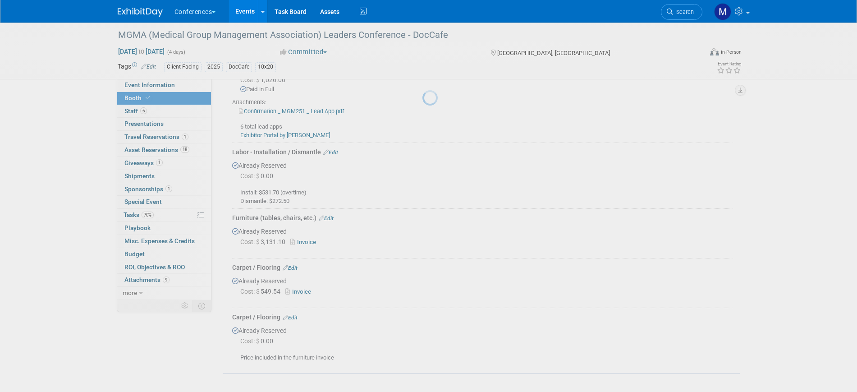
scroll to position [521, 0]
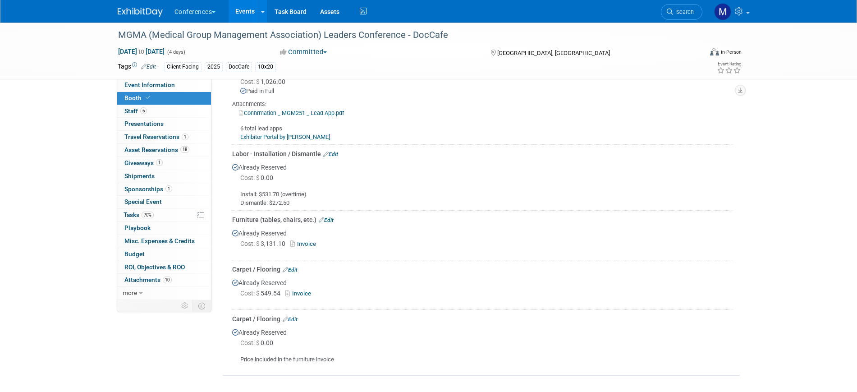
click at [293, 317] on link "Edit" at bounding box center [290, 319] width 15 height 6
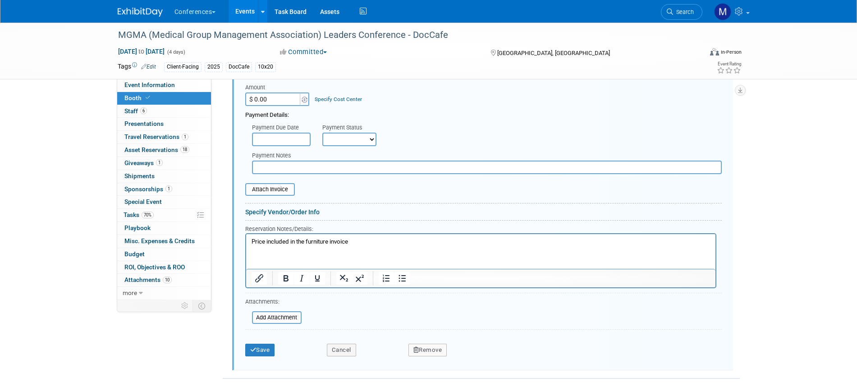
scroll to position [845, 0]
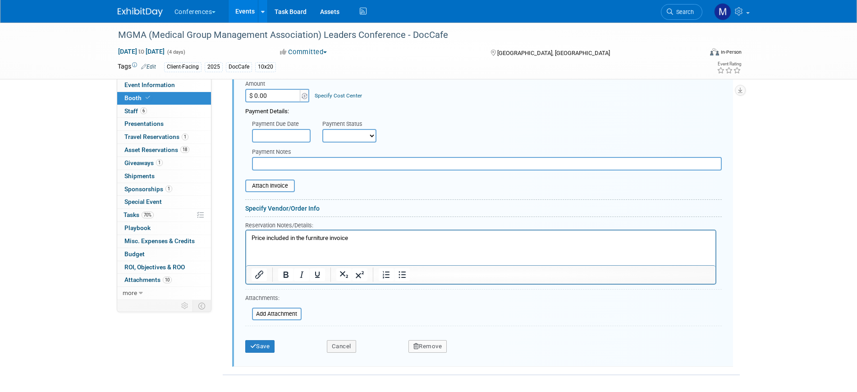
click at [421, 350] on button "Remove" at bounding box center [428, 346] width 39 height 13
click at [482, 351] on link "Yes" at bounding box center [478, 354] width 26 height 14
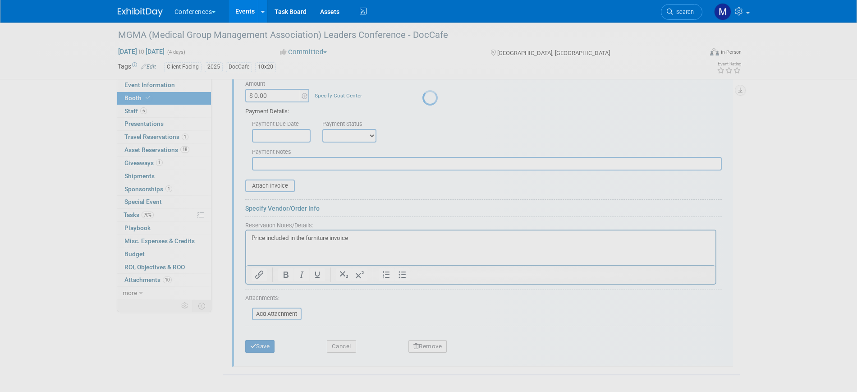
scroll to position [464, 0]
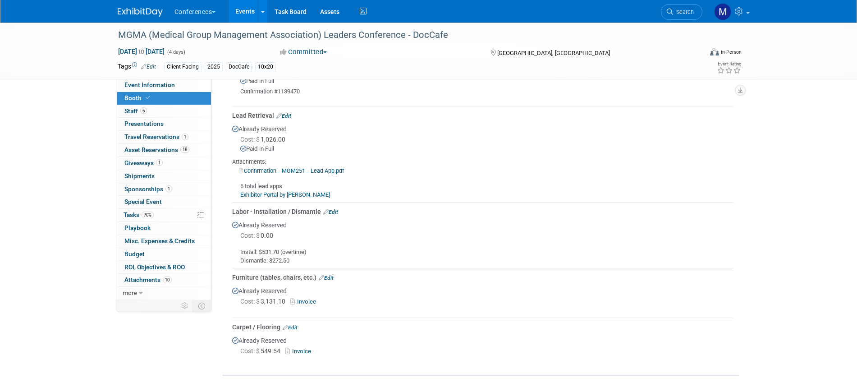
click at [325, 278] on link "Edit" at bounding box center [326, 278] width 15 height 6
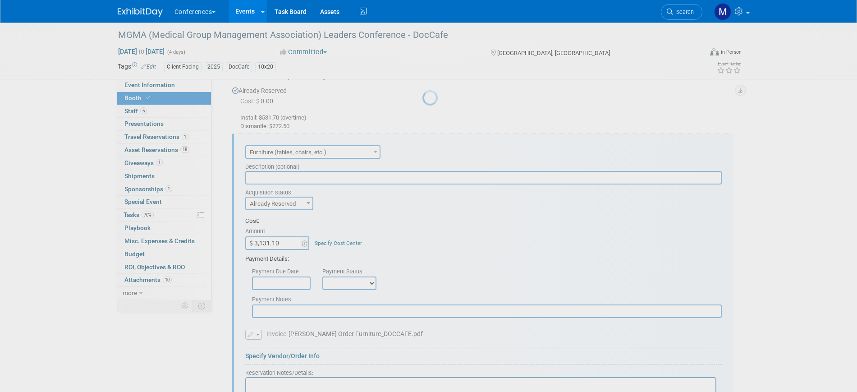
scroll to position [629, 0]
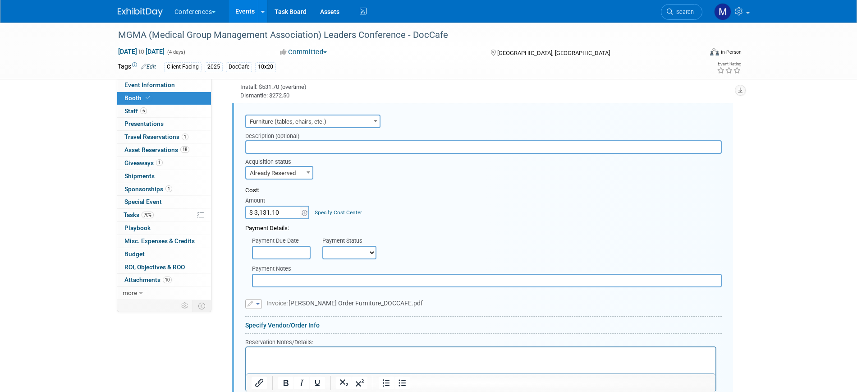
click at [278, 216] on input "$ 3,131.10" at bounding box center [273, 213] width 56 height 14
paste input "2,581.56"
type input "$ 2,581.56"
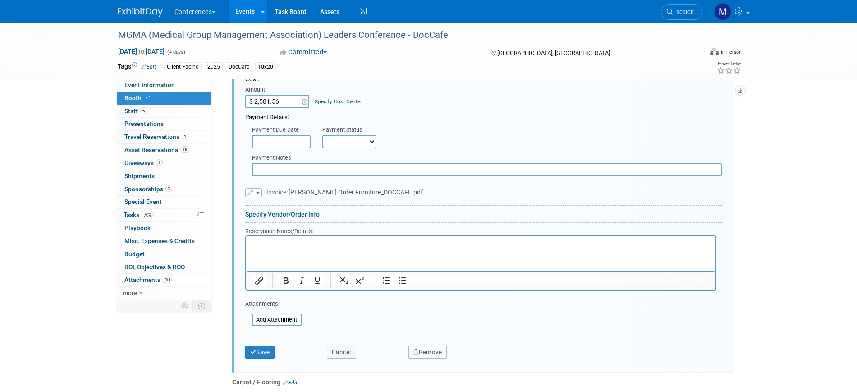
scroll to position [741, 0]
click at [267, 347] on button "Save" at bounding box center [260, 350] width 30 height 13
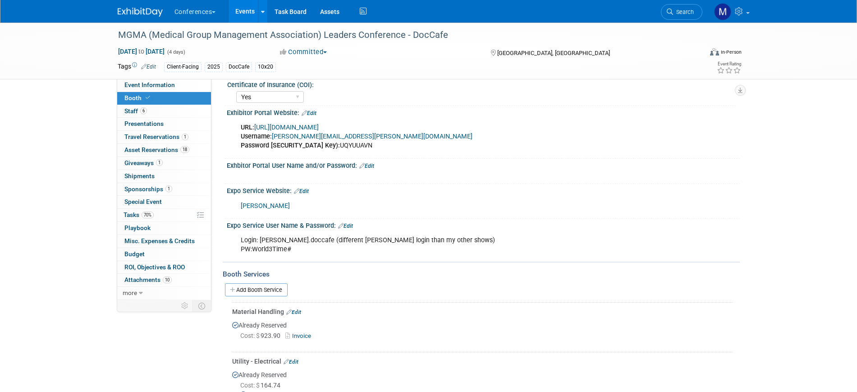
scroll to position [69, 0]
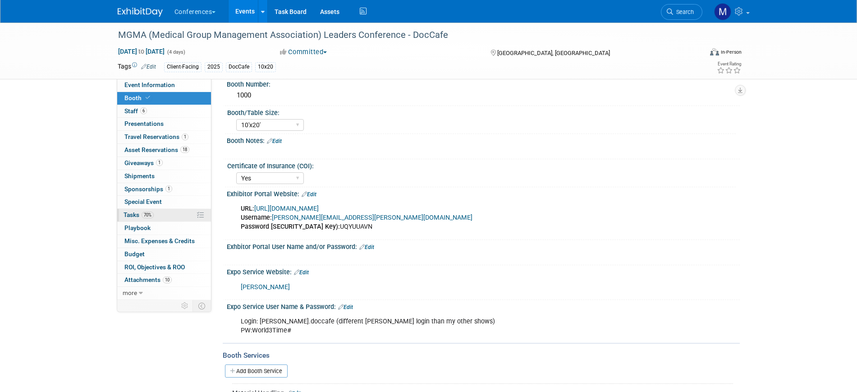
click at [154, 215] on span "70%" at bounding box center [148, 214] width 12 height 7
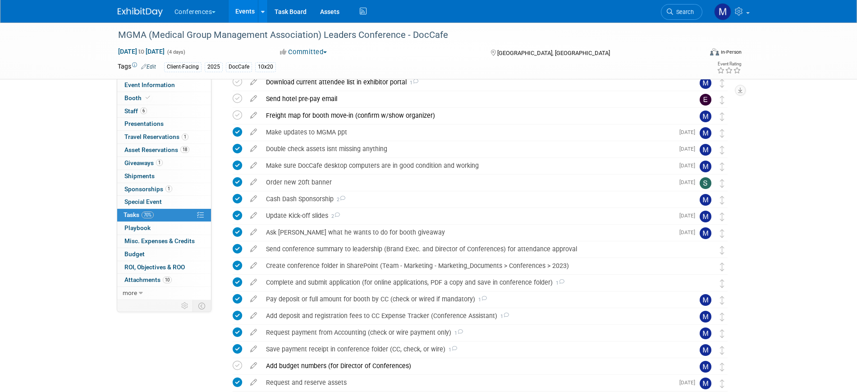
scroll to position [0, 0]
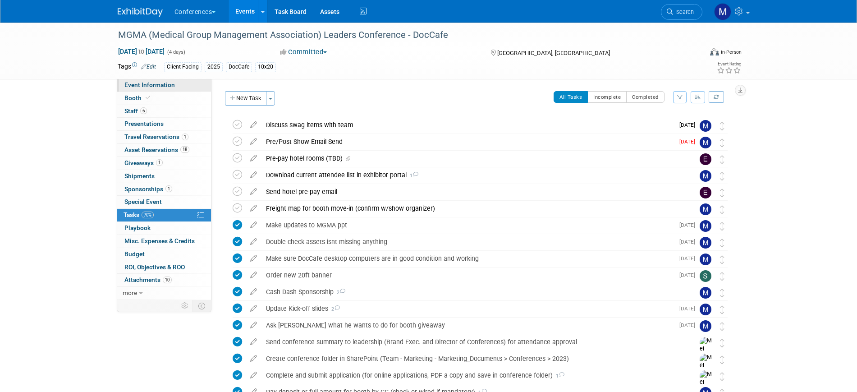
click at [175, 85] on link "Event Information" at bounding box center [164, 85] width 94 height 13
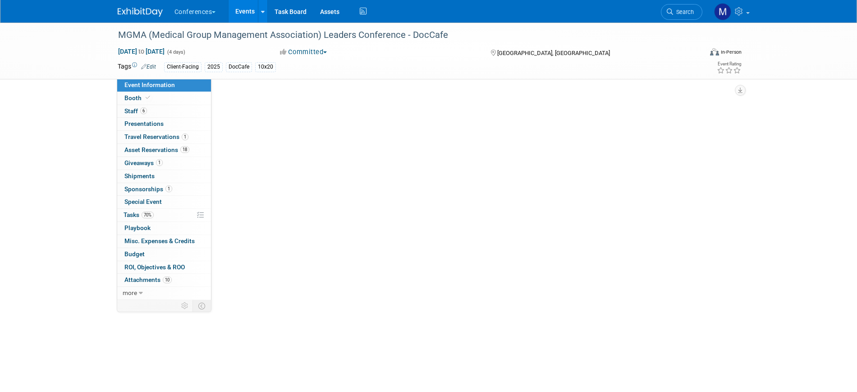
select select "DocCafe"
select select "Client-facing"
select select "[PERSON_NAME]"
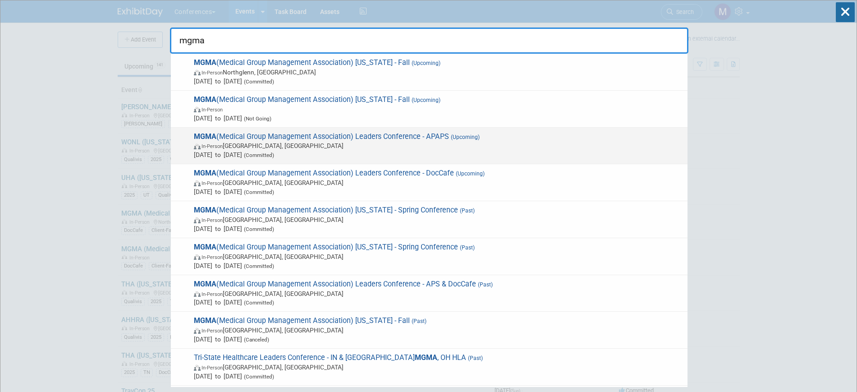
type input "mgma"
click at [288, 146] on span "In-Person Orlando, FL" at bounding box center [438, 145] width 489 height 9
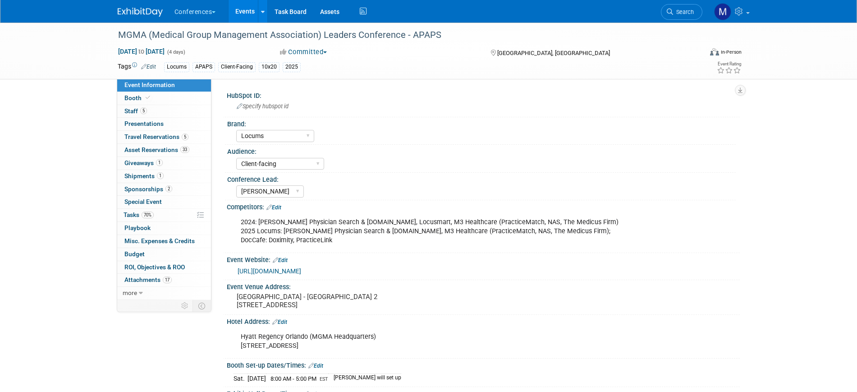
select select "Locums"
select select "Client-facing"
select select "[PERSON_NAME]"
click at [144, 221] on link "70% Tasks 70%" at bounding box center [164, 215] width 94 height 13
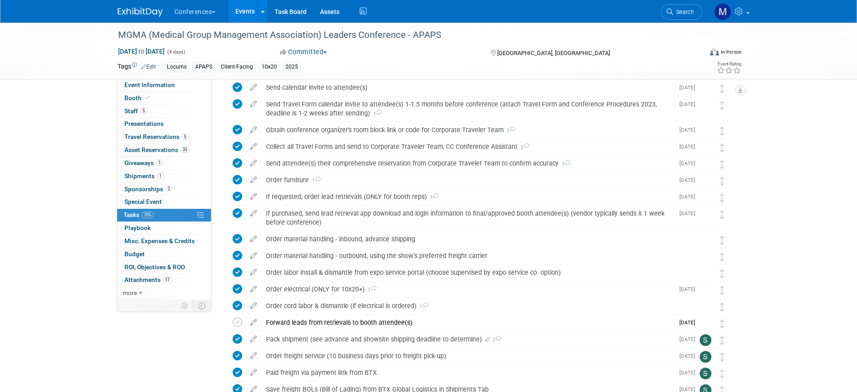
scroll to position [620, 0]
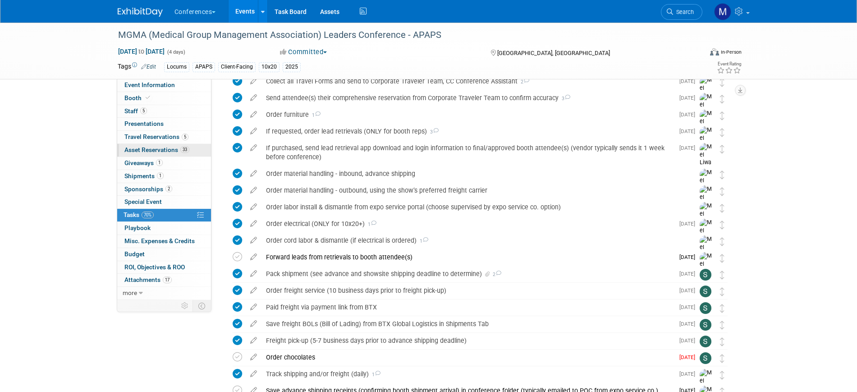
click at [163, 151] on span "Asset Reservations 33" at bounding box center [156, 149] width 65 height 7
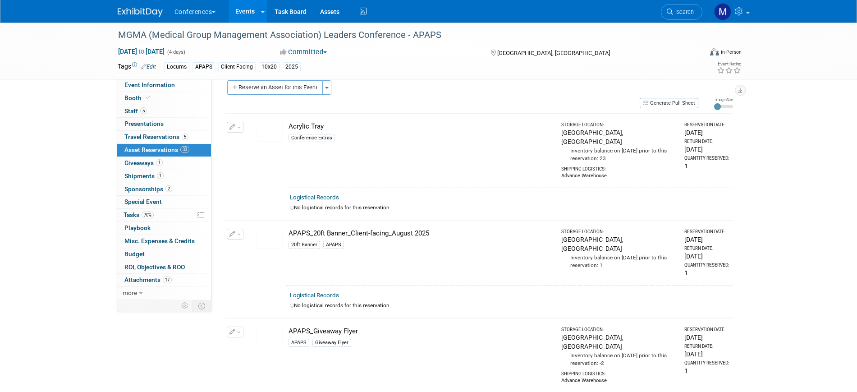
scroll to position [0, 0]
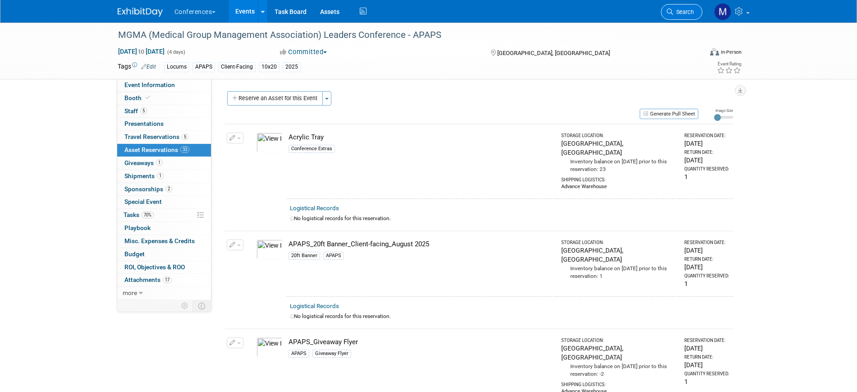
click at [685, 16] on link "Search" at bounding box center [681, 12] width 41 height 16
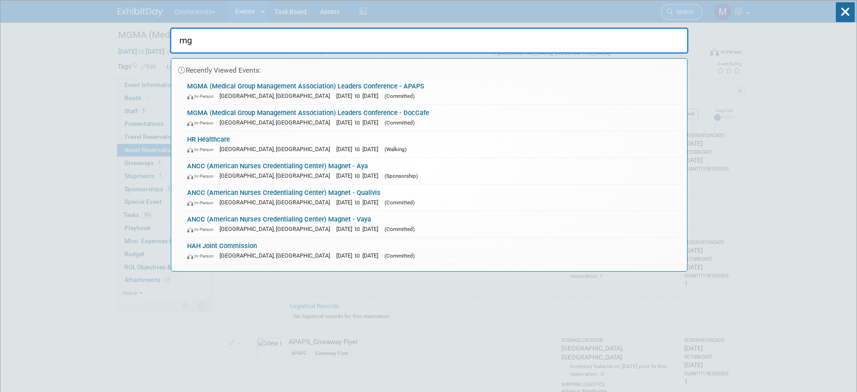
type input "mgm"
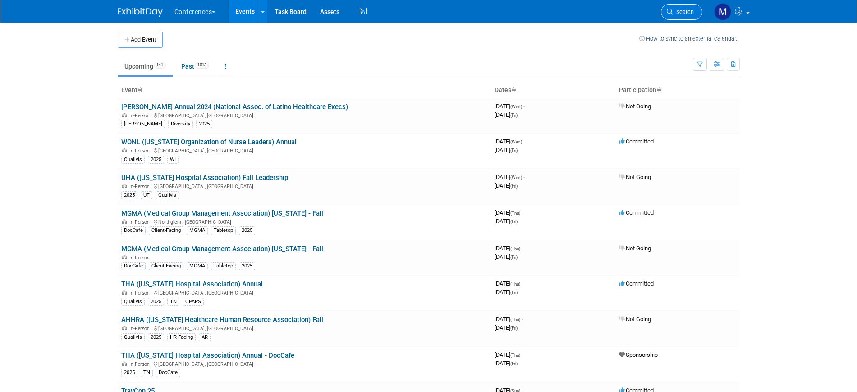
click at [683, 18] on link "Search" at bounding box center [681, 12] width 41 height 16
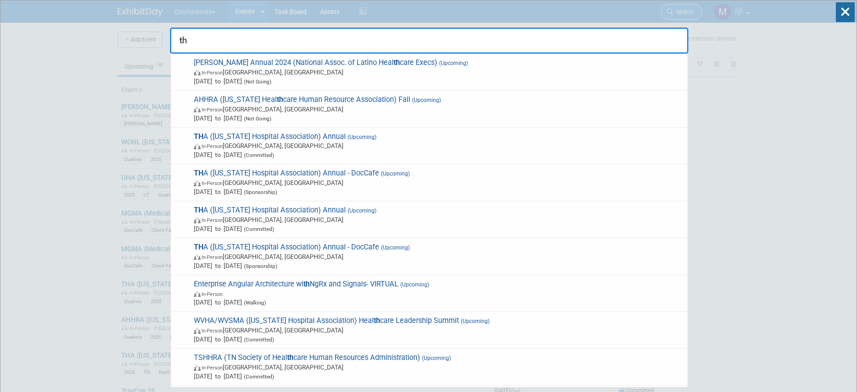
type input "t"
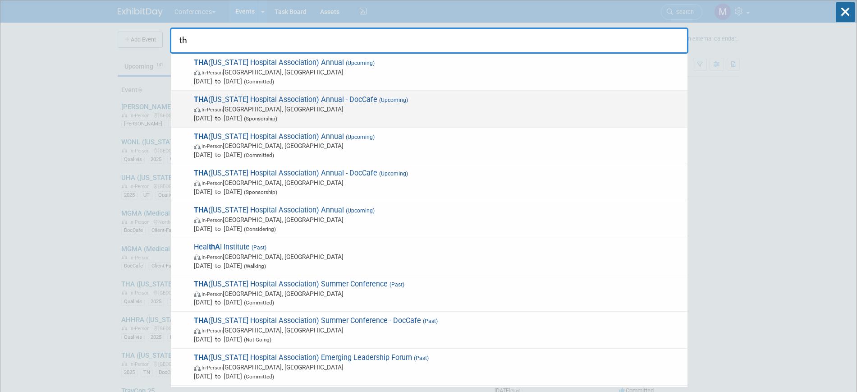
type input "t"
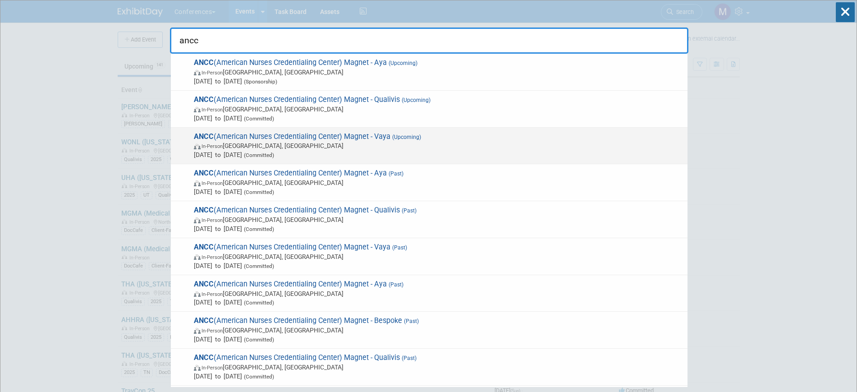
type input "ancc"
click at [301, 144] on span "In-Person Atlanta, GA" at bounding box center [438, 145] width 489 height 9
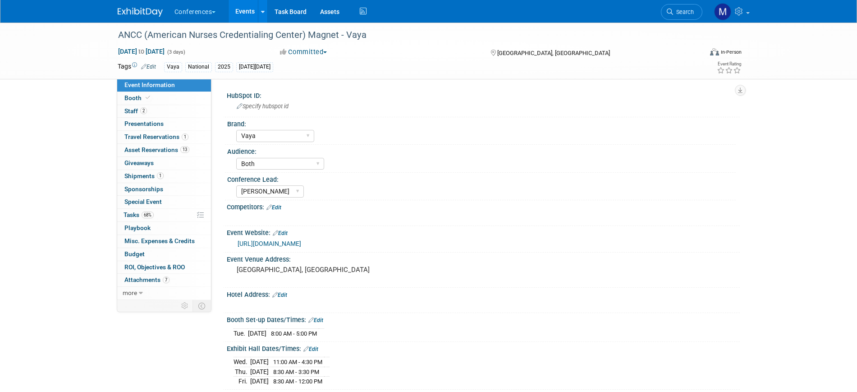
select select "Vaya"
select select "Both"
select select "[PERSON_NAME]"
click at [170, 96] on link "Booth" at bounding box center [164, 98] width 94 height 13
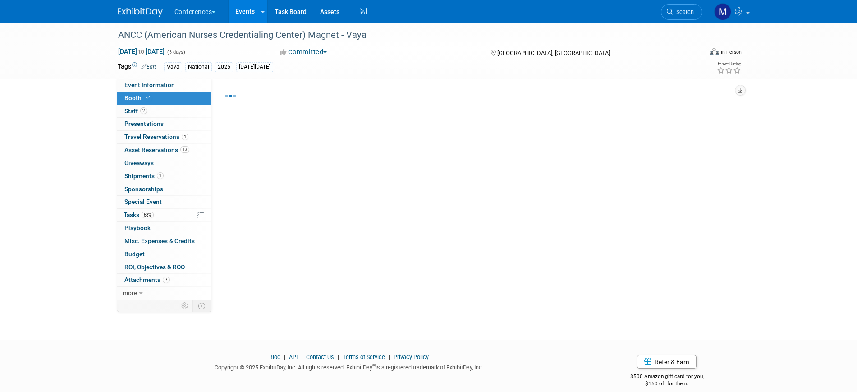
select select "10'x10'"
select select "Yes"
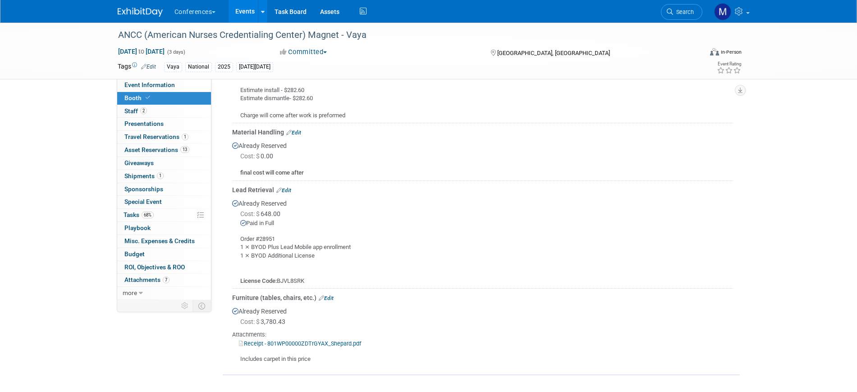
scroll to position [507, 0]
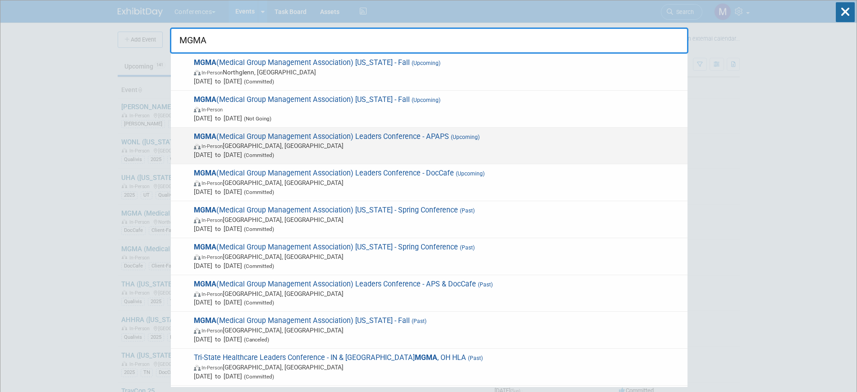
type input "MGMA"
click at [459, 144] on span "In-Person [GEOGRAPHIC_DATA], [GEOGRAPHIC_DATA]" at bounding box center [438, 145] width 489 height 9
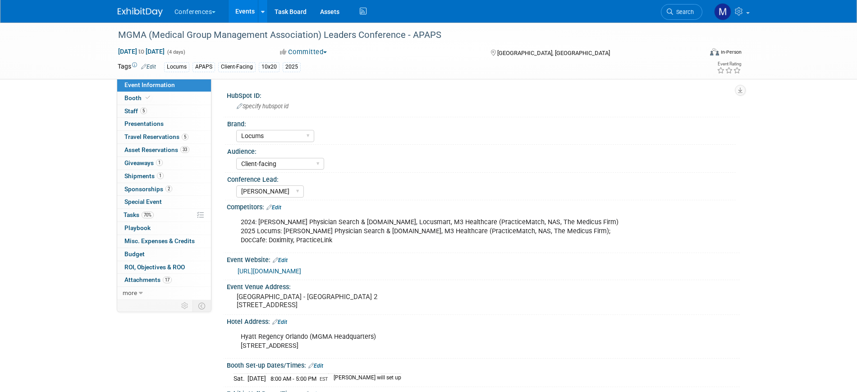
select select "Locums"
select select "Client-facing"
select select "[PERSON_NAME]"
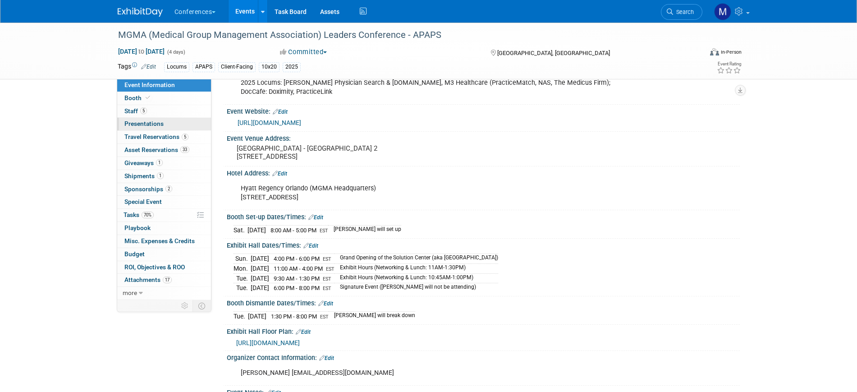
scroll to position [169, 0]
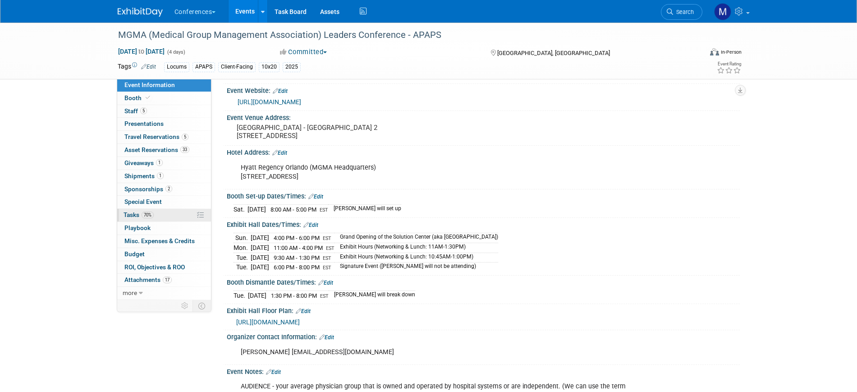
click at [162, 211] on link "70% Tasks 70%" at bounding box center [164, 215] width 94 height 13
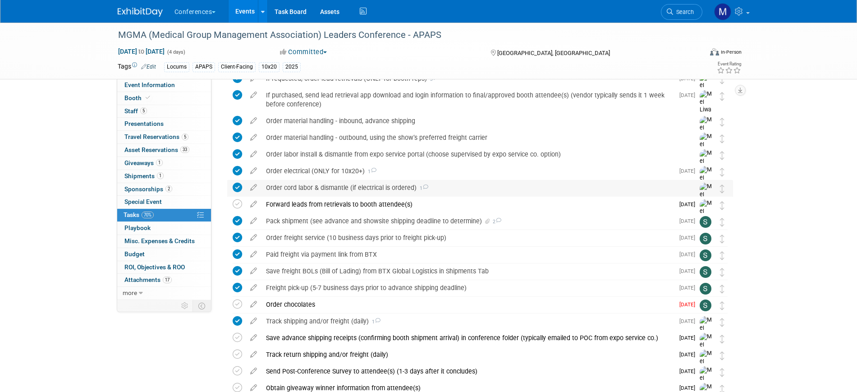
scroll to position [676, 0]
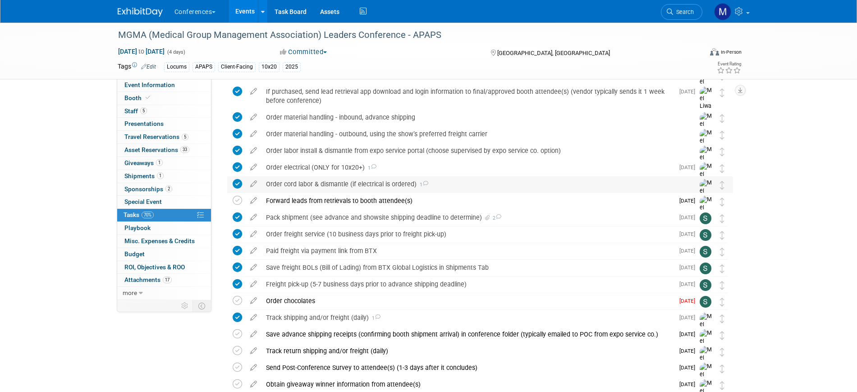
click at [314, 183] on div "Order cord labor & dismantle (if electrical is ordered) 1" at bounding box center [472, 183] width 420 height 15
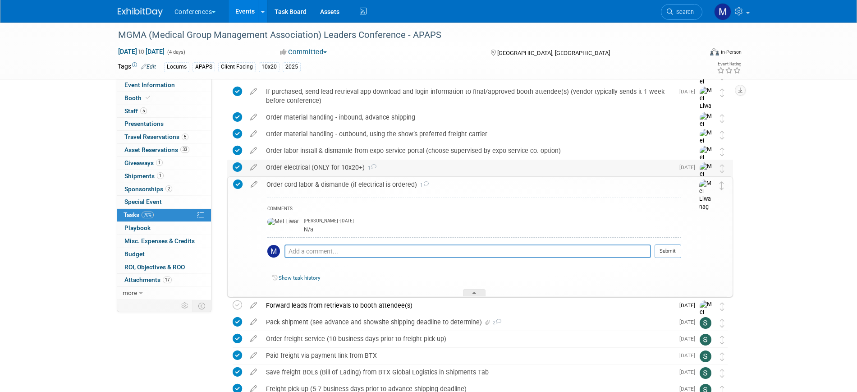
click at [316, 169] on div "Order electrical (ONLY for 10x20+) 1" at bounding box center [468, 167] width 413 height 15
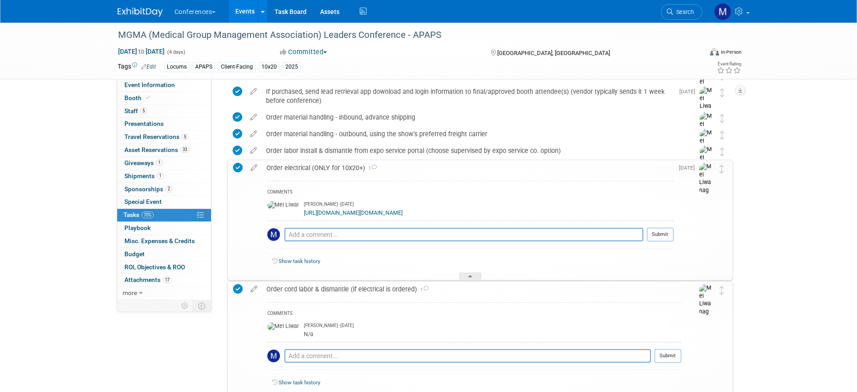
click at [365, 211] on link "[URL][DOMAIN_NAME][DOMAIN_NAME]" at bounding box center [353, 213] width 99 height 6
click at [317, 171] on div "Order electrical (ONLY for 10x20+) 1" at bounding box center [468, 167] width 412 height 15
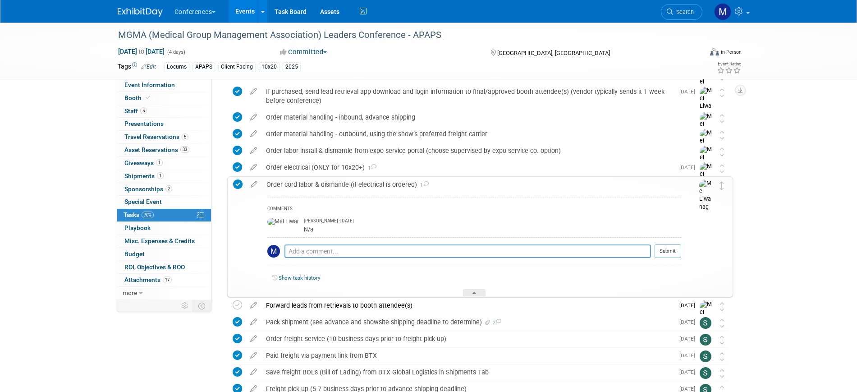
click at [318, 180] on div "Order cord labor & dismantle (if electrical is ordered) 1" at bounding box center [471, 184] width 419 height 15
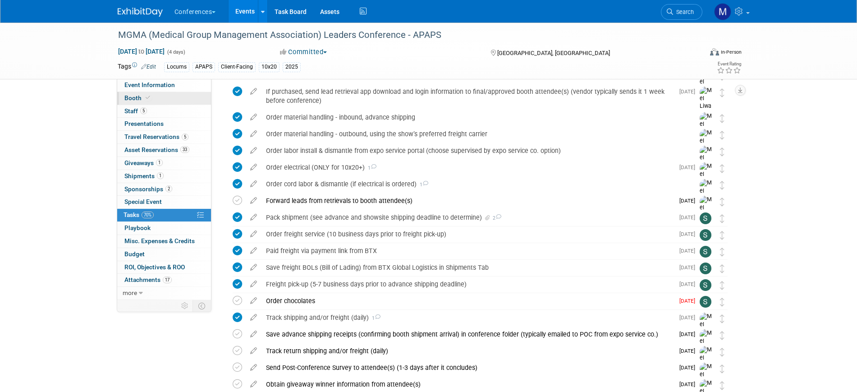
click at [152, 96] on link "Booth" at bounding box center [164, 98] width 94 height 13
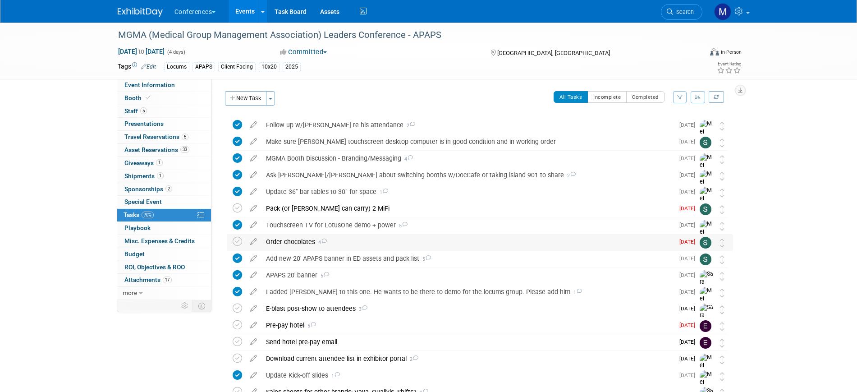
select select "10'x20'"
select select "Yes"
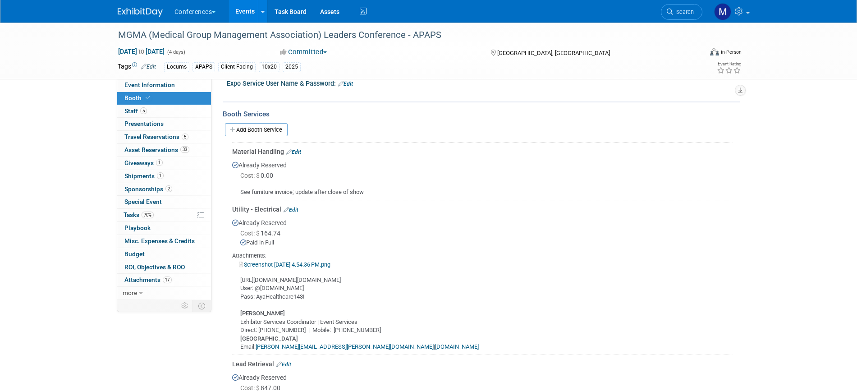
scroll to position [282, 0]
